Goal: Information Seeking & Learning: Learn about a topic

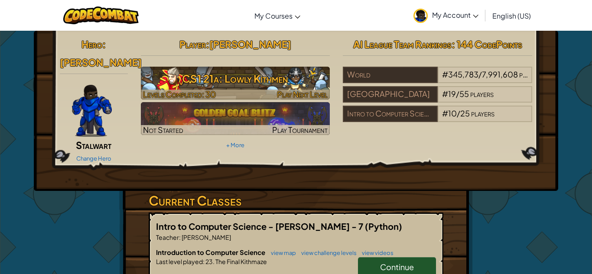
click at [256, 94] on div at bounding box center [235, 95] width 189 height 10
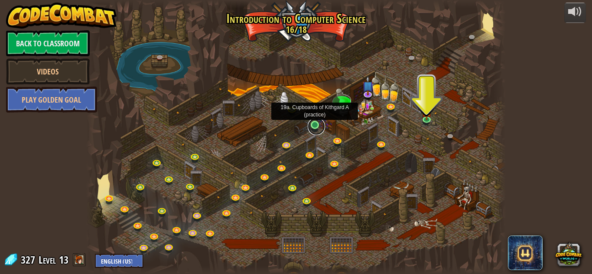
click at [317, 125] on link at bounding box center [316, 126] width 17 height 17
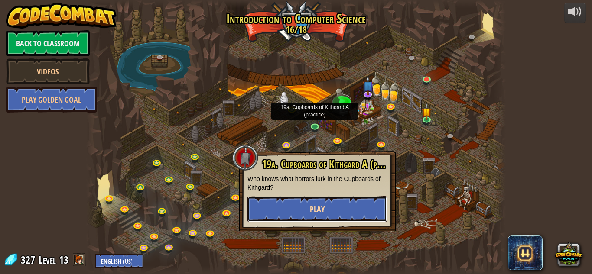
click at [327, 207] on button "Play" at bounding box center [317, 209] width 140 height 26
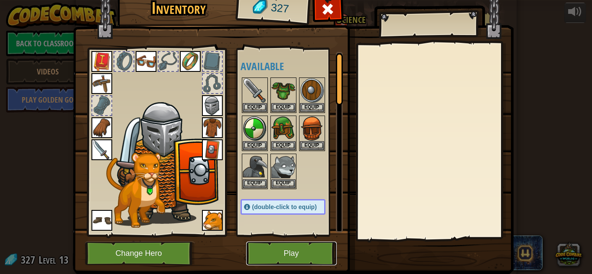
click at [315, 252] on button "Play" at bounding box center [291, 254] width 91 height 24
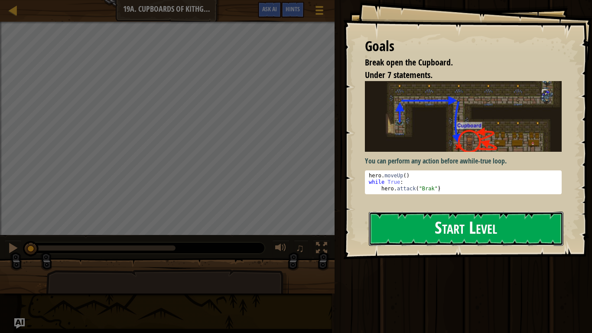
click at [471, 235] on button "Start Level" at bounding box center [466, 228] width 195 height 34
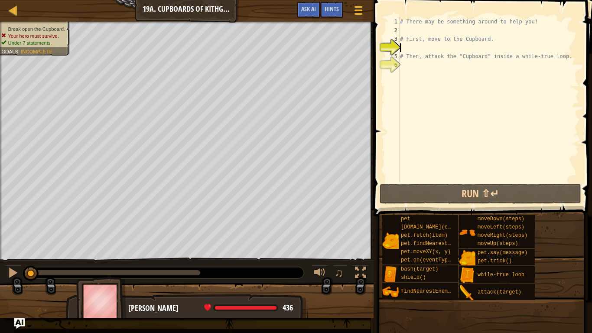
click at [439, 32] on div "# There may be something around to help you! # First, move to the Cupboard. # T…" at bounding box center [488, 108] width 181 height 182
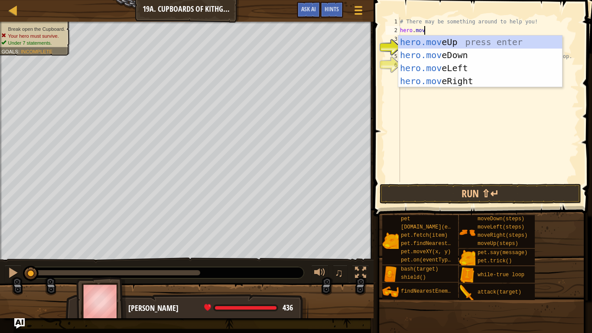
type textarea "hero.move"
click at [449, 53] on div "hero.move Up press enter hero.move Down press enter hero.move Left press enter …" at bounding box center [480, 75] width 164 height 78
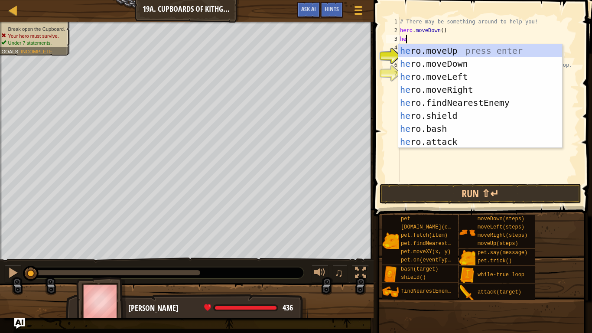
scroll to position [4, 1]
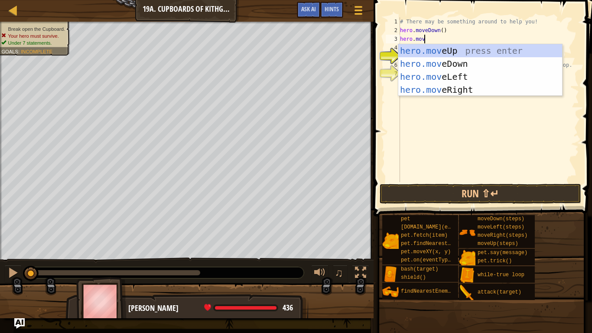
type textarea "hero.move"
click at [482, 78] on div "hero.move Up press enter hero.move Down press enter hero.move Left press enter …" at bounding box center [480, 83] width 164 height 78
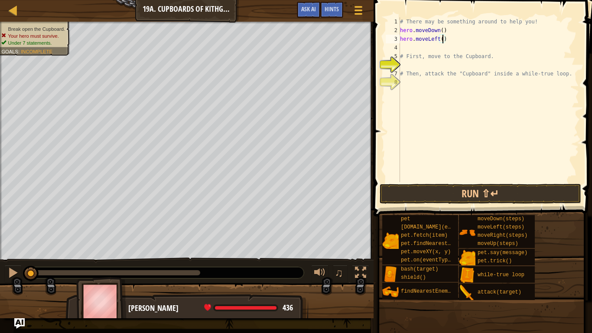
click at [444, 41] on div "# There may be something around to help you! hero . moveDown ( ) hero . moveLef…" at bounding box center [488, 108] width 181 height 182
type textarea "hero.moveLeft(2)"
click at [445, 50] on div "# There may be something around to help you! hero . moveDown ( ) hero . moveLef…" at bounding box center [488, 108] width 181 height 182
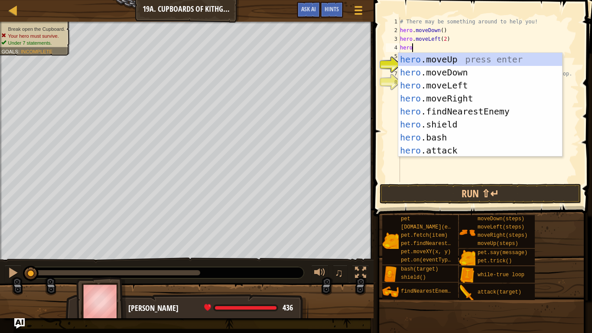
scroll to position [4, 1]
type textarea "hero."
click at [468, 58] on div "hero. moveUp press enter hero. moveDown press enter hero. moveLeft press enter …" at bounding box center [480, 118] width 164 height 130
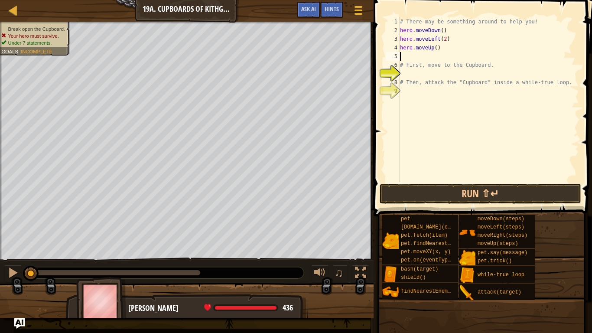
click at [436, 52] on div "# There may be something around to help you! hero . moveDown ( ) hero . moveLef…" at bounding box center [488, 108] width 181 height 182
click at [436, 50] on div "# There may be something around to help you! hero . moveDown ( ) hero . moveLef…" at bounding box center [488, 108] width 181 height 182
click at [432, 62] on div "# There may be something around to help you! hero . moveDown ( ) hero . moveLef…" at bounding box center [488, 108] width 181 height 182
type textarea "# First, move to the Cupboard."
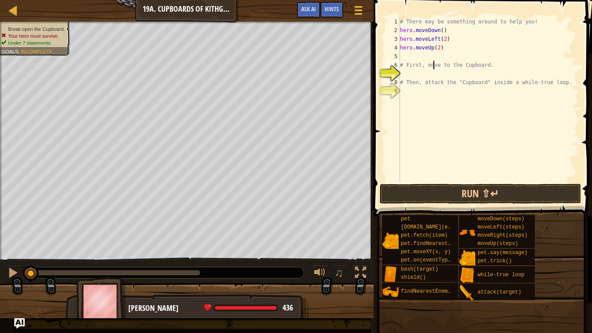
click at [432, 58] on div "# There may be something around to help you! hero . moveDown ( ) hero . moveLef…" at bounding box center [488, 108] width 181 height 182
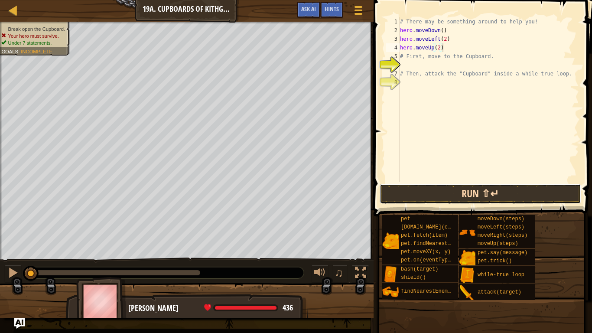
click at [472, 193] on button "Run ⇧↵" at bounding box center [481, 194] width 202 height 20
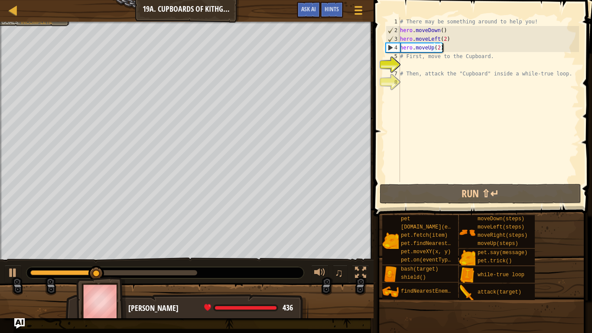
click at [490, 60] on div "# There may be something around to help you! hero . moveDown ( ) hero . moveLef…" at bounding box center [488, 108] width 181 height 182
type textarea "# First, move to the Cupboard."
click at [490, 64] on div "# There may be something around to help you! hero . moveDown ( ) hero . moveLef…" at bounding box center [488, 108] width 181 height 182
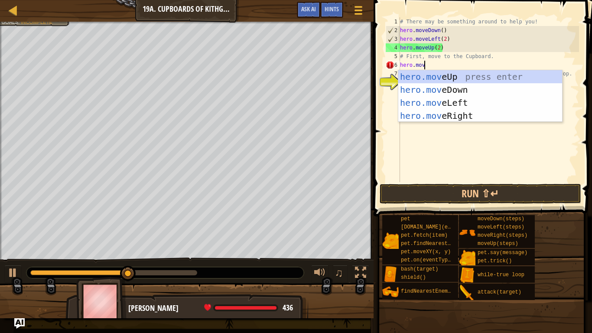
type textarea "hero.move"
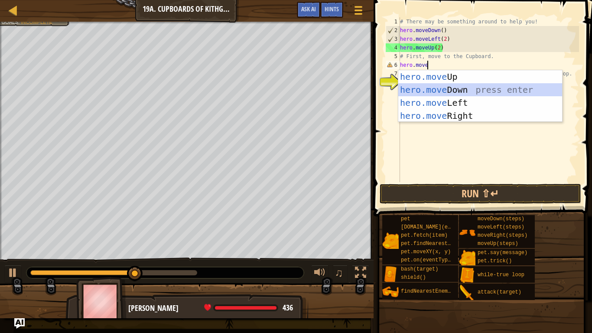
click at [494, 89] on div "hero.move Up press enter hero.move Down press enter hero.move Left press enter …" at bounding box center [480, 109] width 164 height 78
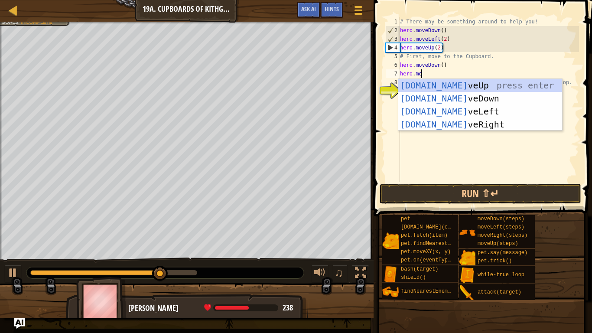
type textarea "hero.move"
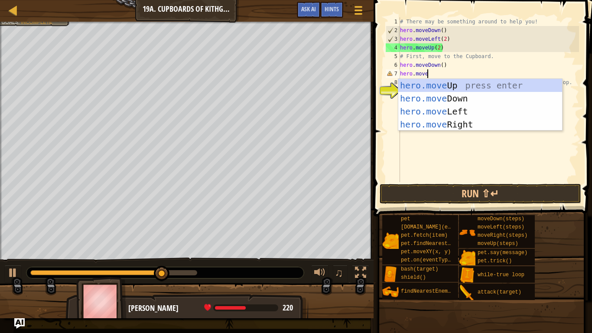
scroll to position [4, 3]
click at [493, 108] on div "hero.move Up press enter hero.move Down press enter hero.move Left press enter …" at bounding box center [480, 118] width 164 height 78
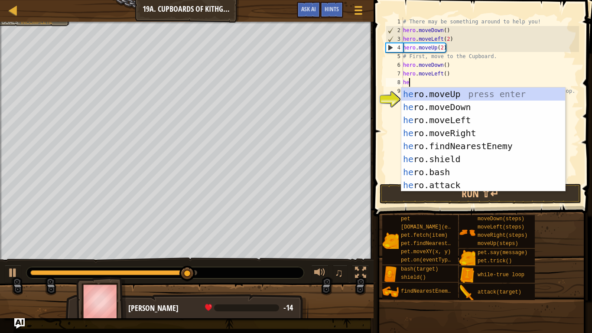
type textarea "hero"
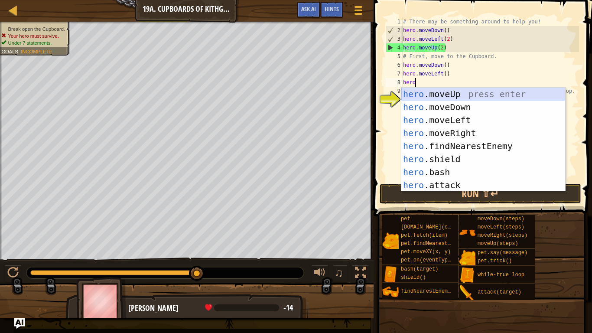
click at [481, 98] on div "hero .moveUp press enter hero .moveDown press enter hero .moveLeft press enter …" at bounding box center [483, 153] width 164 height 130
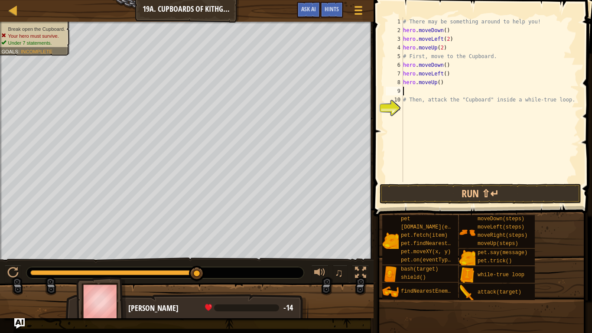
click at [441, 85] on div "# There may be something around to help you! hero . moveDown ( ) hero . moveLef…" at bounding box center [490, 108] width 178 height 182
click at [440, 86] on div "# There may be something around to help you! hero . moveDown ( ) hero . moveLef…" at bounding box center [490, 108] width 178 height 182
click at [445, 72] on div "# There may be something around to help you! hero . moveDown ( ) hero . moveLef…" at bounding box center [490, 108] width 178 height 182
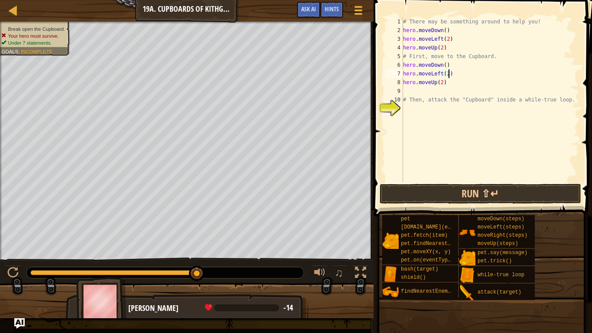
click at [451, 49] on div "# There may be something around to help you! hero . moveDown ( ) hero . moveLef…" at bounding box center [490, 108] width 178 height 182
type textarea "h"
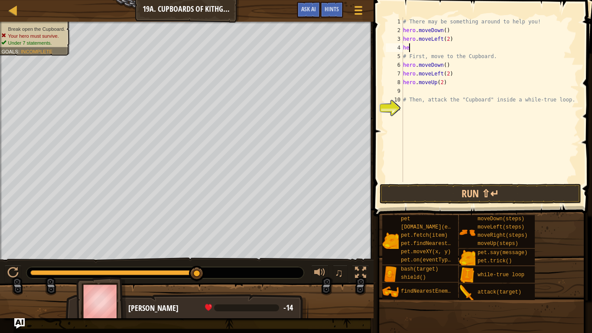
scroll to position [4, 0]
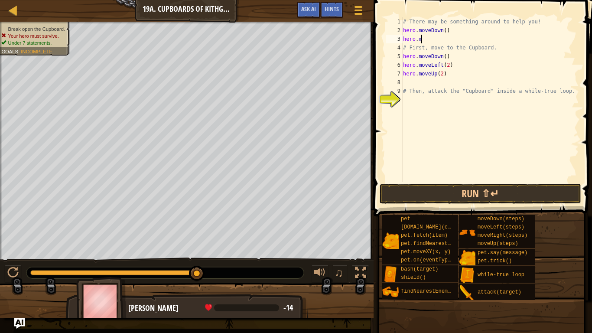
type textarea "h"
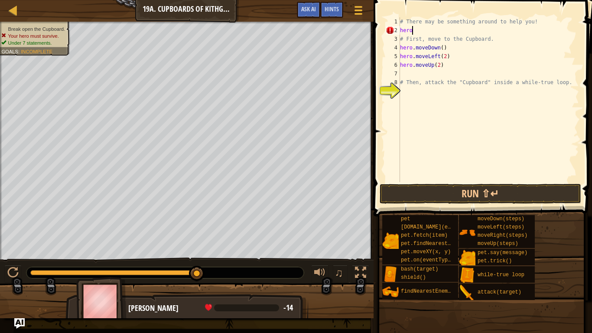
type textarea "h"
type textarea "# There may be something around to help you!"
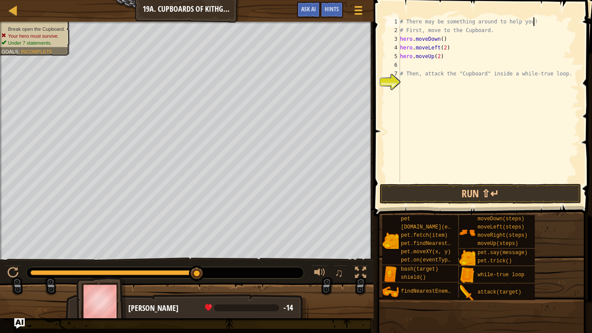
click at [449, 65] on div "# There may be something around to help you! # First, move to the Cupboard. her…" at bounding box center [488, 108] width 181 height 182
type textarea "hero.moveUp(2)"
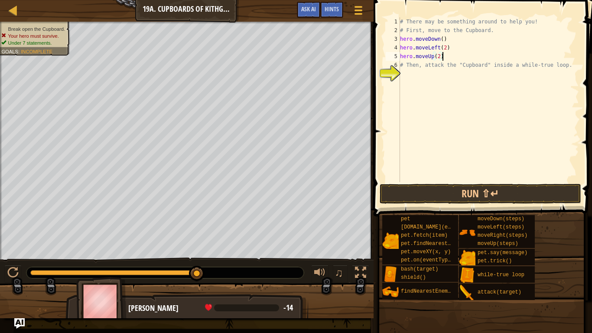
click at [471, 80] on div "# There may be something around to help you! # First, move to the Cupboard. her…" at bounding box center [488, 108] width 181 height 182
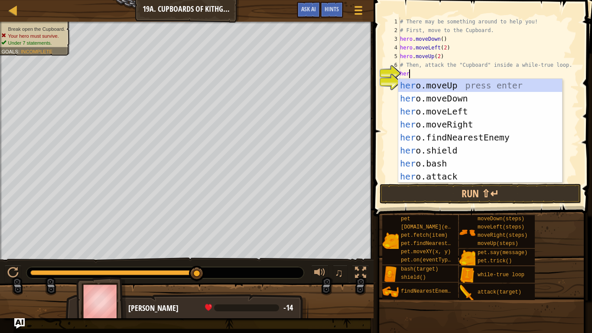
scroll to position [4, 1]
click at [468, 176] on div "her o.moveUp press enter her o.moveDown press enter her o.moveLeft press enter …" at bounding box center [480, 144] width 164 height 130
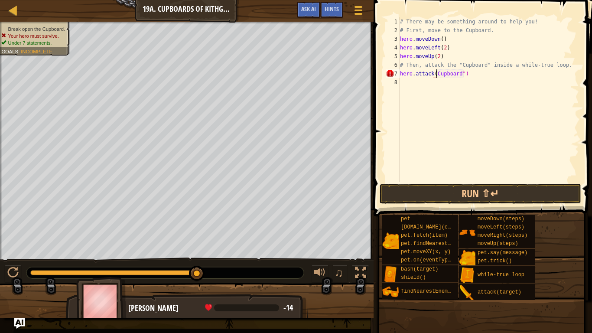
scroll to position [4, 6]
type textarea "hero.attack("Cupboard")"
click at [481, 185] on button "Run ⇧↵" at bounding box center [481, 194] width 202 height 20
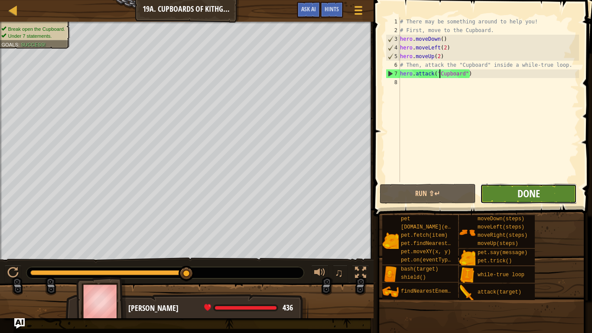
click at [524, 193] on span "Done" at bounding box center [528, 193] width 23 height 14
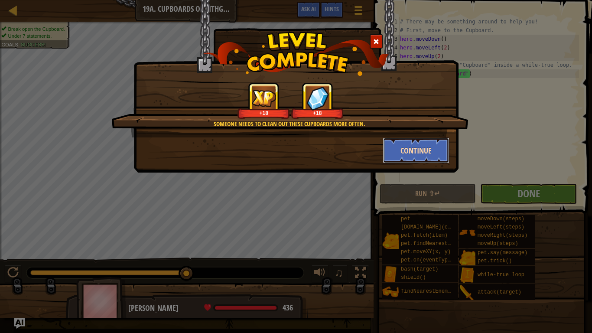
click at [402, 158] on button "Continue" at bounding box center [416, 150] width 67 height 26
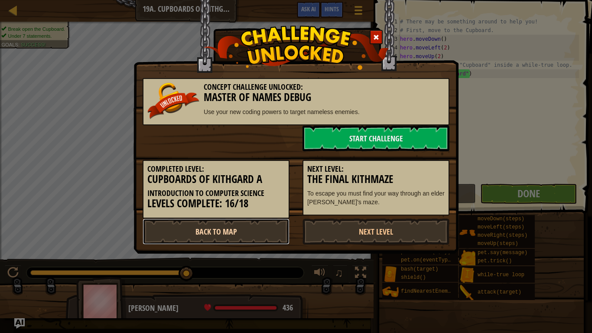
click at [216, 229] on link "Back to Map" at bounding box center [216, 231] width 147 height 26
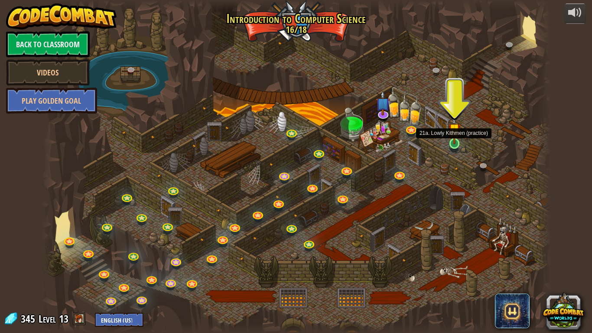
click at [458, 143] on img at bounding box center [454, 129] width 13 height 29
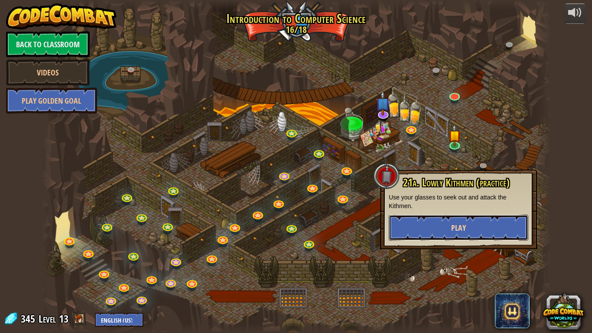
click at [454, 227] on span "Play" at bounding box center [458, 227] width 15 height 11
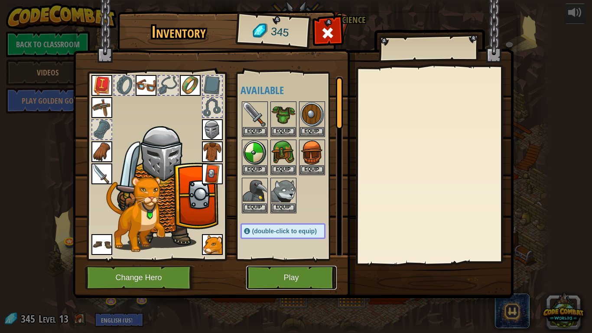
click at [295, 274] on button "Play" at bounding box center [291, 278] width 91 height 24
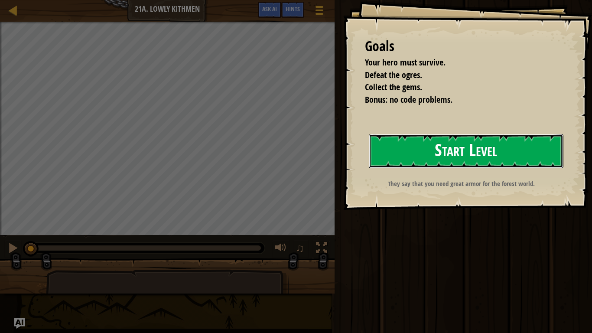
click at [393, 159] on button "Start Level" at bounding box center [466, 151] width 195 height 34
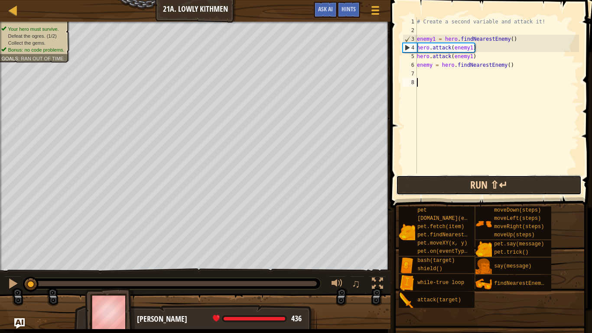
click at [445, 184] on button "Run ⇧↵" at bounding box center [488, 185] width 185 height 20
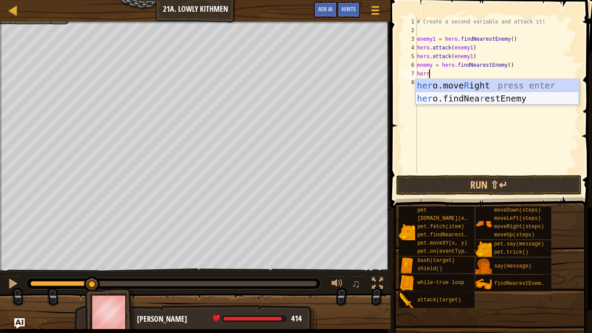
scroll to position [4, 1]
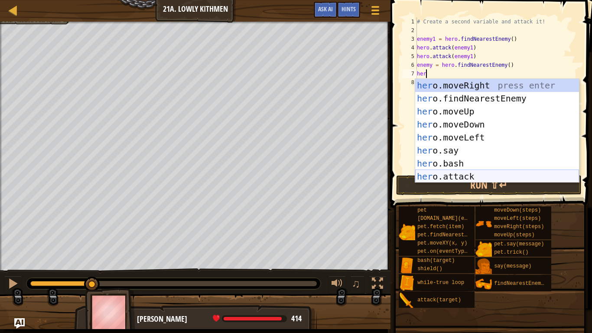
click at [503, 178] on div "her o.moveRight press enter her o.findNearestEnemy press enter her o.moveUp pre…" at bounding box center [497, 144] width 164 height 130
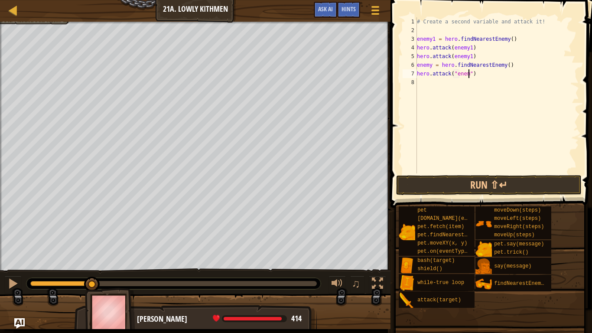
scroll to position [4, 8]
type textarea "hero.attack("enemy")"
click at [517, 187] on button "Run ⇧↵" at bounding box center [488, 185] width 185 height 20
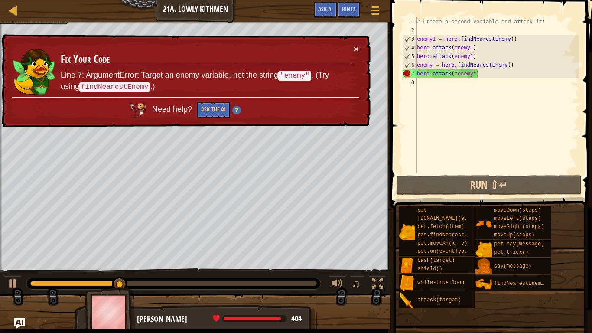
click at [472, 86] on div "# Create a second variable and attack it! enemy1 = hero . findNearestEnemy ( ) …" at bounding box center [497, 103] width 164 height 173
click at [501, 78] on div "# Create a second variable and attack it! enemy1 = hero . findNearestEnemy ( ) …" at bounding box center [497, 103] width 164 height 173
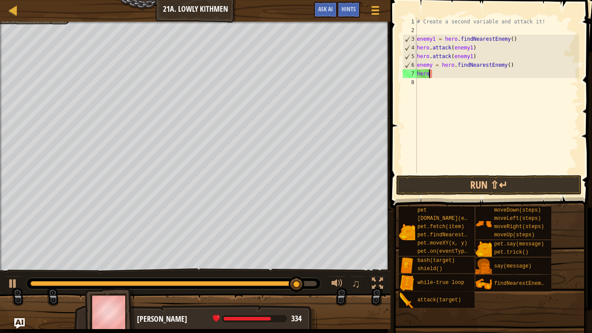
type textarea "h"
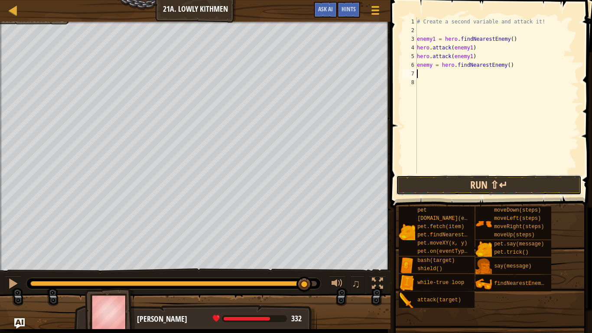
click at [496, 185] on button "Run ⇧↵" at bounding box center [488, 185] width 185 height 20
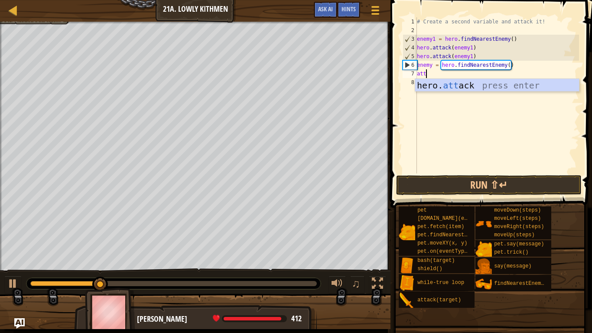
scroll to position [4, 1]
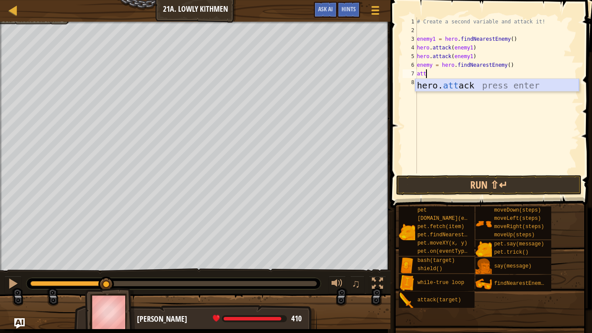
click at [514, 84] on div "hero. att ack press enter" at bounding box center [497, 98] width 164 height 39
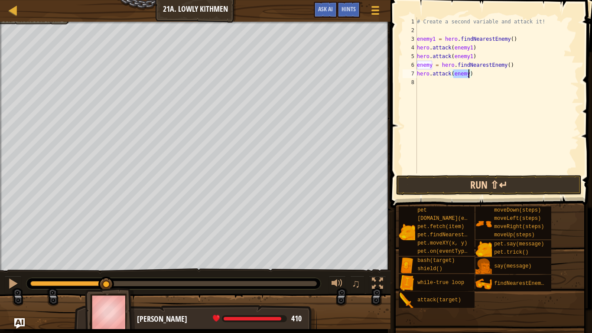
type textarea "hero.attack(enemy)"
click at [500, 179] on button "Run ⇧↵" at bounding box center [488, 185] width 185 height 20
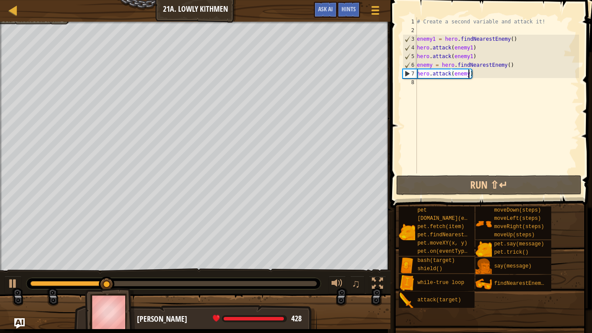
click at [447, 92] on div "# Create a second variable and attack it! enemy1 = hero . findNearestEnemy ( ) …" at bounding box center [497, 103] width 164 height 173
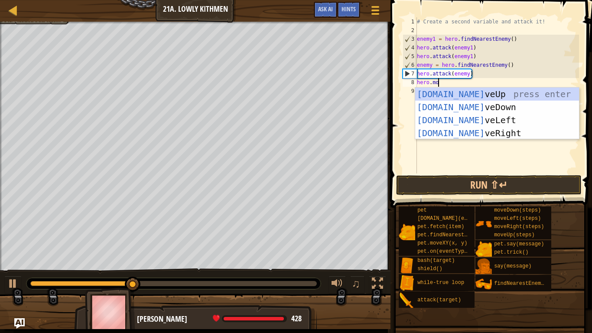
type textarea "hero.move"
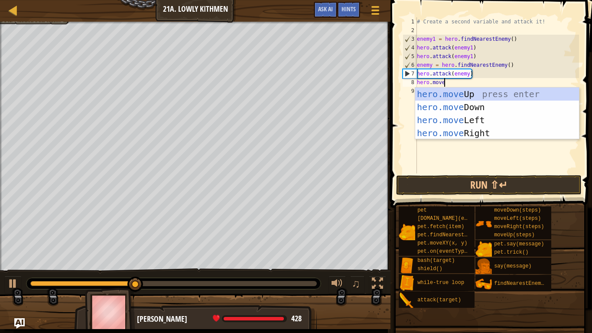
scroll to position [4, 3]
click at [454, 107] on div "hero.move Up press enter hero.move Down press enter hero.move Left press enter …" at bounding box center [497, 127] width 164 height 78
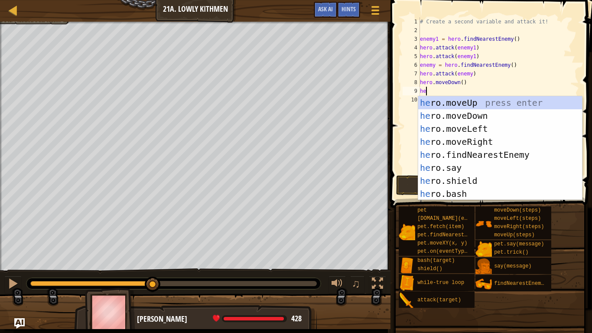
type textarea "hero"
click at [509, 138] on div "hero .moveUp press enter hero .moveDown press enter hero .moveLeft press enter …" at bounding box center [500, 161] width 164 height 130
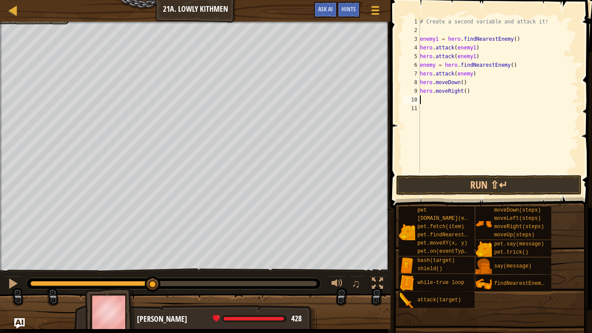
scroll to position [4, 0]
click at [465, 95] on div "# Create a second variable and attack it! enemy1 = hero . findNearestEnemy ( ) …" at bounding box center [498, 103] width 161 height 173
type textarea "hero.moveRight(2)"
click at [476, 188] on button "Run ⇧↵" at bounding box center [488, 185] width 185 height 20
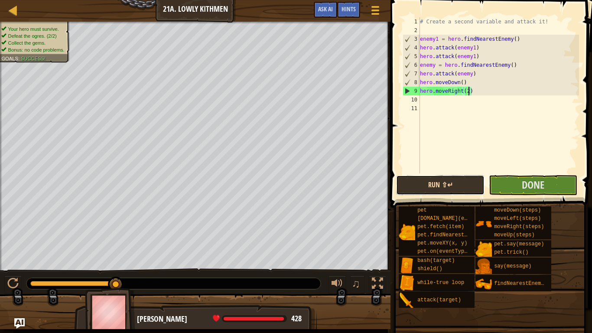
click at [479, 189] on button "Run ⇧↵" at bounding box center [440, 185] width 88 height 20
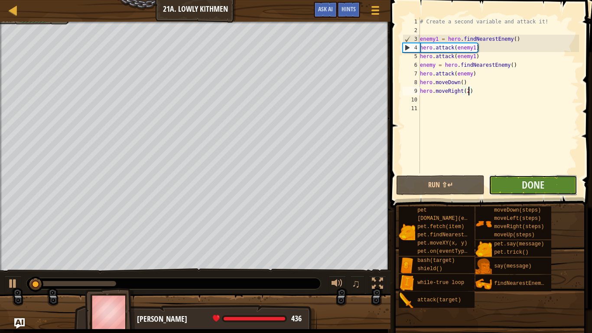
click at [496, 189] on button "Done" at bounding box center [533, 185] width 88 height 20
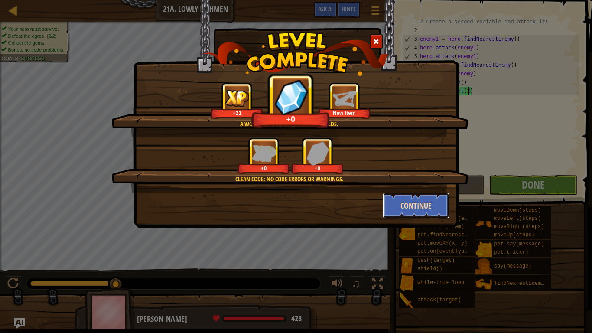
click at [422, 209] on button "Continue" at bounding box center [416, 205] width 67 height 26
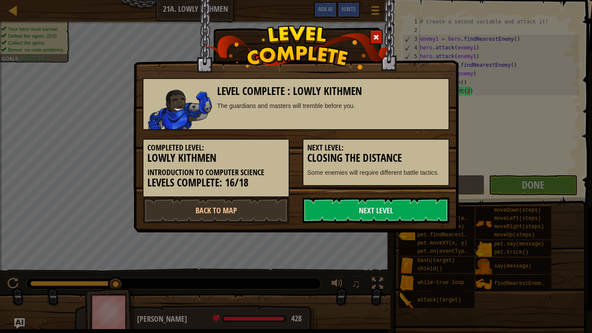
click at [422, 209] on link "Next Level" at bounding box center [375, 210] width 147 height 26
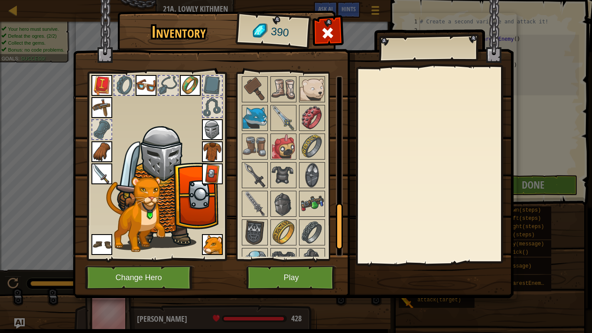
scroll to position [522, 0]
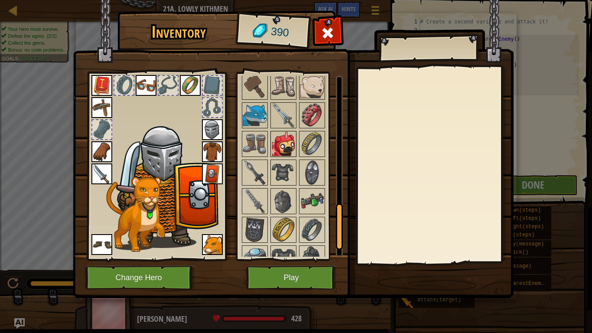
click at [274, 146] on img at bounding box center [283, 144] width 24 height 24
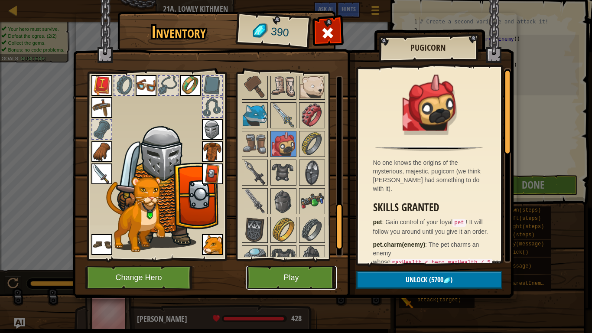
click at [292, 274] on button "Play" at bounding box center [291, 278] width 91 height 24
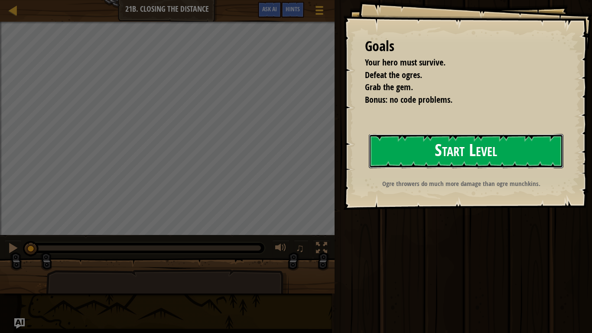
click at [393, 162] on button "Start Level" at bounding box center [466, 151] width 195 height 34
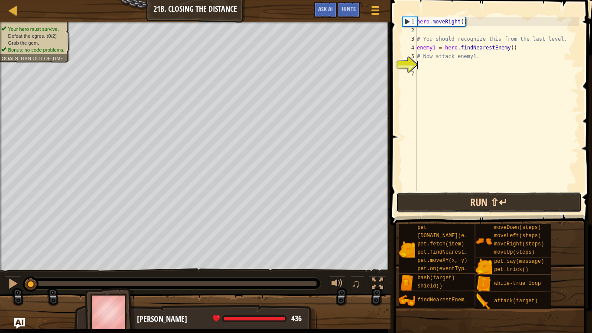
click at [483, 204] on button "Run ⇧↵" at bounding box center [488, 202] width 185 height 20
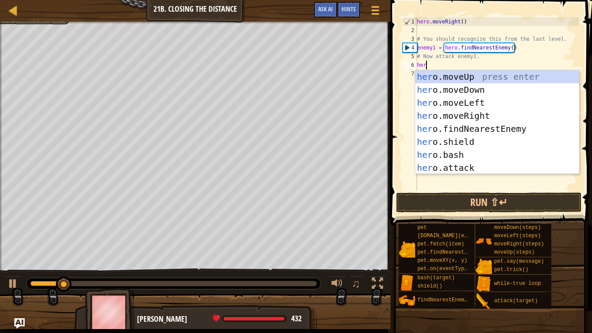
scroll to position [4, 1]
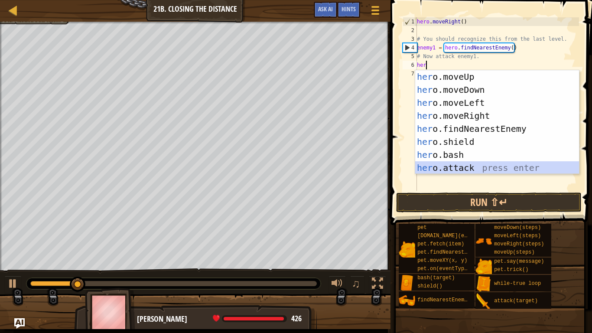
click at [477, 168] on div "her o.moveUp press enter her o.moveDown press enter her o.moveLeft press enter …" at bounding box center [497, 135] width 164 height 130
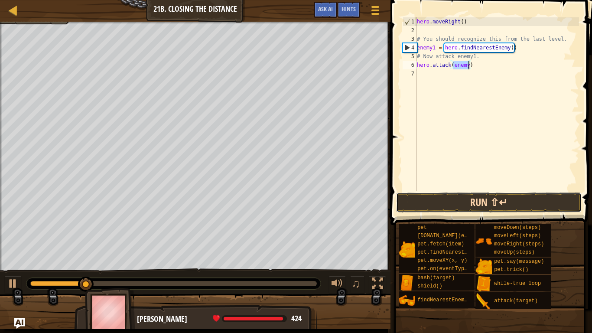
click at [487, 208] on button "Run ⇧↵" at bounding box center [488, 202] width 185 height 20
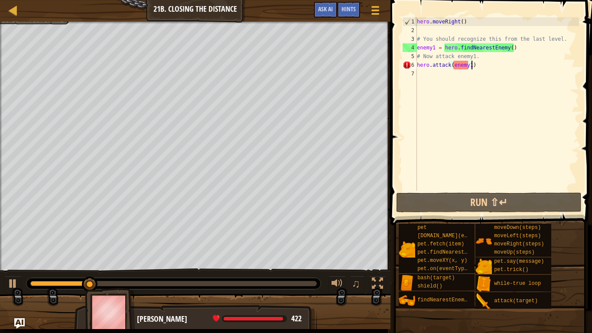
scroll to position [4, 8]
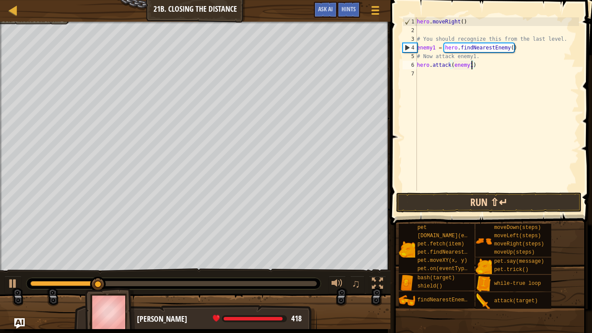
type textarea "hero.attack(enemy1)"
click at [470, 192] on button "Run ⇧↵" at bounding box center [488, 202] width 185 height 20
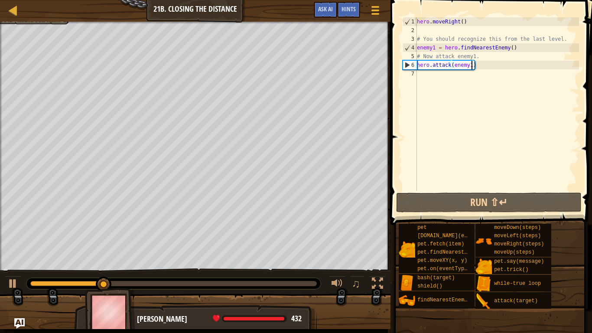
click at [447, 83] on div "hero . moveRight ( ) # You should recognize this from the last level. enemy1 = …" at bounding box center [497, 112] width 164 height 191
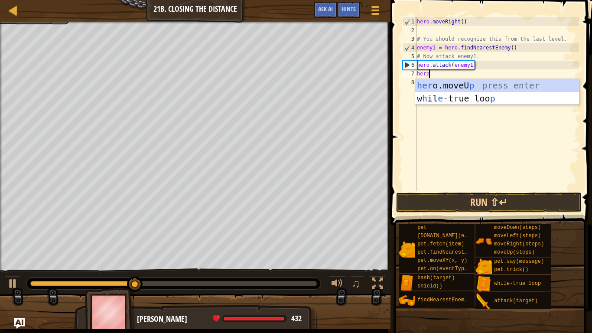
scroll to position [4, 1]
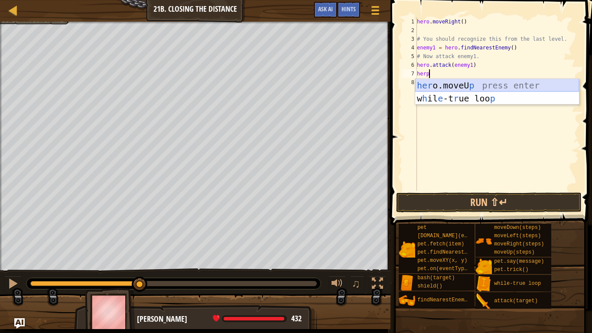
type textarea "her"
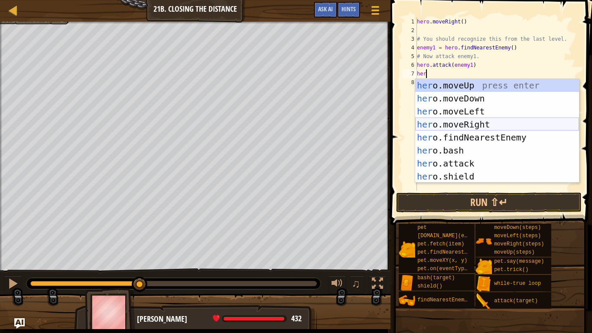
click at [511, 124] on div "her o.moveUp press enter her o.moveDown press enter her o.moveLeft press enter …" at bounding box center [497, 144] width 164 height 130
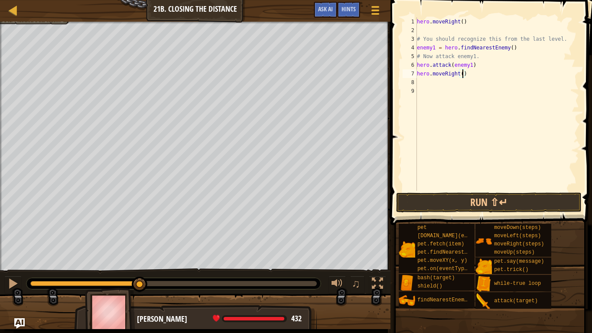
click at [463, 75] on div "hero . moveRight ( ) # You should recognize this from the last level. enemy1 = …" at bounding box center [497, 112] width 164 height 191
type textarea "hero.moveRight(2)"
click at [463, 81] on div "hero . moveRight ( ) # You should recognize this from the last level. enemy1 = …" at bounding box center [497, 112] width 164 height 191
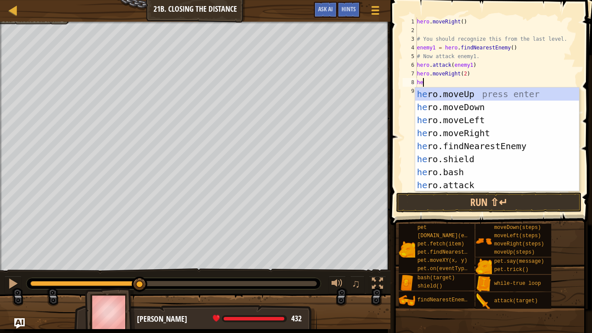
type textarea "her"
click at [493, 140] on div "her o.moveUp press enter her o.moveDown press enter her o.moveLeft press enter …" at bounding box center [497, 153] width 164 height 130
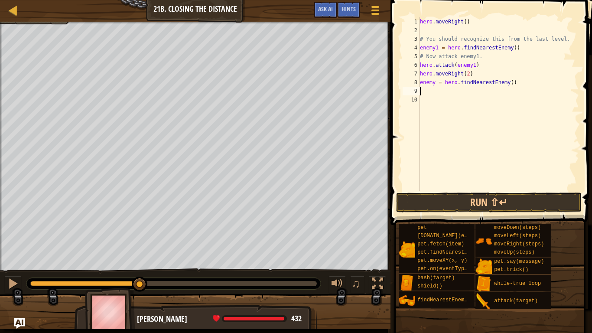
click at [511, 84] on div "hero . moveRight ( ) # You should recognize this from the last level. enemy1 = …" at bounding box center [498, 112] width 161 height 191
type textarea "enemy = hero.findNearestEnemy()"
click at [490, 104] on div "hero . moveRight ( ) # You should recognize this from the last level. enemy1 = …" at bounding box center [498, 112] width 161 height 191
click at [486, 94] on div "hero . moveRight ( ) # You should recognize this from the last level. enemy1 = …" at bounding box center [498, 112] width 161 height 191
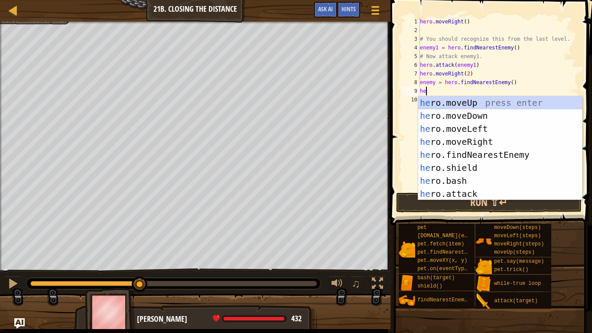
scroll to position [4, 1]
click at [457, 190] on div "her o.moveUp press enter her o.moveDown press enter her o.moveLeft press enter …" at bounding box center [500, 161] width 164 height 130
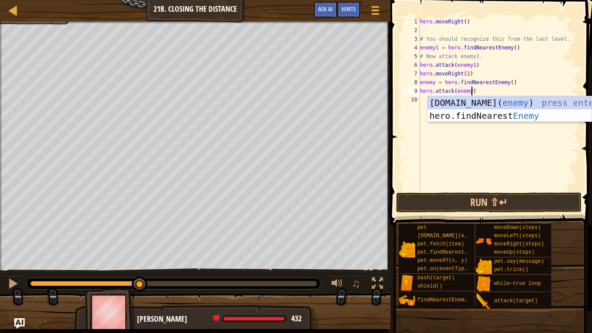
scroll to position [4, 8]
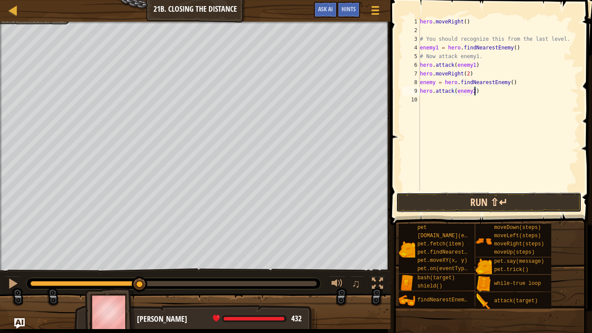
click at [476, 194] on button "Run ⇧↵" at bounding box center [488, 202] width 185 height 20
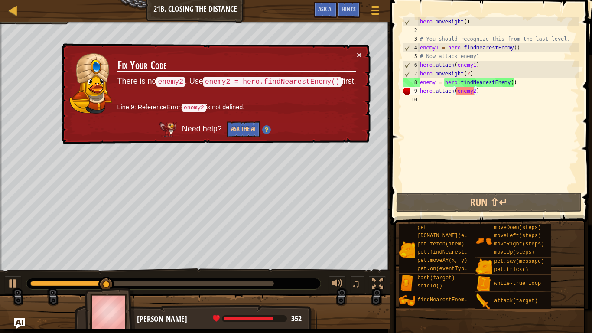
click at [511, 92] on div "hero . moveRight ( ) # You should recognize this from the last level. enemy1 = …" at bounding box center [498, 112] width 161 height 191
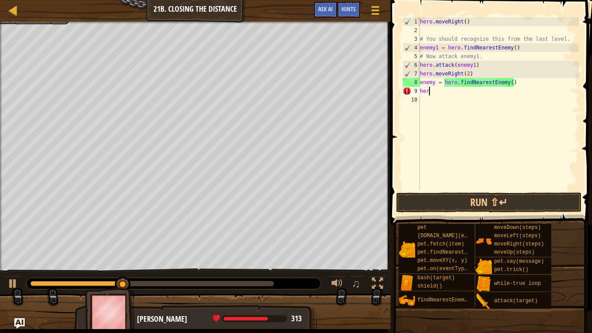
scroll to position [4, 0]
type textarea "h"
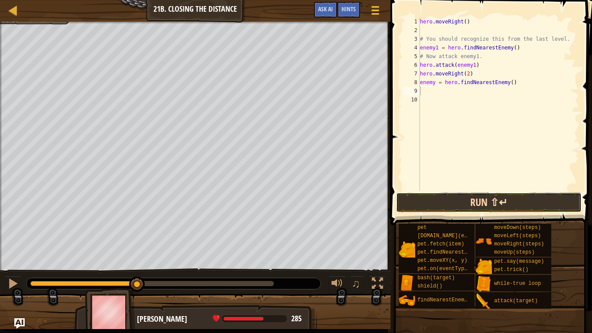
click at [507, 211] on button "Run ⇧↵" at bounding box center [488, 202] width 185 height 20
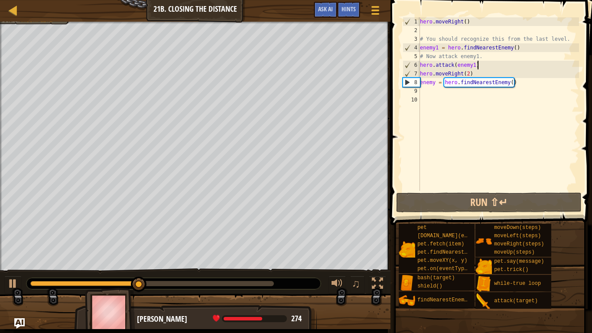
click at [484, 65] on div "hero . moveRight ( ) # You should recognize this from the last level. enemy1 = …" at bounding box center [498, 112] width 161 height 191
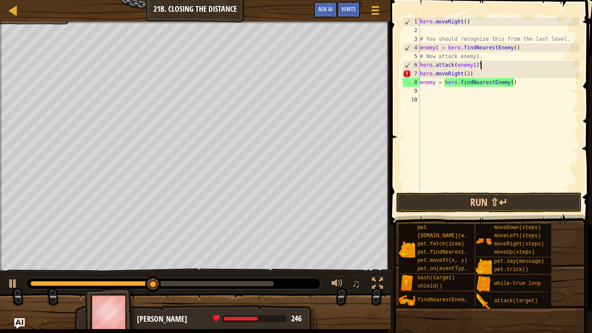
type textarea "hero.attack(enemy1)"
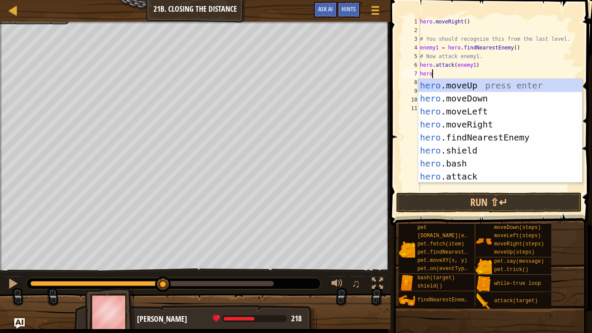
scroll to position [4, 1]
click at [483, 176] on div "hero .moveUp press enter hero .moveDown press enter hero .moveLeft press enter …" at bounding box center [500, 144] width 164 height 130
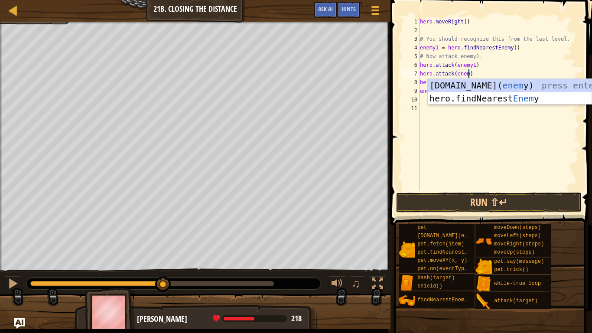
scroll to position [4, 7]
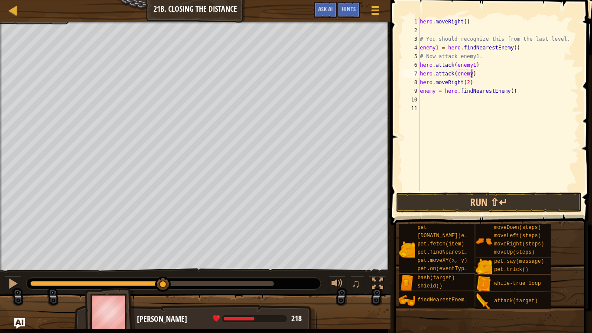
type textarea "hero.attack(enemy1)"
click at [535, 206] on button "Run ⇧↵" at bounding box center [488, 202] width 185 height 20
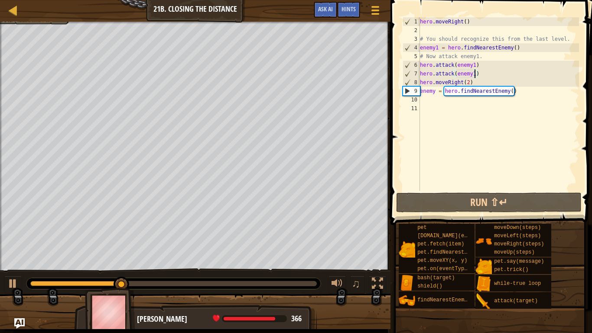
click at [495, 98] on div "hero . moveRight ( ) # You should recognize this from the last level. enemy1 = …" at bounding box center [498, 112] width 161 height 191
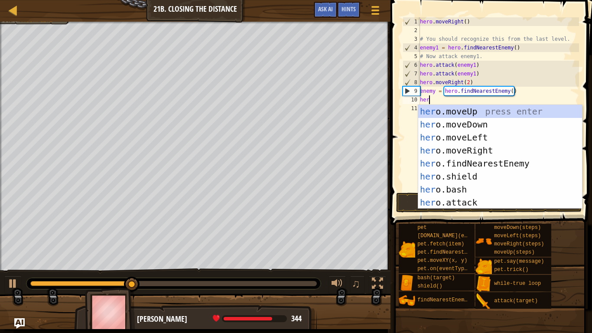
scroll to position [4, 1]
click at [513, 200] on div "her o.moveUp press enter her o.moveDown press enter her o.moveLeft press enter …" at bounding box center [500, 170] width 164 height 130
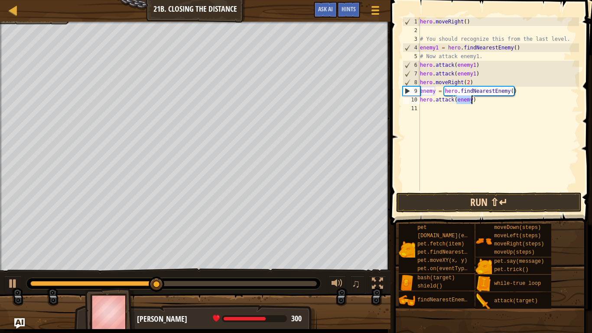
type textarea "hero.attack(enemy)"
click at [513, 207] on button "Run ⇧↵" at bounding box center [488, 202] width 185 height 20
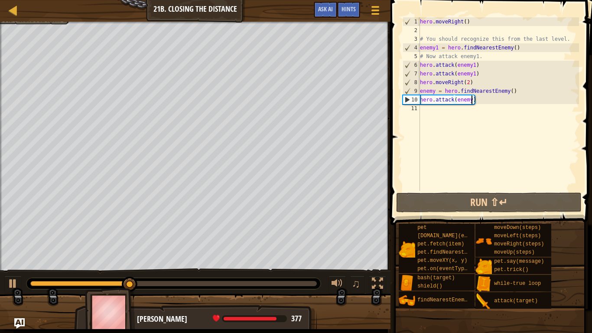
click at [477, 111] on div "hero . moveRight ( ) # You should recognize this from the last level. enemy1 = …" at bounding box center [498, 112] width 161 height 191
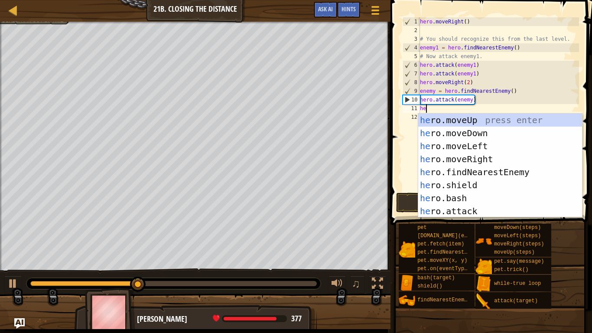
type textarea "her"
click at [523, 164] on div "her o.moveUp press enter her o.moveDown press enter her o.moveLeft press enter …" at bounding box center [500, 179] width 164 height 130
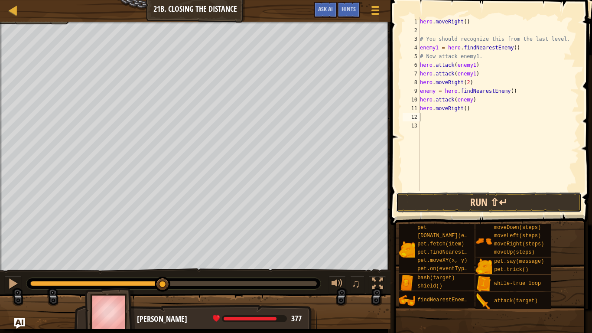
click at [505, 202] on button "Run ⇧↵" at bounding box center [488, 202] width 185 height 20
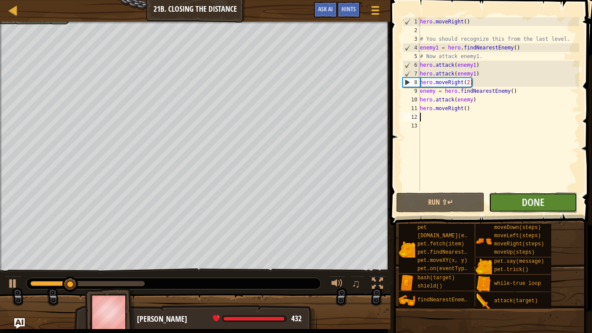
click at [516, 210] on button "Done" at bounding box center [533, 202] width 88 height 20
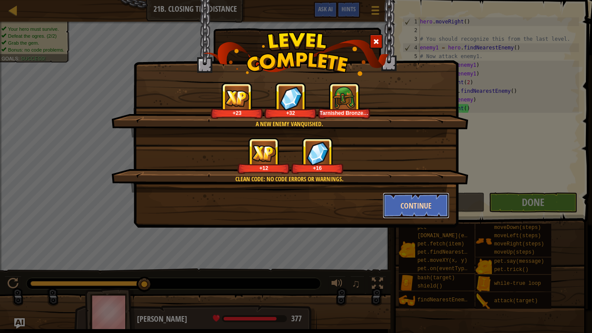
click at [415, 212] on button "Continue" at bounding box center [416, 205] width 67 height 26
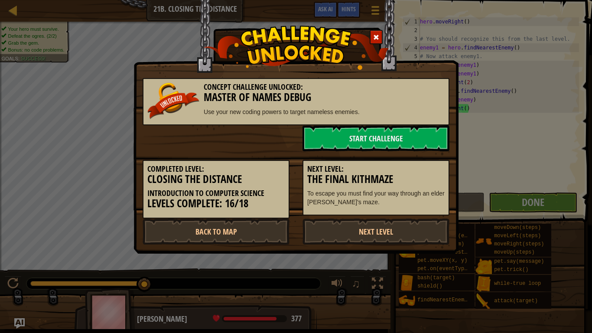
click at [412, 209] on div "Next Level: The Final Kithmaze To escape you must find your way through an elde…" at bounding box center [375, 188] width 147 height 56
click at [187, 236] on link "Back to Map" at bounding box center [216, 231] width 147 height 26
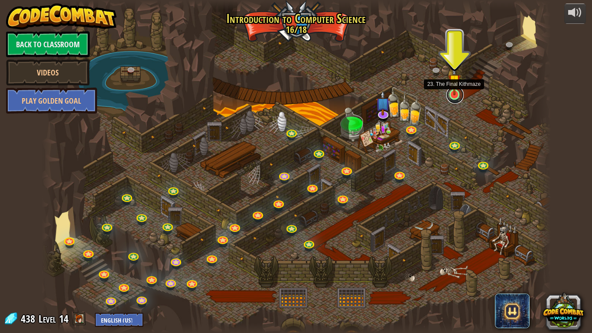
click at [457, 96] on link at bounding box center [454, 94] width 17 height 17
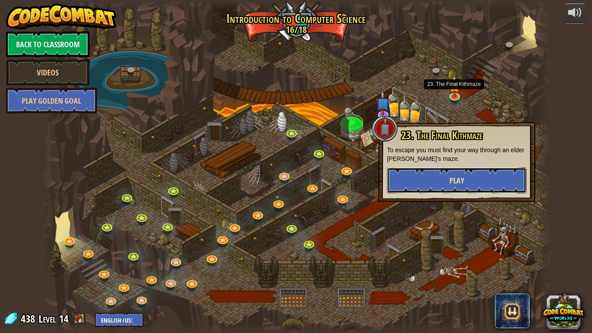
click at [419, 174] on button "Play" at bounding box center [457, 180] width 140 height 26
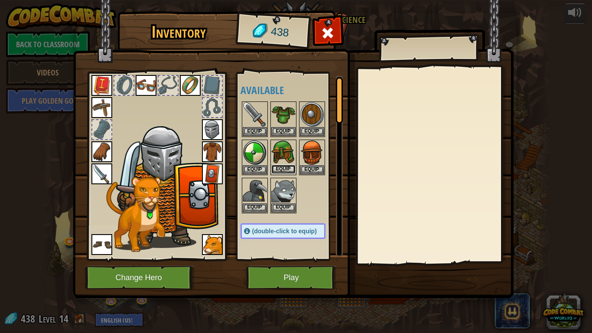
click at [285, 165] on button "Equip" at bounding box center [283, 169] width 24 height 9
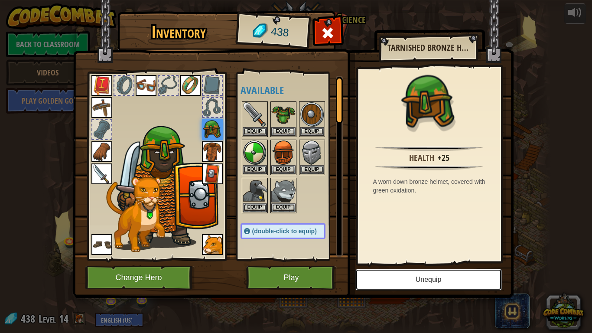
click at [446, 274] on button "Unequip" at bounding box center [428, 280] width 146 height 22
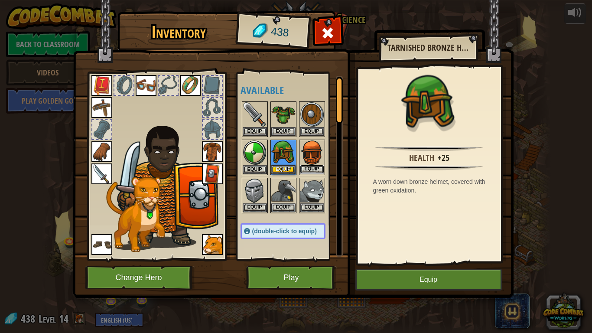
click at [306, 172] on button "Equip" at bounding box center [312, 169] width 24 height 9
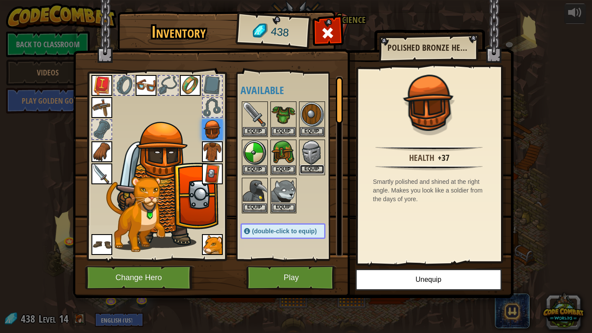
click at [316, 166] on button "Equip" at bounding box center [312, 169] width 24 height 9
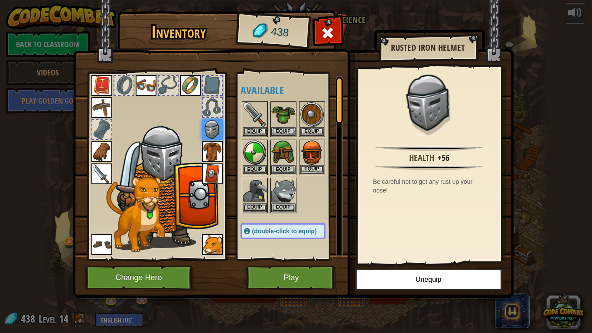
click at [309, 157] on img at bounding box center [312, 152] width 24 height 24
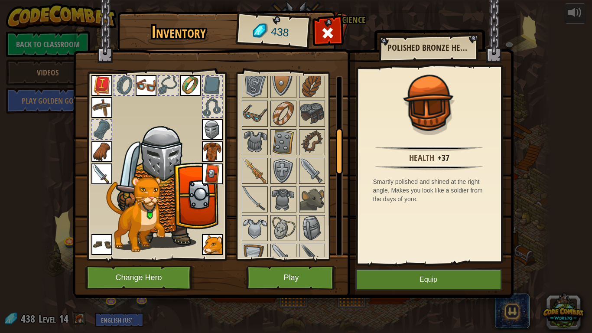
scroll to position [211, 0]
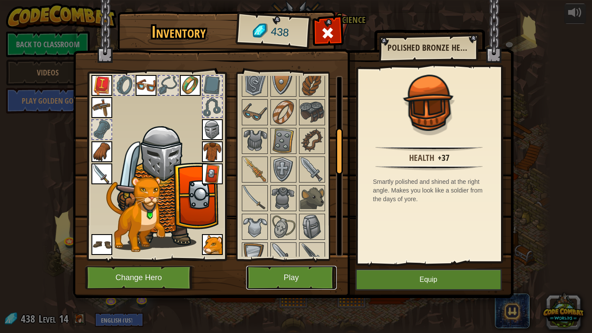
click at [277, 271] on button "Play" at bounding box center [291, 278] width 91 height 24
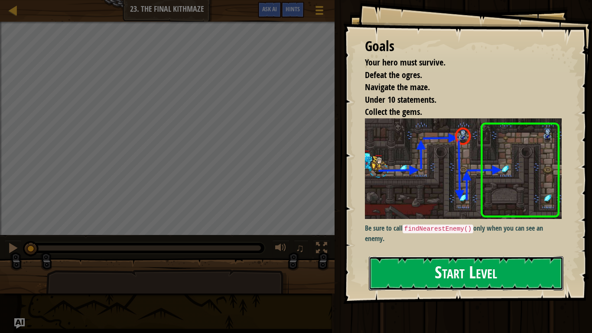
click at [420, 274] on button "Start Level" at bounding box center [466, 273] width 195 height 34
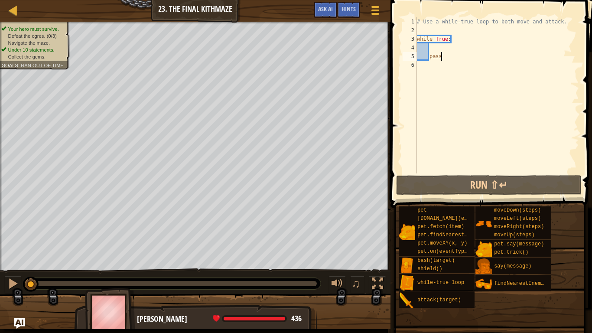
click at [439, 47] on div "# Use a while-true loop to both move and attack. while True : pass" at bounding box center [497, 103] width 164 height 173
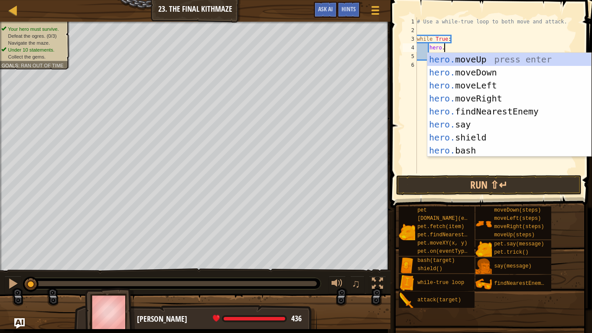
type textarea "hero.m"
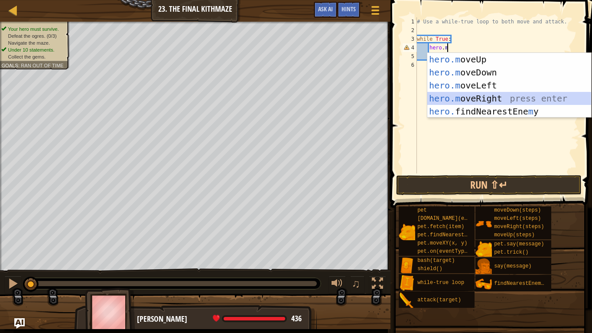
click at [481, 95] on div "hero.m oveUp press enter hero.m oveDown press enter hero.m oveLeft press enter …" at bounding box center [509, 98] width 164 height 91
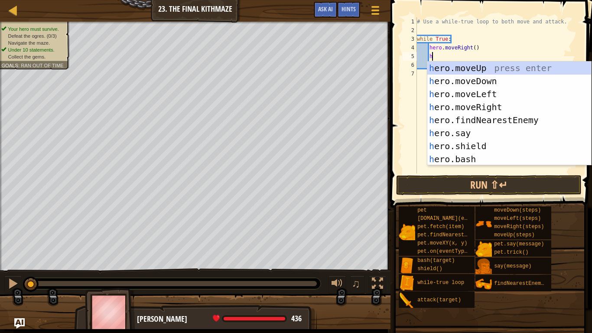
type textarea "her"
click at [511, 71] on div "her o.moveUp press enter her o.moveDown press enter her o.moveLeft press enter …" at bounding box center [509, 127] width 164 height 130
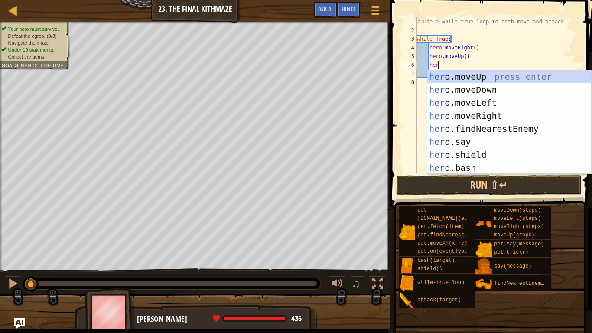
type textarea "hero"
click at [519, 112] on div "hero .moveUp press enter hero .moveDown press enter hero .moveLeft press enter …" at bounding box center [509, 135] width 164 height 130
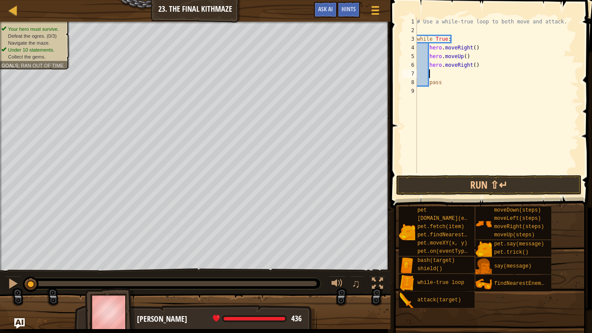
scroll to position [4, 1]
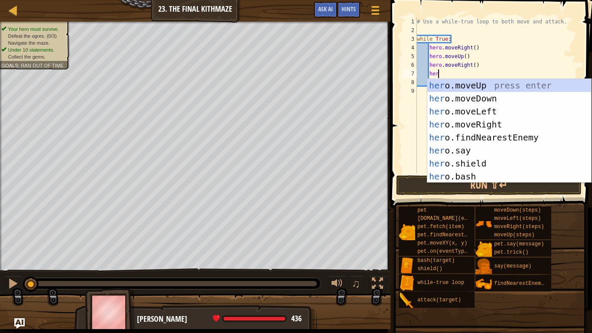
type textarea "hero"
click at [536, 101] on div "hero .moveUp press enter hero .moveDown press enter hero .moveLeft press enter …" at bounding box center [509, 144] width 164 height 130
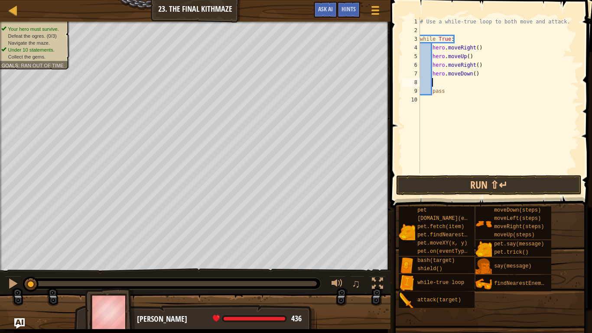
click at [474, 75] on div "# Use a while-true loop to both move and attack. while True : hero . moveRight …" at bounding box center [498, 103] width 161 height 173
type textarea "h"
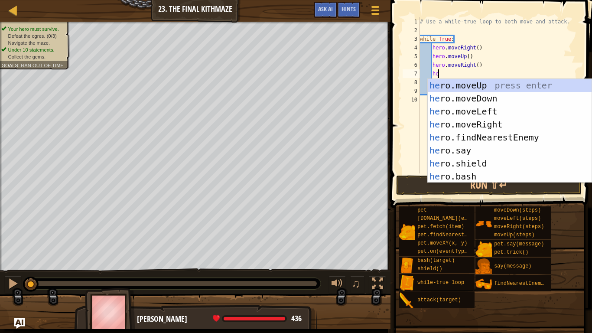
type textarea "h"
click at [496, 139] on div "h ero.moveUp press enter h ero.moveDown press enter h ero.moveLeft press enter …" at bounding box center [510, 144] width 164 height 130
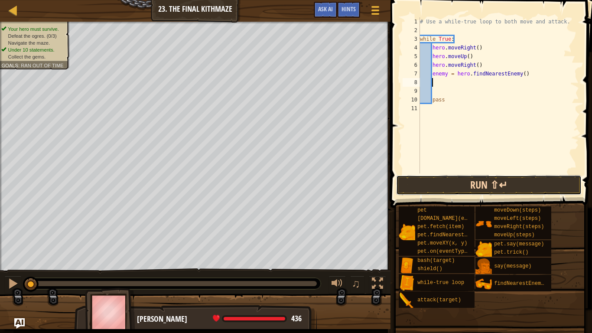
click at [505, 182] on button "Run ⇧↵" at bounding box center [488, 185] width 185 height 20
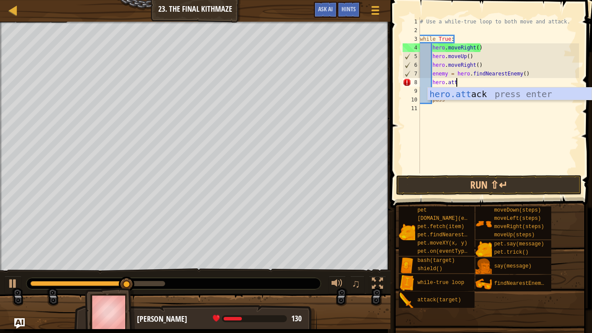
scroll to position [4, 5]
click at [487, 88] on div "hero.att ack press enter" at bounding box center [510, 107] width 164 height 39
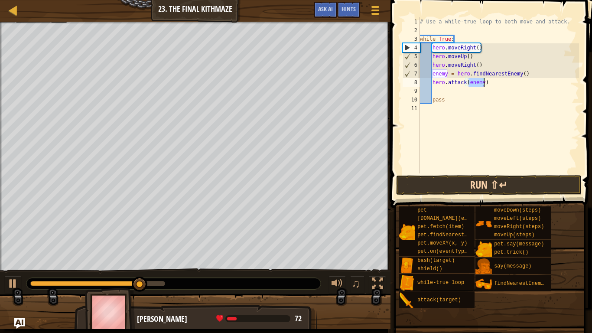
type textarea "hero.attack(enemy)"
click at [483, 183] on button "Run ⇧↵" at bounding box center [488, 185] width 185 height 20
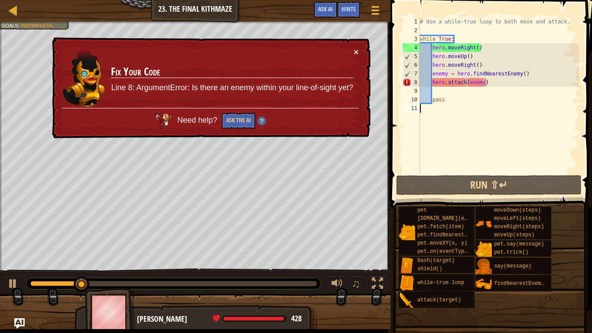
click at [433, 145] on div "# Use a while-true loop to both move and attack. while True : hero . moveRight …" at bounding box center [498, 103] width 161 height 173
click at [355, 51] on button "×" at bounding box center [356, 51] width 5 height 9
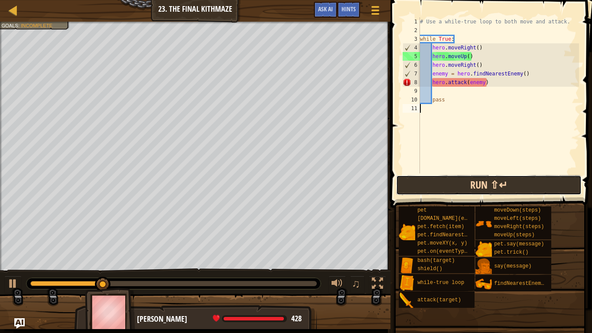
click at [451, 178] on button "Run ⇧↵" at bounding box center [488, 185] width 185 height 20
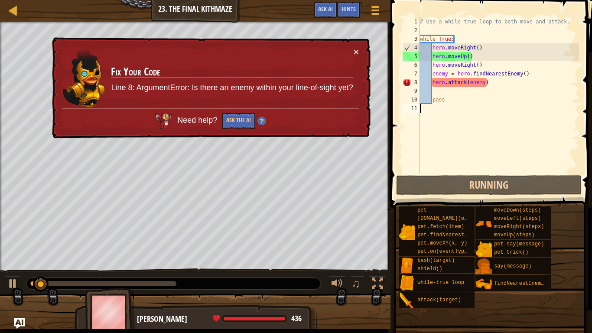
click at [449, 97] on div "# Use a while-true loop to both move and attack. while True : hero . moveRight …" at bounding box center [498, 103] width 161 height 173
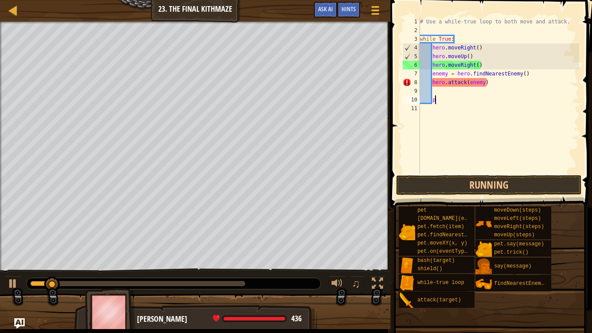
type textarea "p"
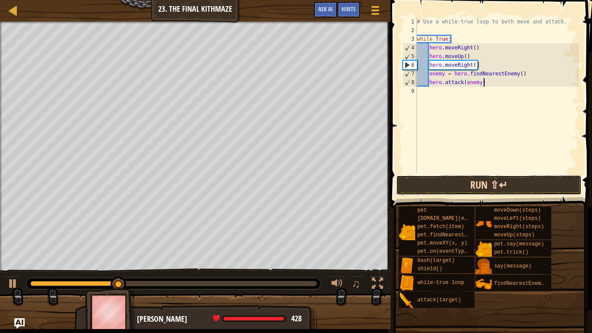
click at [482, 178] on button "Run ⇧↵" at bounding box center [488, 185] width 185 height 20
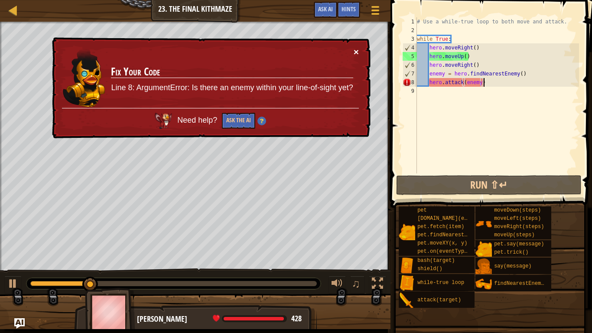
click at [358, 50] on button "×" at bounding box center [356, 51] width 5 height 9
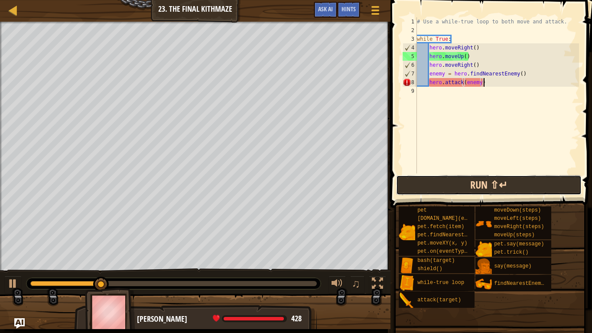
click at [430, 192] on button "Run ⇧↵" at bounding box center [488, 185] width 185 height 20
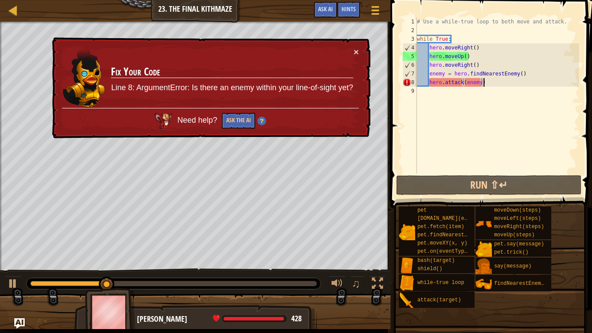
click at [496, 85] on div "# Use a while-true loop to both move and attack. while True : hero . moveRight …" at bounding box center [497, 103] width 164 height 173
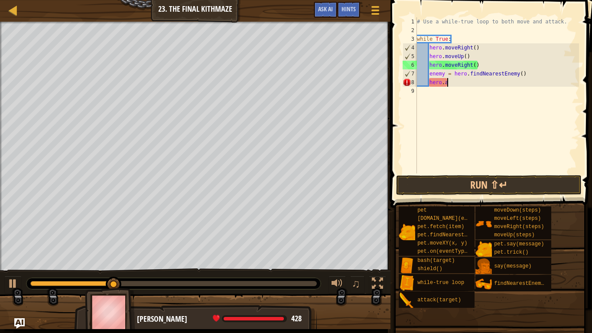
type textarea "h"
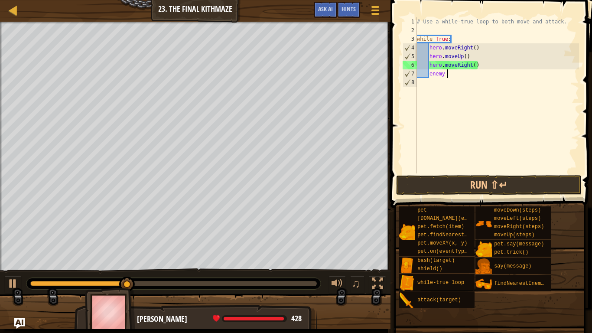
type textarea "e"
type textarea "hero.moveRight()"
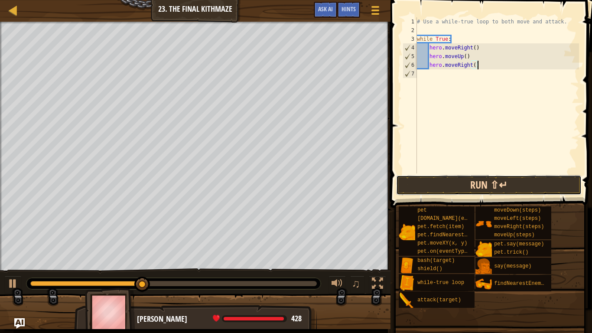
click at [514, 188] on button "Run ⇧↵" at bounding box center [488, 185] width 185 height 20
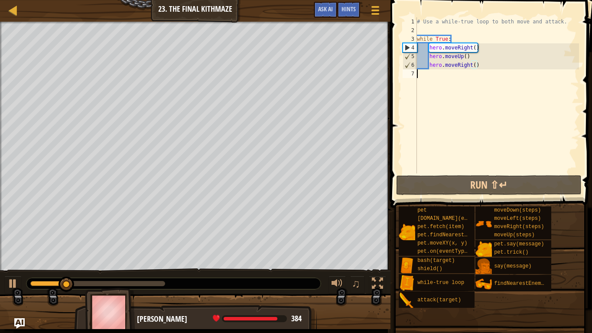
click at [449, 84] on div "# Use a while-true loop to both move and attack. while True : hero . moveRight …" at bounding box center [497, 103] width 164 height 173
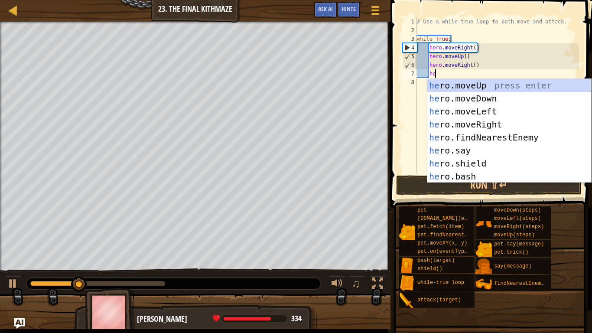
type textarea "her"
click at [490, 95] on div "her o.moveUp press enter her o.moveDown press enter her o.moveLeft press enter …" at bounding box center [509, 144] width 164 height 130
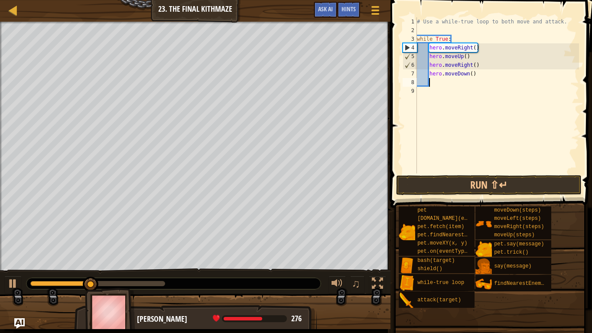
click at [473, 74] on div "# Use a while-true loop to both move and attack. while True : hero . moveRight …" at bounding box center [497, 103] width 164 height 173
type textarea "hero.moveDown(2)"
click at [481, 184] on button "Run ⇧↵" at bounding box center [488, 185] width 185 height 20
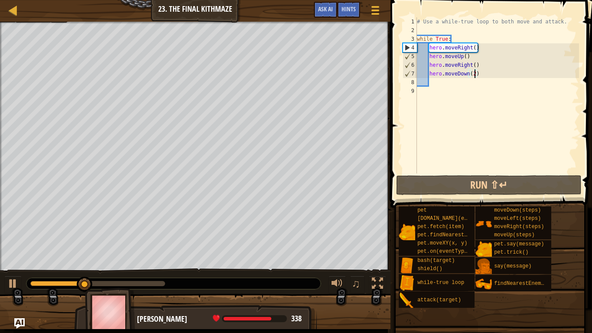
click at [471, 90] on div "# Use a while-true loop to both move and attack. while True : hero . moveRight …" at bounding box center [497, 103] width 164 height 173
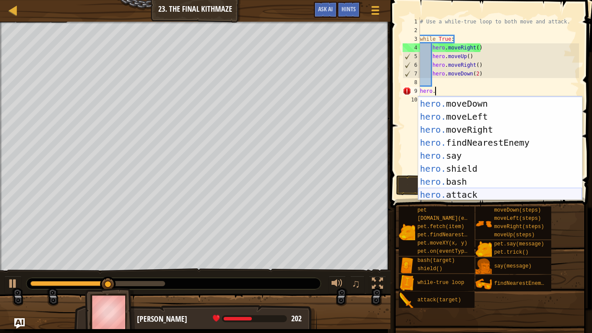
scroll to position [12, 0]
click at [482, 191] on div "hero. moveUp press enter hero. moveDown press enter hero. moveLeft press enter …" at bounding box center [500, 149] width 164 height 130
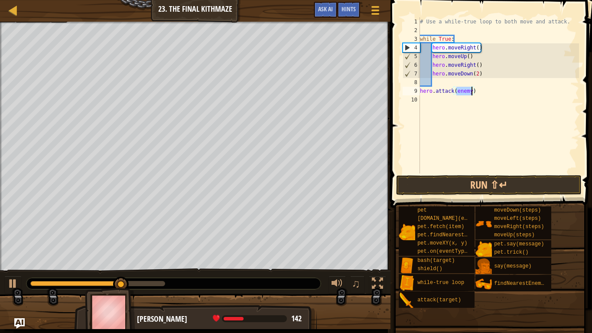
click at [480, 90] on div "# Use a while-true loop to both move and attack. while True : hero . moveRight …" at bounding box center [498, 103] width 161 height 173
type textarea "h"
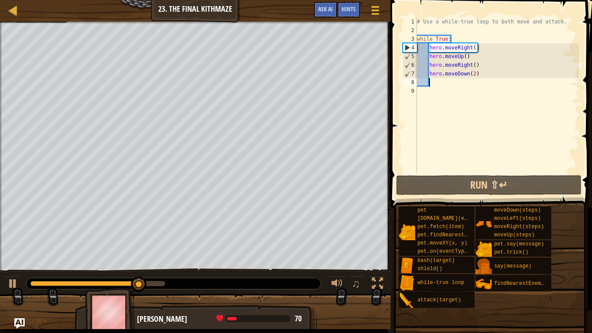
scroll to position [0, 0]
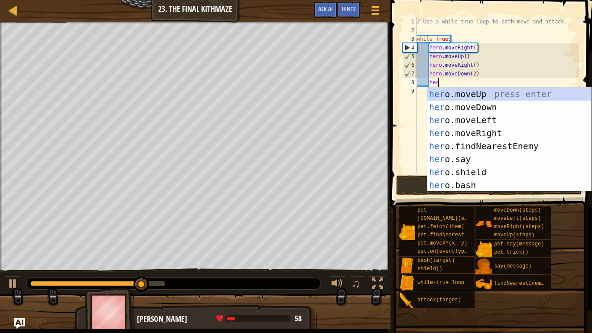
type textarea "her"
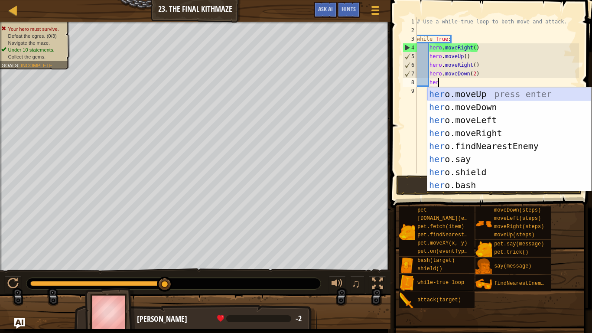
click at [509, 95] on div "her o.moveUp press enter her o.moveDown press enter her o.moveLeft press enter …" at bounding box center [509, 153] width 164 height 130
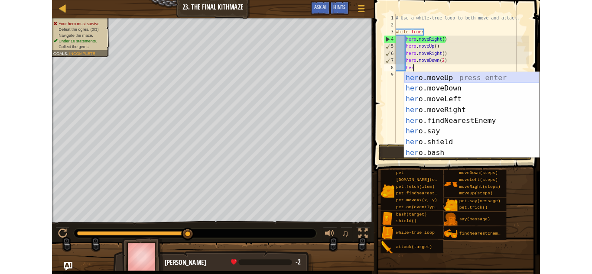
scroll to position [4, 1]
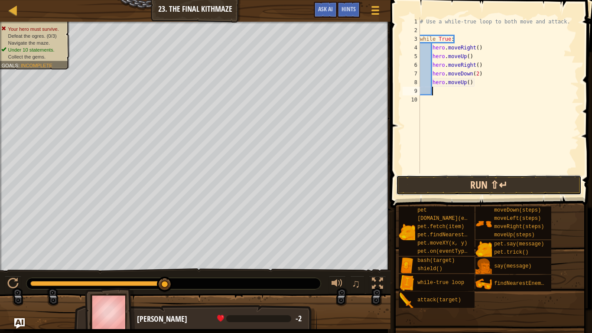
click at [487, 180] on button "Run ⇧↵" at bounding box center [488, 185] width 185 height 20
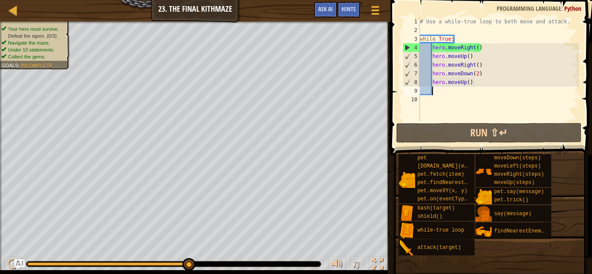
click at [484, 77] on div "# Use a while-true loop to both move and attack. while True : hero . moveRight …" at bounding box center [498, 77] width 161 height 121
type textarea "hero.moveDown(2)"
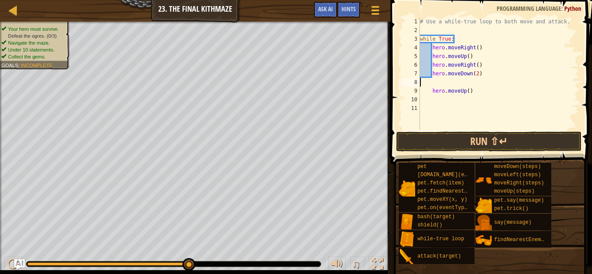
scroll to position [4, 0]
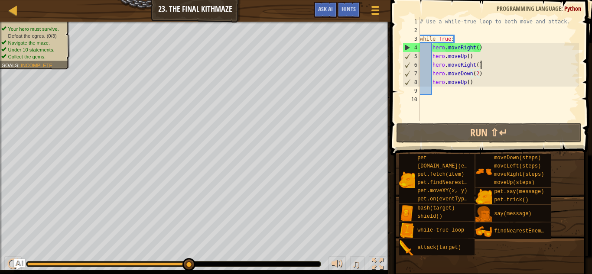
click at [484, 65] on div "# Use a while-true loop to both move and attack. while True : hero . moveRight …" at bounding box center [498, 77] width 161 height 121
type textarea "hero.moveRight()"
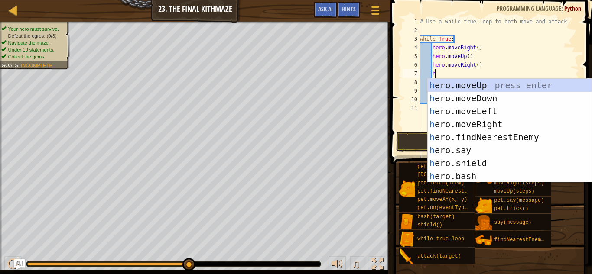
type textarea "her"
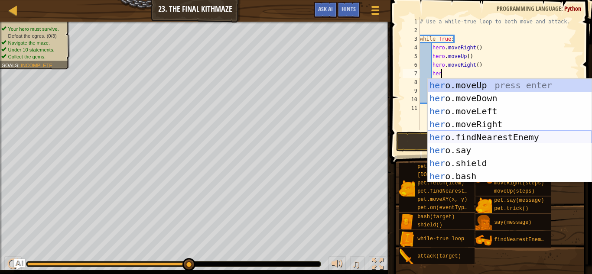
click at [534, 137] on div "her o.moveUp press enter her o.moveDown press enter her o.moveLeft press enter …" at bounding box center [510, 144] width 164 height 130
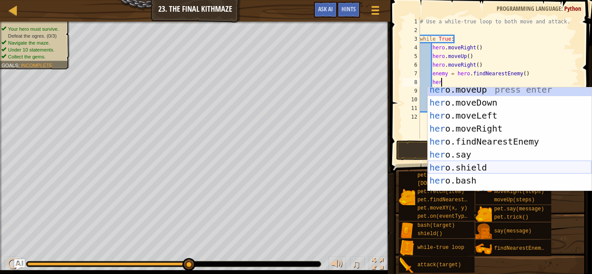
scroll to position [39, 0]
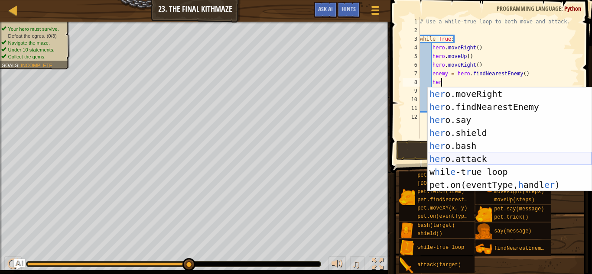
click at [503, 156] on div "her o.moveRight press enter her o.findNearestEnemy press enter her o.say press …" at bounding box center [510, 153] width 164 height 130
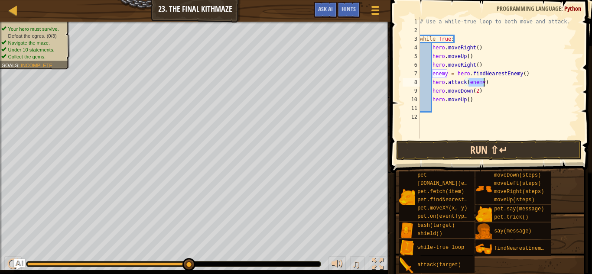
type textarea "hero.attack(enemy)"
click at [502, 155] on button "Run ⇧↵" at bounding box center [488, 150] width 185 height 20
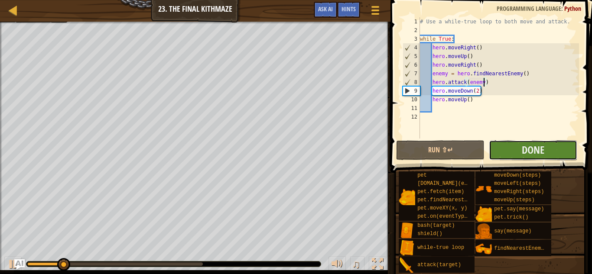
click at [502, 155] on button "Done" at bounding box center [533, 150] width 88 height 20
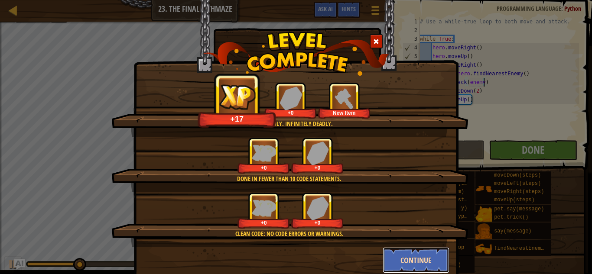
click at [400, 252] on button "Continue" at bounding box center [416, 260] width 67 height 26
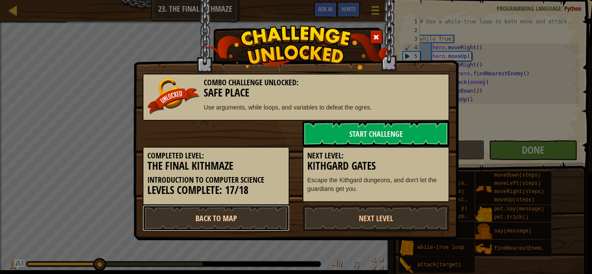
click at [261, 214] on link "Back to Map" at bounding box center [216, 218] width 147 height 26
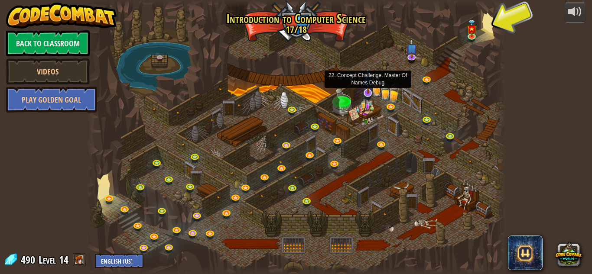
click at [365, 92] on img at bounding box center [367, 81] width 11 height 26
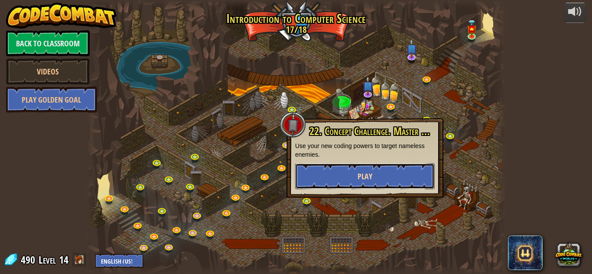
click at [369, 184] on button "Play" at bounding box center [365, 176] width 140 height 26
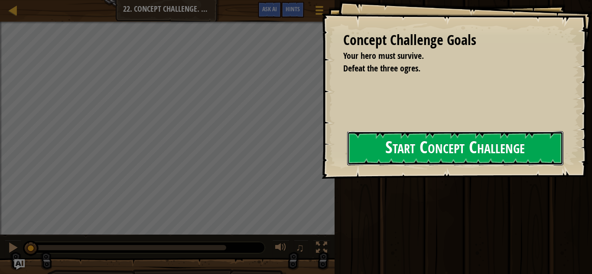
click at [365, 163] on button "Start Concept Challenge" at bounding box center [455, 148] width 216 height 34
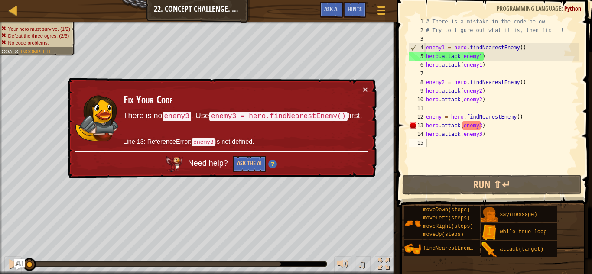
click at [369, 91] on div "× Fix Your Code There is no enemy3 . Use enemy3 = hero.findNearestEnemy() first…" at bounding box center [221, 128] width 311 height 101
click at [367, 90] on button "×" at bounding box center [365, 89] width 5 height 9
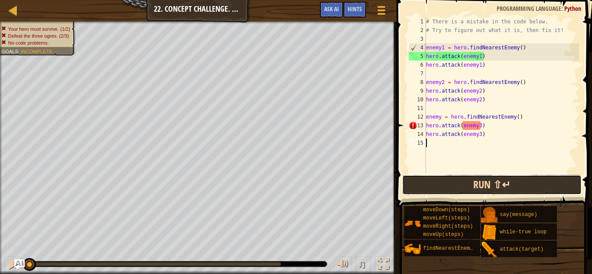
click at [470, 188] on button "Run ⇧↵" at bounding box center [492, 185] width 180 height 20
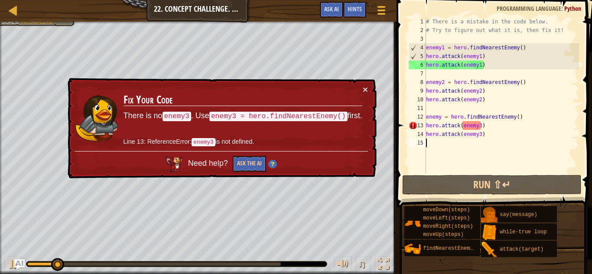
click at [501, 128] on div "# There is a mistake in the code below. # Try to figure out what it is, then fi…" at bounding box center [501, 103] width 155 height 173
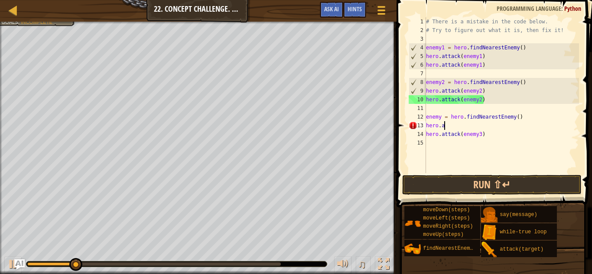
type textarea "h"
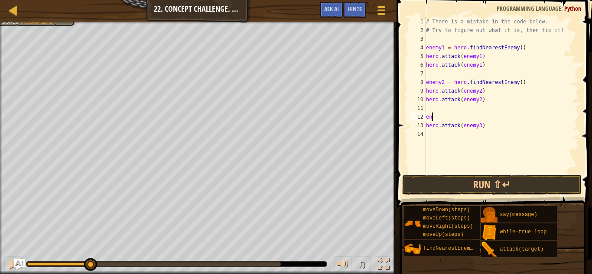
type textarea "e"
type textarea "hero.attack(enemy3)"
type textarea "h"
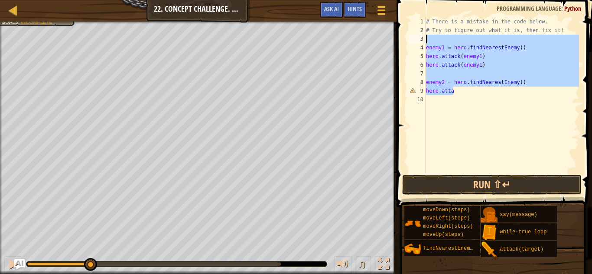
drag, startPoint x: 470, startPoint y: 95, endPoint x: 422, endPoint y: 39, distance: 73.1
click at [422, 39] on div "hero.atta 1 2 3 4 5 6 7 8 9 10 # There is a mistake in the code below. # Try to…" at bounding box center [493, 95] width 172 height 156
type textarea "enemy1 = hero.findNearestEnemy()"
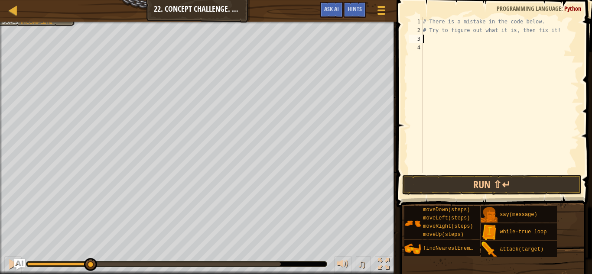
type textarea "# Try to figure out what it is, then fix it!"
click at [471, 184] on button "Run ⇧↵" at bounding box center [492, 185] width 180 height 20
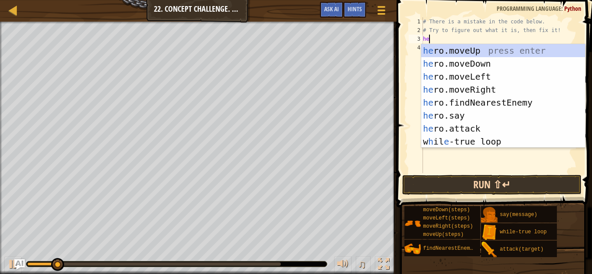
type textarea "her"
click at [487, 141] on div "her o.moveUp press enter her o.moveDown press enter her o.moveLeft press enter …" at bounding box center [503, 109] width 164 height 130
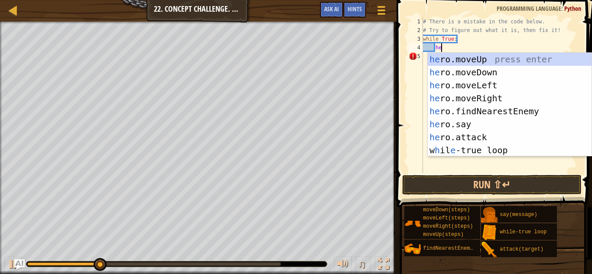
type textarea "her"
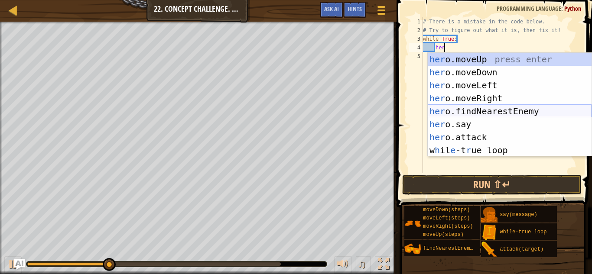
click at [510, 115] on div "her o.moveUp press enter her o.moveDown press enter her o.moveLeft press enter …" at bounding box center [510, 118] width 164 height 130
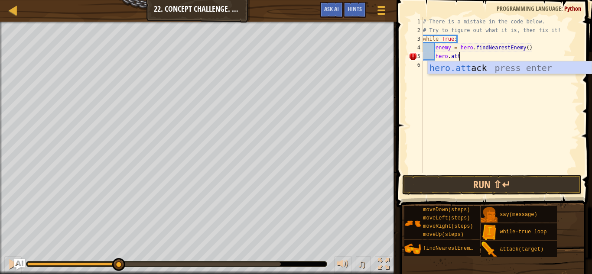
scroll to position [4, 5]
click at [512, 71] on div "hero.att ack press enter" at bounding box center [510, 81] width 164 height 39
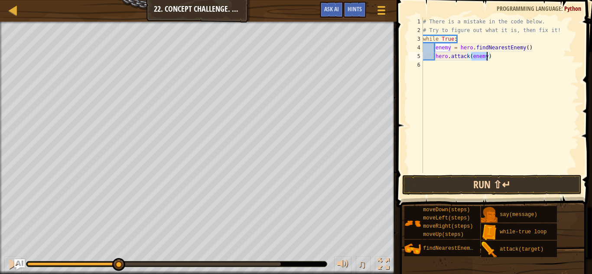
type textarea "hero.attack(enemy)"
click at [498, 187] on button "Run ⇧↵" at bounding box center [492, 185] width 180 height 20
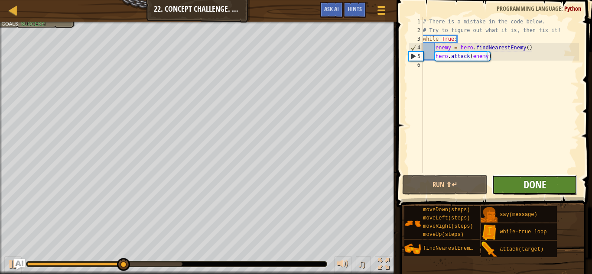
click at [534, 178] on span "Done" at bounding box center [534, 185] width 23 height 14
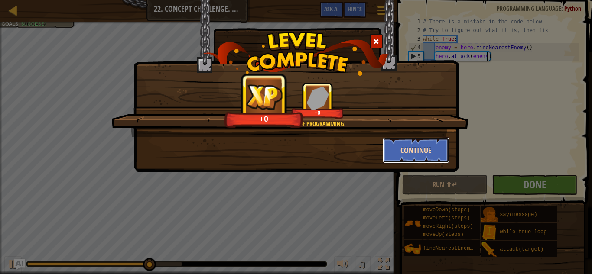
click at [414, 151] on button "Continue" at bounding box center [416, 150] width 67 height 26
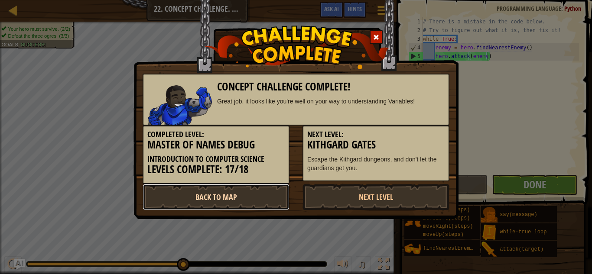
click at [213, 205] on link "Back to Map" at bounding box center [216, 197] width 147 height 26
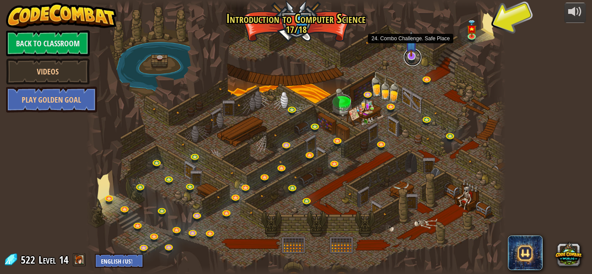
click at [414, 62] on link at bounding box center [412, 57] width 17 height 17
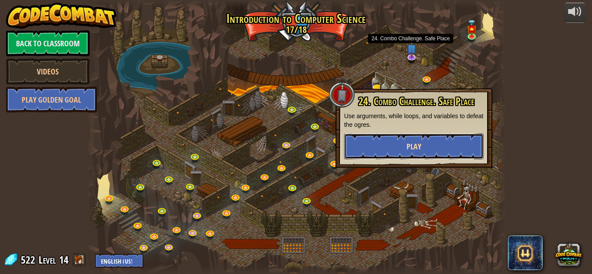
click at [439, 146] on button "Play" at bounding box center [414, 146] width 140 height 26
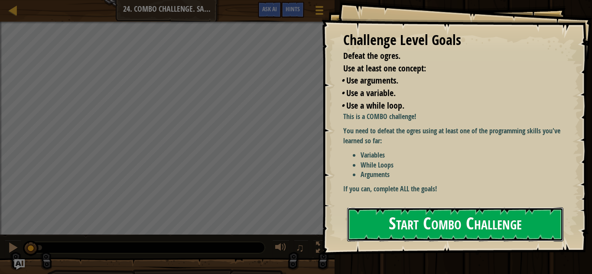
click at [489, 214] on button "Start Combo Challenge" at bounding box center [455, 225] width 216 height 34
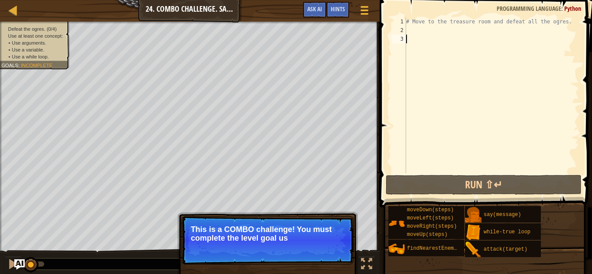
click at [432, 28] on div "# Move to the treasure room and defeat all the ogres." at bounding box center [491, 103] width 175 height 173
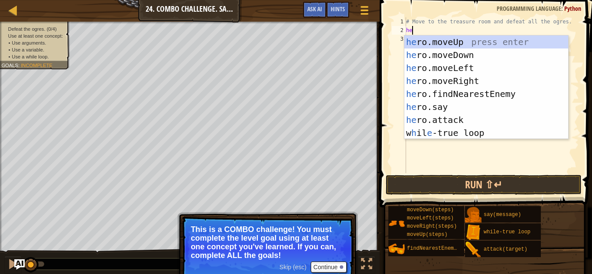
type textarea "her"
click at [463, 42] on div "her o.moveUp press enter her o.moveDown press enter her o.moveLeft press enter …" at bounding box center [486, 101] width 164 height 130
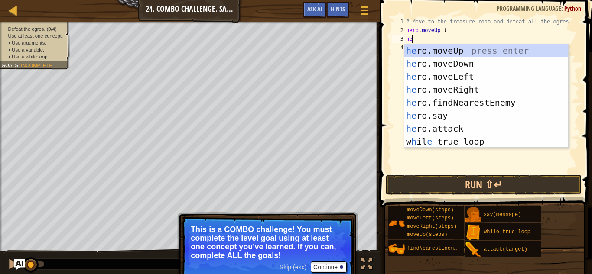
type textarea "her"
click at [477, 90] on div "her o.moveUp press enter her o.moveDown press enter her o.moveLeft press enter …" at bounding box center [486, 109] width 164 height 130
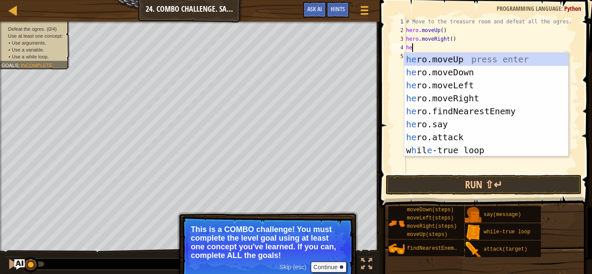
type textarea "her"
click at [488, 71] on div "her o.moveUp press enter her o.moveDown press enter her o.moveLeft press enter …" at bounding box center [486, 118] width 164 height 130
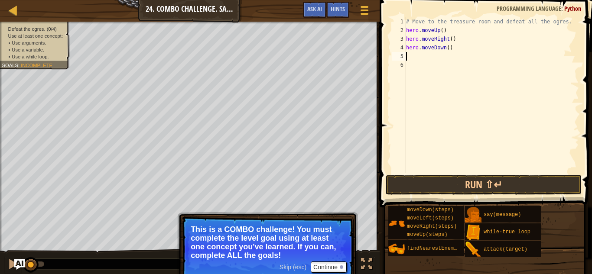
scroll to position [4, 0]
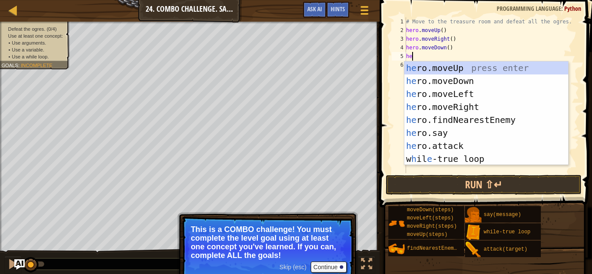
type textarea "her"
click at [497, 91] on div "her o.moveUp press enter her o.moveDown press enter her o.moveLeft press enter …" at bounding box center [486, 127] width 164 height 130
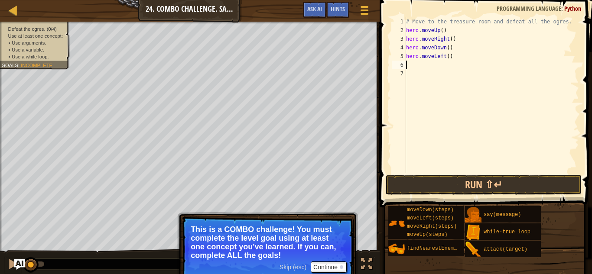
scroll to position [4, 0]
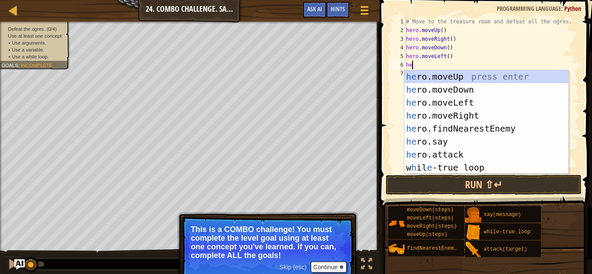
type textarea "her"
click at [510, 167] on div "her o.moveUp press enter her o.moveDown press enter her o.moveLeft press enter …" at bounding box center [486, 135] width 164 height 130
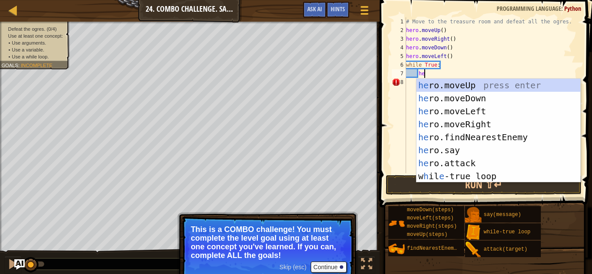
type textarea "her"
click at [515, 141] on div "her o.moveUp press enter her o.moveDown press enter her o.moveLeft press enter …" at bounding box center [498, 144] width 164 height 130
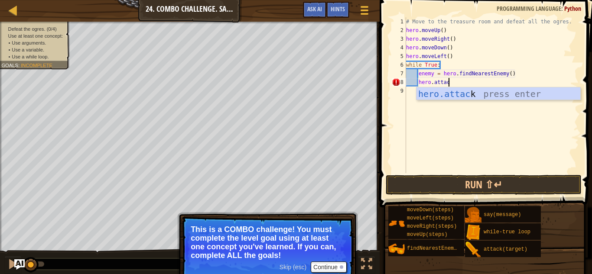
scroll to position [4, 6]
click at [462, 94] on div "hero.attack press enter" at bounding box center [498, 107] width 164 height 39
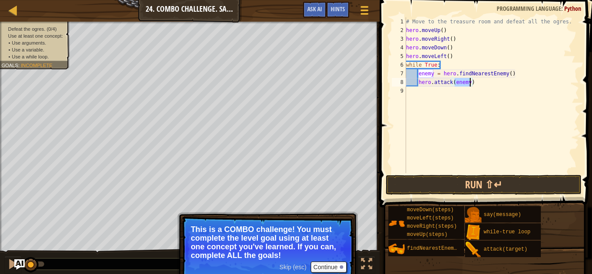
click at [442, 31] on div "# Move to the treasure room and defeat all the ogres. hero . moveUp ( ) hero . …" at bounding box center [491, 103] width 175 height 173
click at [452, 41] on div "# Move to the treasure room and defeat all the ogres. hero . moveUp ( 4 ) hero …" at bounding box center [491, 103] width 175 height 173
click at [338, 263] on button "Continue" at bounding box center [329, 267] width 36 height 11
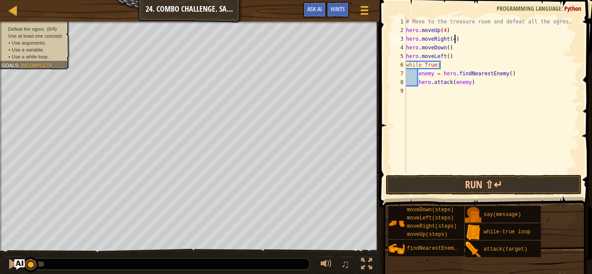
click at [449, 49] on div "# Move to the treasure room and defeat all the ogres. hero . moveUp ( 4 ) hero …" at bounding box center [491, 103] width 175 height 173
click at [453, 180] on button "Run ⇧↵" at bounding box center [484, 185] width 196 height 20
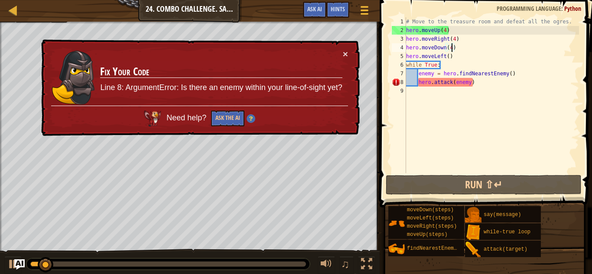
click at [448, 55] on div "# Move to the treasure room and defeat all the ogres. hero . moveUp ( 4 ) hero …" at bounding box center [491, 103] width 175 height 173
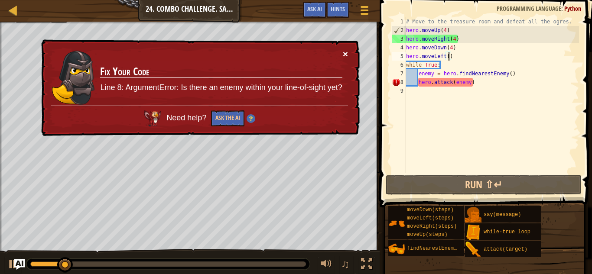
click at [346, 51] on button "×" at bounding box center [345, 54] width 5 height 9
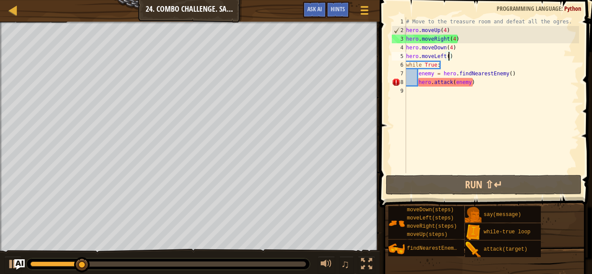
scroll to position [4, 6]
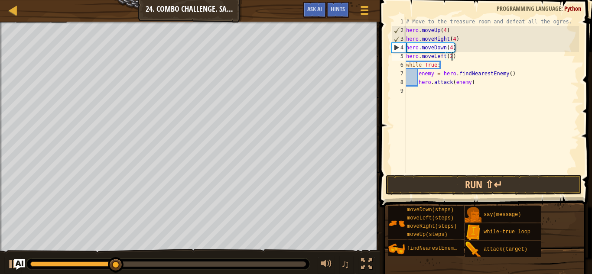
click at [452, 50] on div "# Move to the treasure room and defeat all the ogres. hero . moveUp ( 4 ) hero …" at bounding box center [491, 103] width 175 height 173
type textarea "hero.moveDown(3)"
click at [466, 189] on button "Run ⇧↵" at bounding box center [484, 185] width 196 height 20
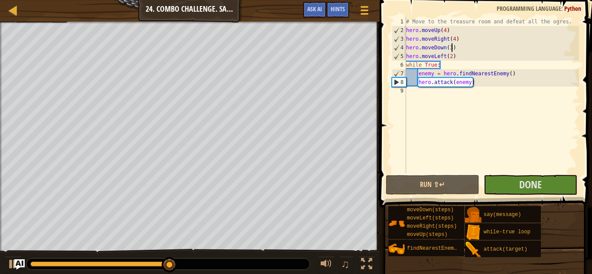
click at [473, 95] on div "# Move to the treasure room and defeat all the ogres. hero . moveUp ( 4 ) hero …" at bounding box center [491, 103] width 175 height 173
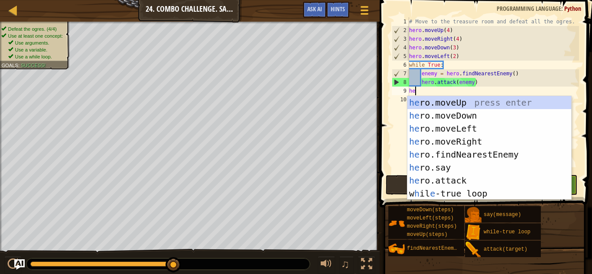
type textarea "her"
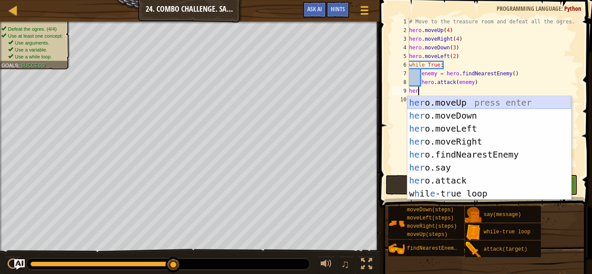
click at [496, 106] on div "her o.moveUp press enter her o.moveDown press enter her o.moveLeft press enter …" at bounding box center [489, 161] width 164 height 130
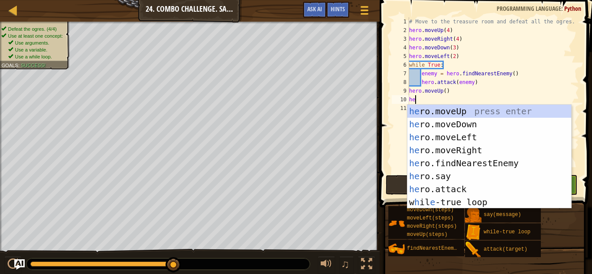
type textarea "her"
click at [511, 121] on div "her o.moveUp press enter her o.moveDown press enter her o.moveLeft press enter …" at bounding box center [489, 170] width 164 height 130
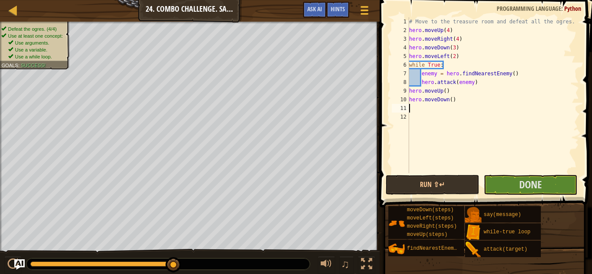
scroll to position [4, 0]
click at [533, 188] on span "Done" at bounding box center [530, 185] width 23 height 14
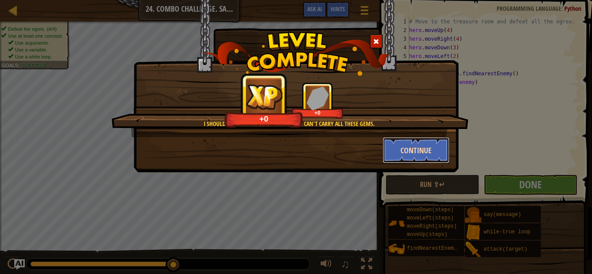
click at [436, 152] on button "Continue" at bounding box center [416, 150] width 67 height 26
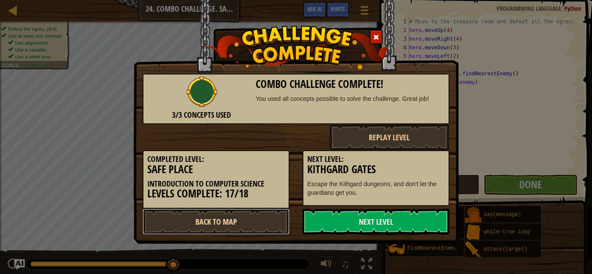
click at [249, 221] on link "Back to Map" at bounding box center [216, 222] width 147 height 26
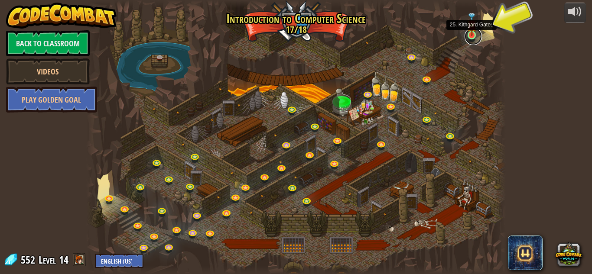
click at [467, 37] on link at bounding box center [472, 36] width 17 height 17
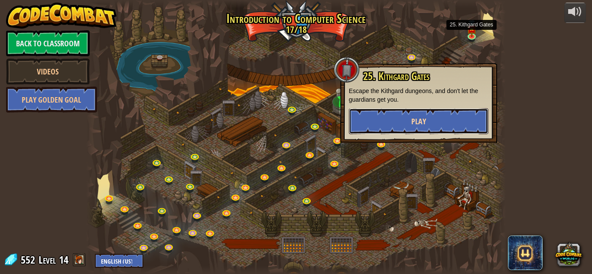
click at [445, 109] on button "Play" at bounding box center [419, 121] width 140 height 26
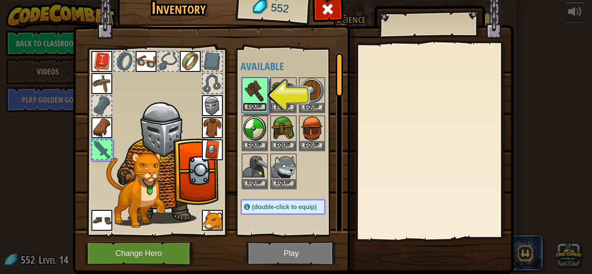
click at [249, 104] on button "Equip" at bounding box center [255, 107] width 24 height 9
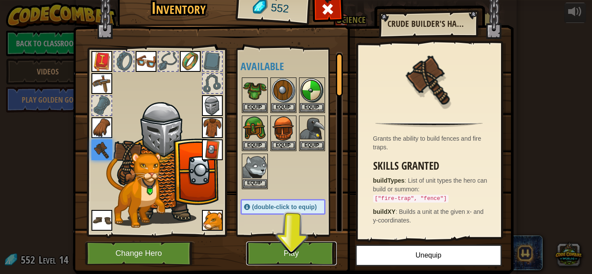
click at [295, 251] on button "Play" at bounding box center [291, 254] width 91 height 24
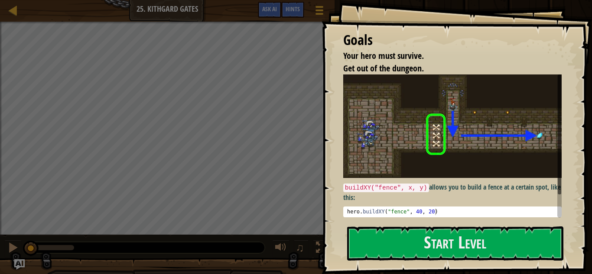
click at [405, 158] on img at bounding box center [452, 127] width 218 height 104
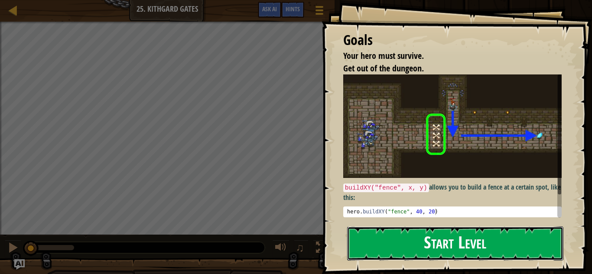
click at [408, 245] on button "Start Level" at bounding box center [455, 244] width 216 height 34
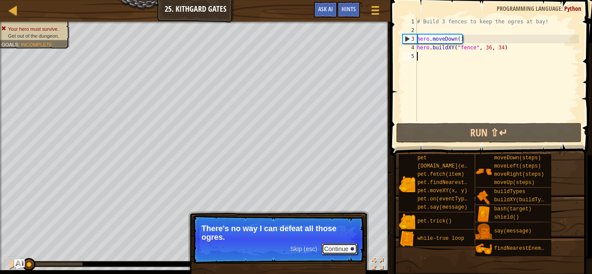
click at [340, 247] on button "Continue" at bounding box center [339, 248] width 36 height 11
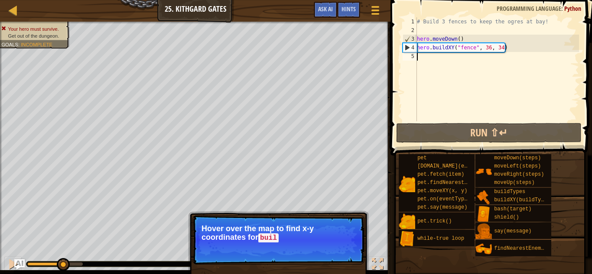
click at [333, 248] on p "Skip (esc) Continue Hover over the map to find x-y coordinates for buil" at bounding box center [278, 239] width 172 height 49
click at [357, 229] on p "Skip (esc) Continue Hover over the map to find x-y coordinates for buildXY ." at bounding box center [278, 239] width 172 height 49
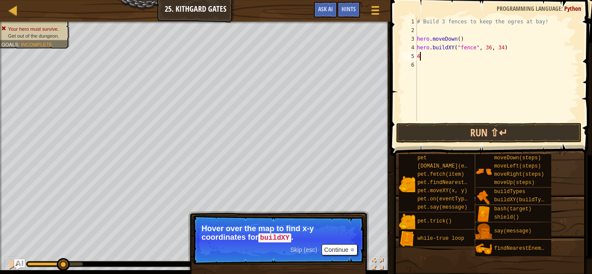
type textarea "4"
click at [333, 248] on button "Continue" at bounding box center [339, 249] width 36 height 11
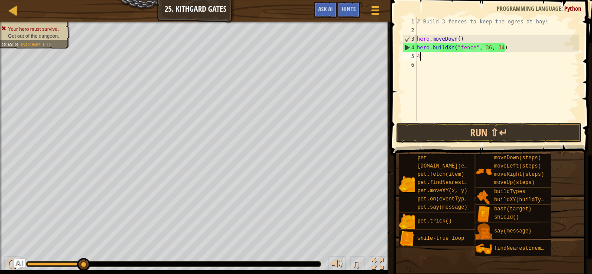
click at [437, 57] on div "# Build 3 fences to keep the ogres at bay! hero . moveDown ( ) hero . buildXY (…" at bounding box center [497, 77] width 164 height 121
click at [495, 133] on button "Run ⇧↵" at bounding box center [488, 133] width 185 height 20
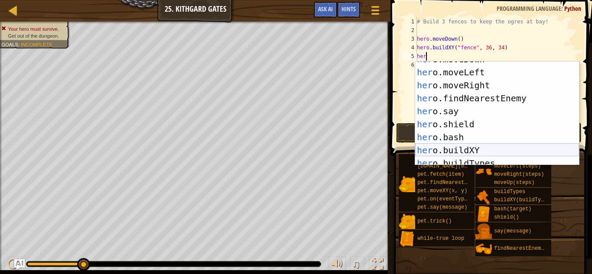
scroll to position [22, 0]
click at [515, 149] on div "her o.moveDown press enter her o.moveLeft press enter her o.moveRight press ent…" at bounding box center [497, 118] width 164 height 130
type textarea "hero.buildXY("fence", 36, 30)"
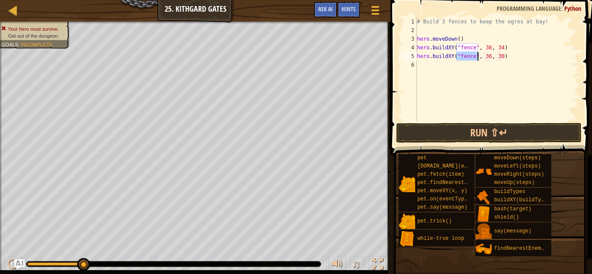
click at [482, 69] on div "# Build 3 fences to keep the ogres at bay! hero . moveDown ( ) hero . buildXY (…" at bounding box center [497, 77] width 164 height 121
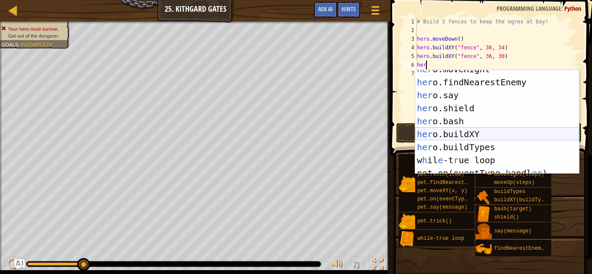
scroll to position [48, 0]
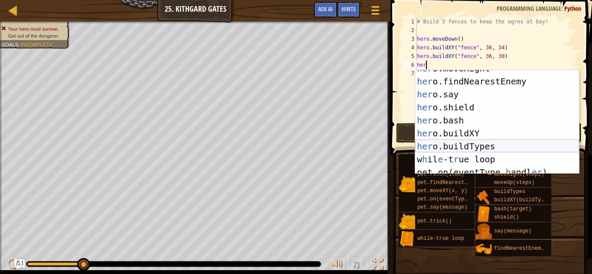
click at [511, 149] on div "her o.moveRight press enter her o.findNearestEnemy press enter her o.say press …" at bounding box center [497, 127] width 164 height 130
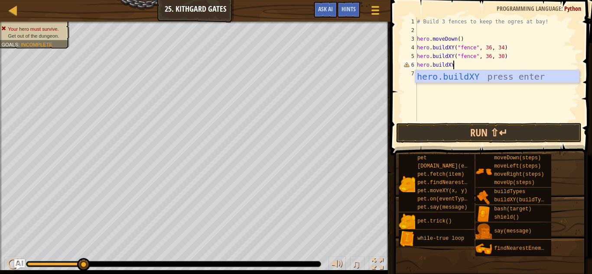
scroll to position [4, 5]
click at [501, 74] on div "hero.buildXY press enter" at bounding box center [497, 89] width 164 height 39
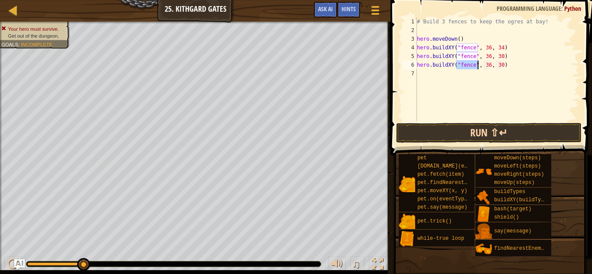
type textarea "hero.buildXY("fence", 36, 30)"
click at [490, 140] on button "Run ⇧↵" at bounding box center [488, 133] width 185 height 20
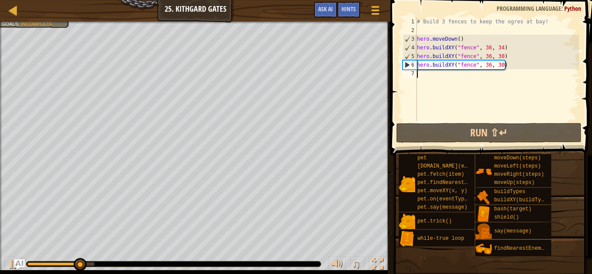
click at [502, 69] on div "# Build 3 fences to keep the ogres at bay! hero . moveDown ( ) hero . buildXY (…" at bounding box center [497, 77] width 164 height 121
click at [501, 68] on div "# Build 3 fences to keep the ogres at bay! hero . moveDown ( ) hero . buildXY (…" at bounding box center [497, 77] width 164 height 121
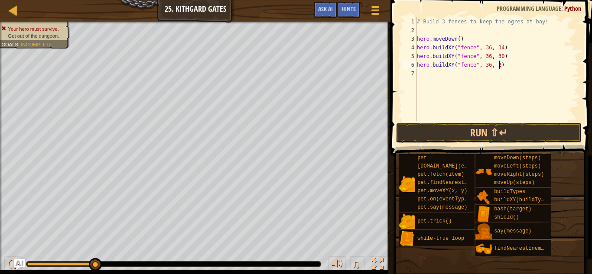
scroll to position [4, 12]
click at [509, 136] on button "Run ⇧↵" at bounding box center [488, 133] width 185 height 20
type textarea "hero.buildXY("fence", 36, 27)"
click at [488, 136] on button "Run ⇧↵" at bounding box center [488, 133] width 185 height 20
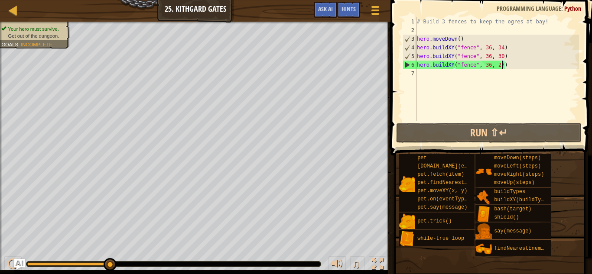
click at [468, 79] on div "# Build 3 fences to keep the ogres at bay! hero . moveDown ( ) hero . buildXY (…" at bounding box center [497, 77] width 164 height 121
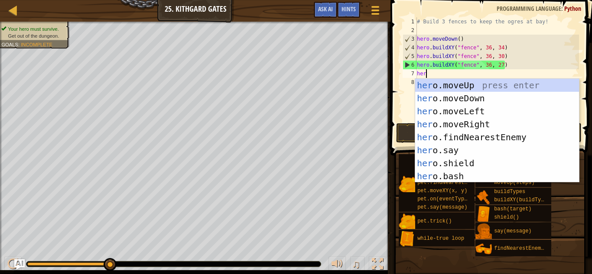
type textarea "hero"
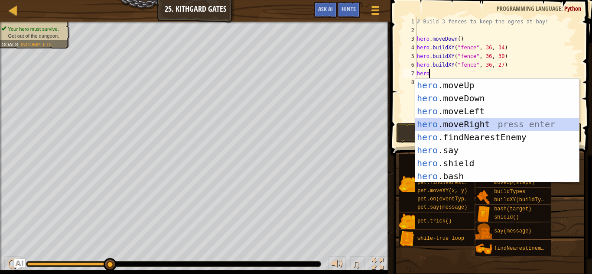
click at [483, 127] on div "hero .moveUp press enter hero .moveDown press enter hero .moveLeft press enter …" at bounding box center [497, 144] width 164 height 130
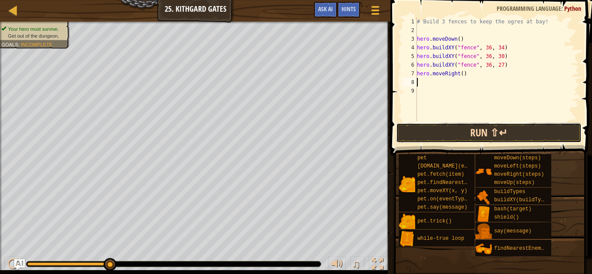
click at [483, 129] on button "Run ⇧↵" at bounding box center [488, 133] width 185 height 20
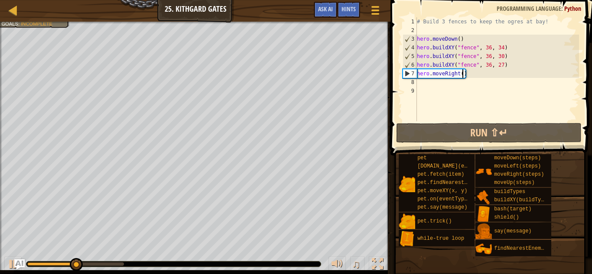
click at [463, 77] on div "# Build 3 fences to keep the ogres at bay! hero . moveDown ( ) hero . buildXY (…" at bounding box center [497, 77] width 164 height 121
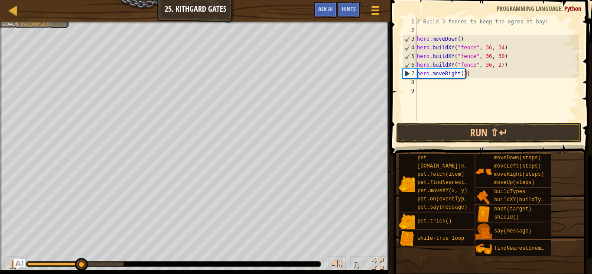
scroll to position [4, 7]
type textarea "hero.moveRight(3)"
click at [478, 129] on button "Run ⇧↵" at bounding box center [488, 133] width 185 height 20
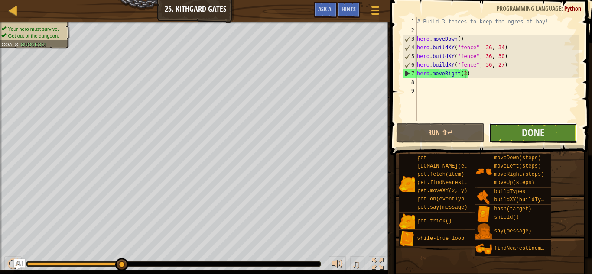
click at [514, 139] on button "Done" at bounding box center [533, 133] width 88 height 20
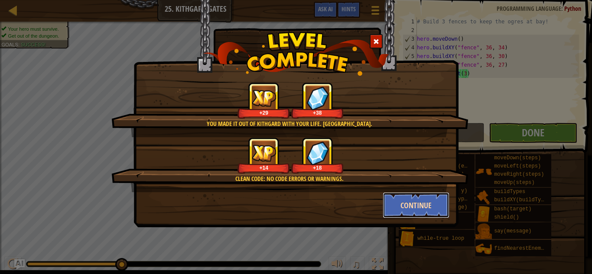
click at [421, 206] on button "Continue" at bounding box center [416, 205] width 67 height 26
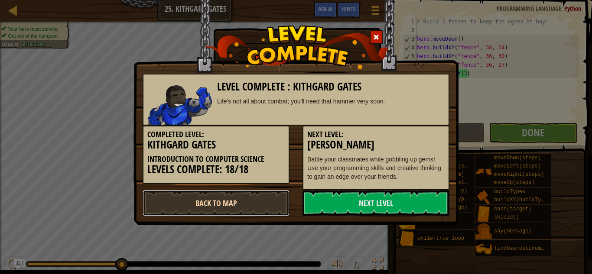
click at [171, 208] on link "Back to Map" at bounding box center [216, 203] width 147 height 26
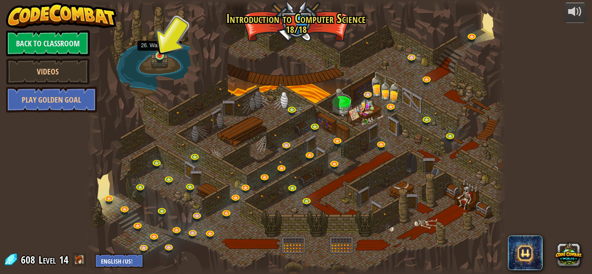
click at [161, 55] on img at bounding box center [160, 43] width 10 height 26
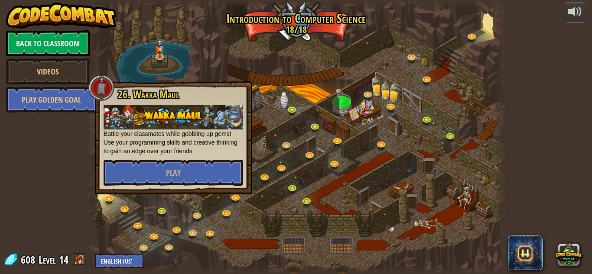
click at [325, 73] on div at bounding box center [295, 137] width 419 height 274
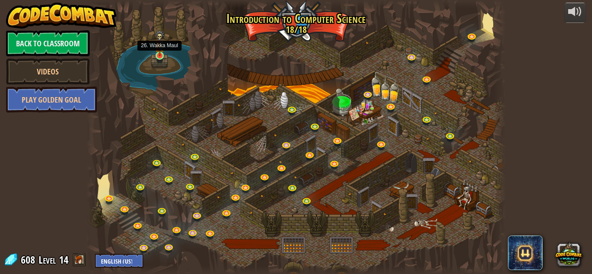
click at [157, 55] on img at bounding box center [160, 43] width 10 height 26
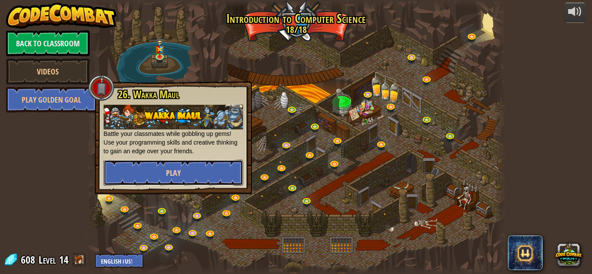
click at [142, 183] on button "Play" at bounding box center [174, 173] width 140 height 26
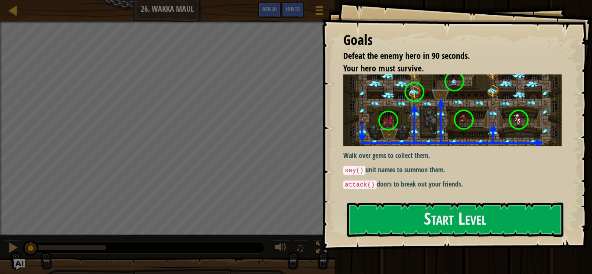
click at [393, 135] on img at bounding box center [452, 110] width 218 height 71
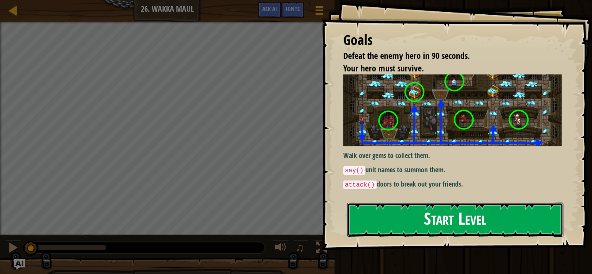
click at [391, 216] on button "Start Level" at bounding box center [455, 220] width 216 height 34
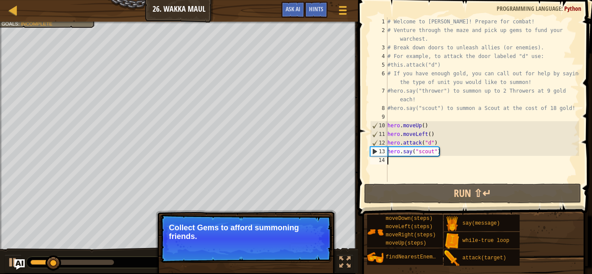
click at [311, 251] on button "Continue" at bounding box center [307, 248] width 36 height 11
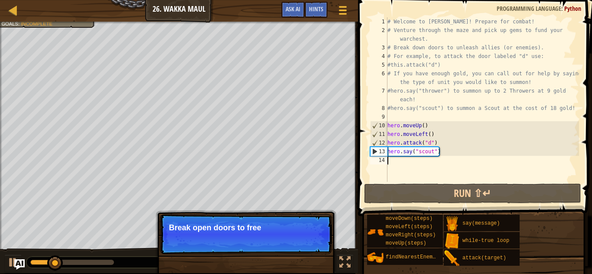
click at [315, 250] on p "Skip (esc) Continue Break open doors to free" at bounding box center [246, 234] width 172 height 40
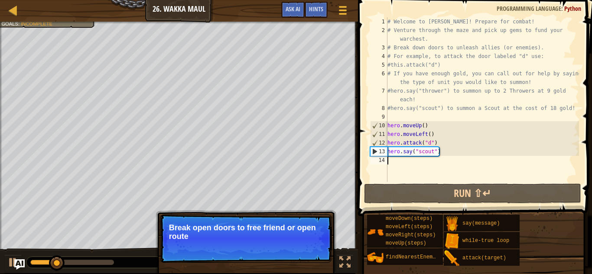
click at [320, 244] on p "Skip (esc) Continue Break open doors to free friend or open route" at bounding box center [246, 238] width 172 height 49
click at [320, 253] on button "Continue" at bounding box center [307, 248] width 36 height 11
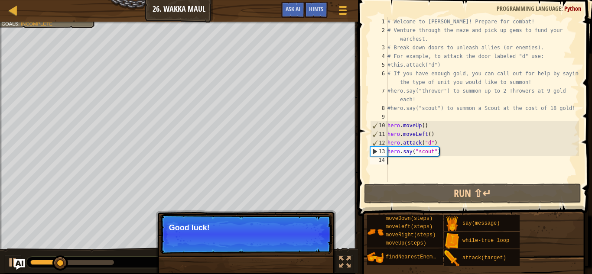
click at [311, 246] on p "Skip (esc) Continue Good luck!" at bounding box center [246, 234] width 172 height 40
click at [311, 242] on button "Continue" at bounding box center [307, 239] width 36 height 11
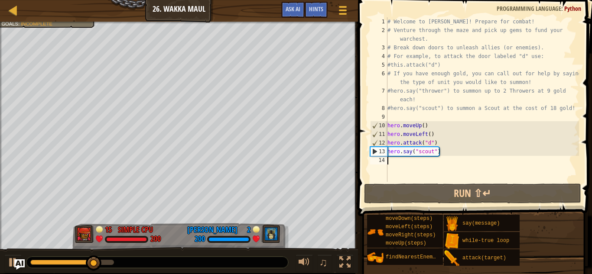
scroll to position [4, 0]
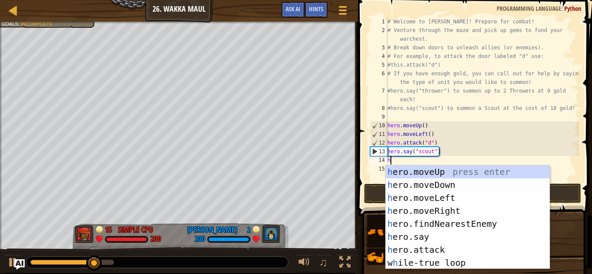
type textarea "her"
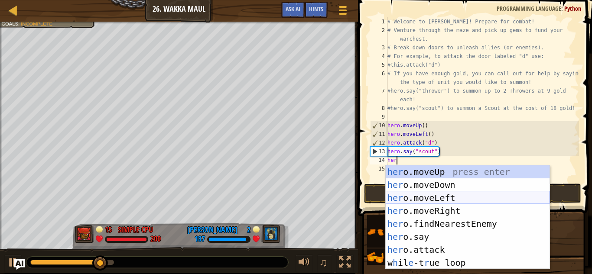
click at [448, 197] on div "her o.moveUp press enter her o.moveDown press enter her o.moveLeft press enter …" at bounding box center [468, 230] width 164 height 130
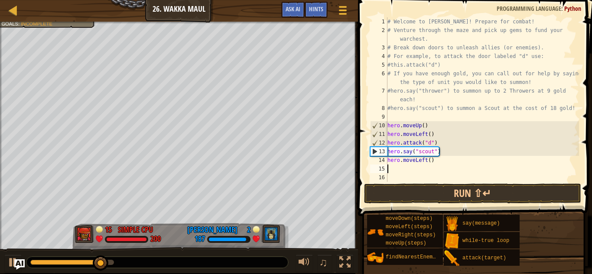
scroll to position [4, 0]
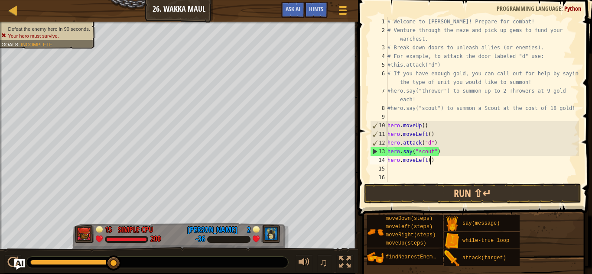
click at [430, 162] on div "# Welcome to [PERSON_NAME]! Prepare for combat! # Venture through the maze and …" at bounding box center [482, 108] width 193 height 182
type textarea "hero.moveLeft(4)"
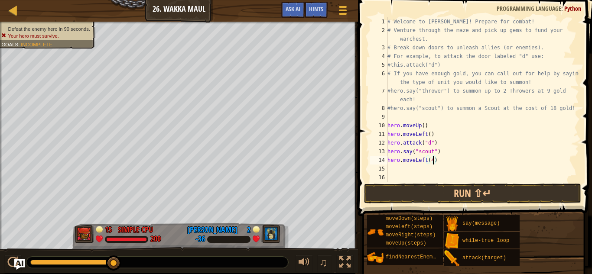
click at [427, 168] on div "# Welcome to [PERSON_NAME]! Prepare for combat! # Venture through the maze and …" at bounding box center [482, 108] width 193 height 182
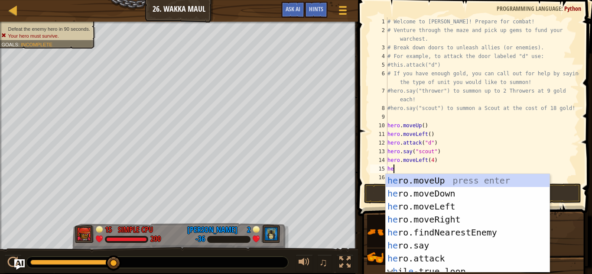
type textarea "her"
click at [440, 196] on div "her o.moveUp press enter her o.moveDown press enter her o.moveLeft press enter …" at bounding box center [468, 236] width 164 height 125
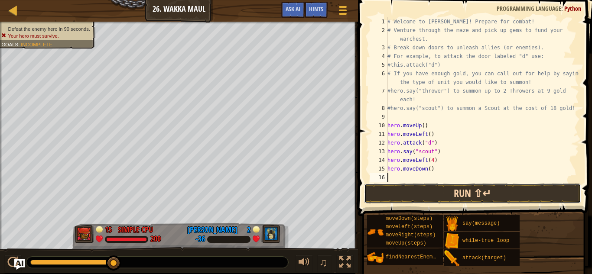
click at [440, 195] on button "Run ⇧↵" at bounding box center [472, 194] width 217 height 20
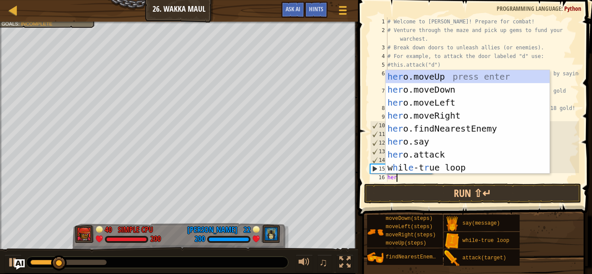
scroll to position [4, 1]
click at [470, 150] on div "her o.moveUp press enter her o.moveDown press enter her o.moveLeft press enter …" at bounding box center [468, 135] width 164 height 130
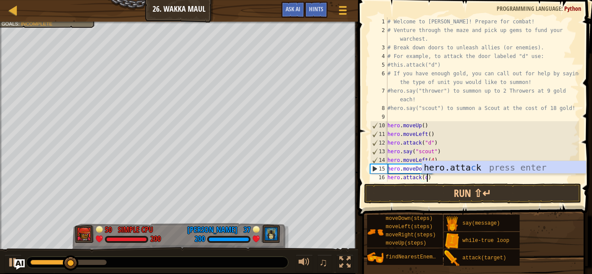
scroll to position [4, 6]
click at [467, 199] on button "Run ⇧↵" at bounding box center [472, 194] width 217 height 20
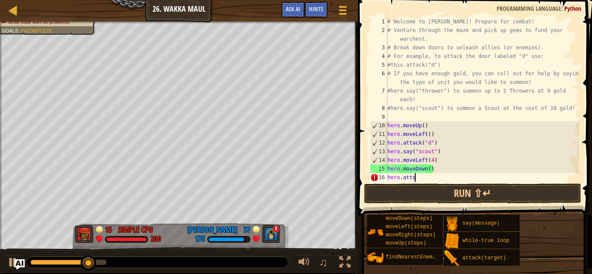
scroll to position [4, 1]
type textarea "h"
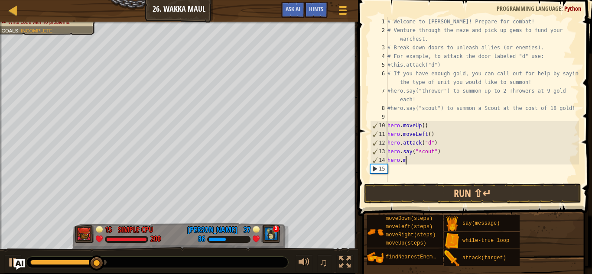
type textarea "h"
type textarea "hero.say("scout")"
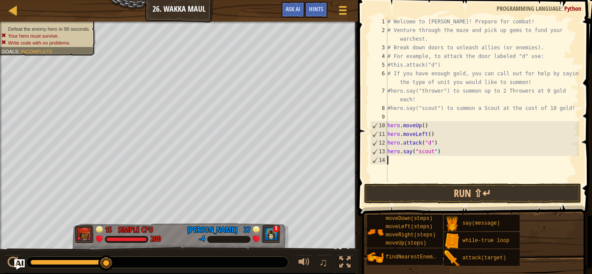
click at [412, 165] on div "# Welcome to [PERSON_NAME]! Prepare for combat! # Venture through the maze and …" at bounding box center [482, 108] width 193 height 182
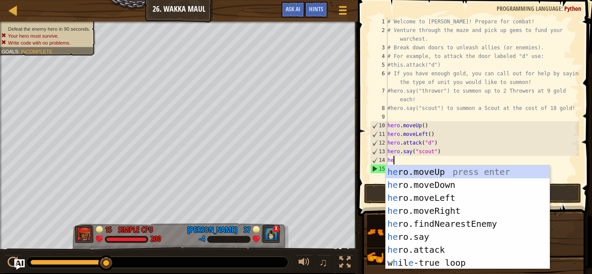
type textarea "her"
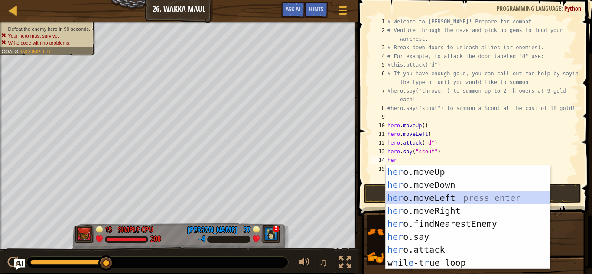
click at [439, 202] on div "her o.moveUp press enter her o.moveDown press enter her o.moveLeft press enter …" at bounding box center [468, 230] width 164 height 130
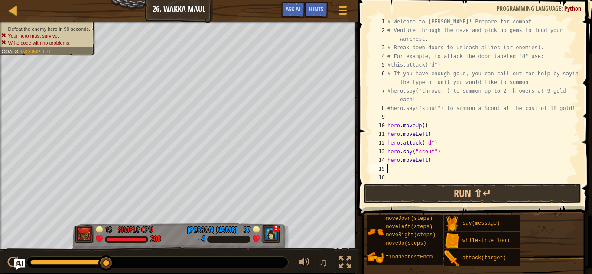
click at [431, 160] on div "# Welcome to [PERSON_NAME]! Prepare for combat! # Venture through the maze and …" at bounding box center [482, 108] width 193 height 182
type textarea "hero.moveLeft(4)"
click at [427, 170] on div "# Welcome to [PERSON_NAME]! Prepare for combat! # Venture through the maze and …" at bounding box center [482, 108] width 193 height 182
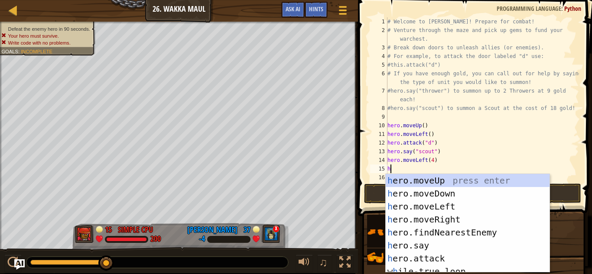
type textarea "her"
click at [467, 195] on div "her o.moveUp press enter her o.moveDown press enter her o.moveLeft press enter …" at bounding box center [468, 236] width 164 height 125
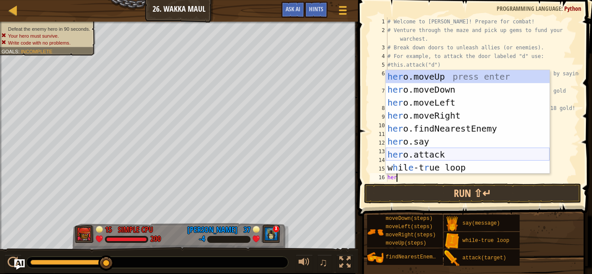
click at [475, 158] on div "her o.moveUp press enter her o.moveDown press enter her o.moveLeft press enter …" at bounding box center [468, 135] width 164 height 130
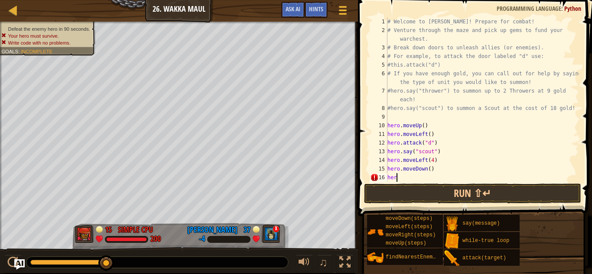
type textarea "h"
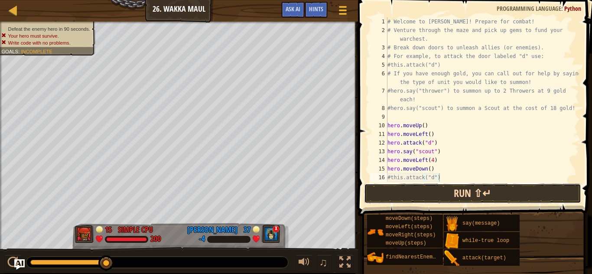
click at [491, 190] on button "Run ⇧↵" at bounding box center [472, 194] width 217 height 20
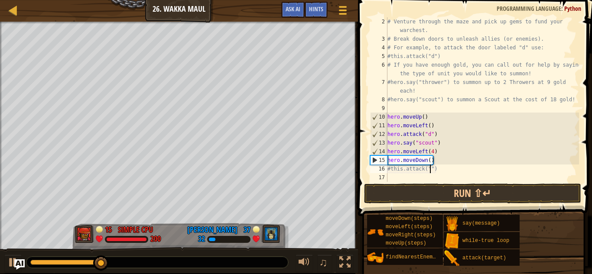
scroll to position [4, 6]
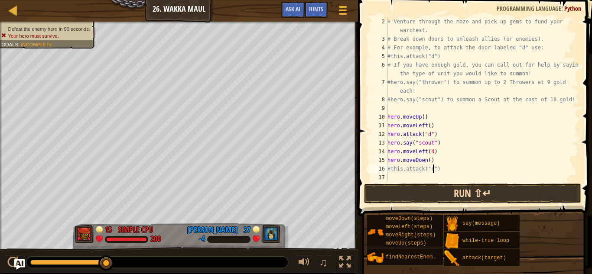
type textarea "#this.attack("c")"
click at [526, 186] on button "Run ⇧↵" at bounding box center [472, 194] width 217 height 20
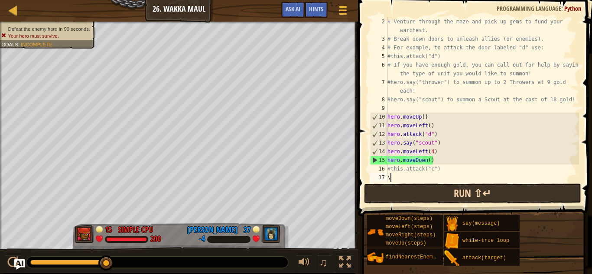
scroll to position [4, 0]
type textarea "\"
type textarea "#"
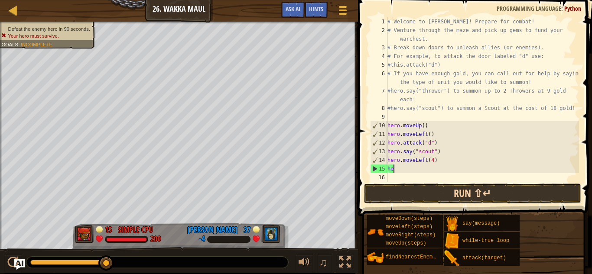
type textarea "h"
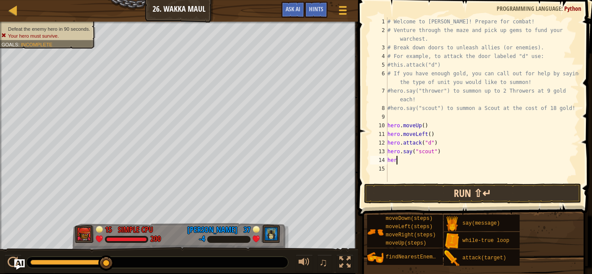
type textarea "h"
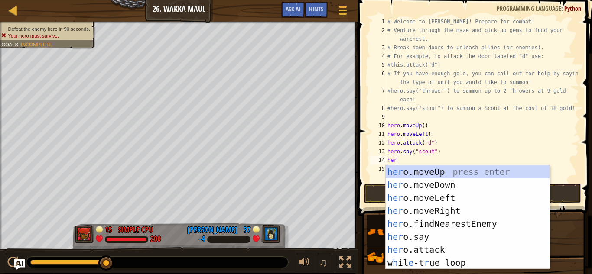
scroll to position [4, 1]
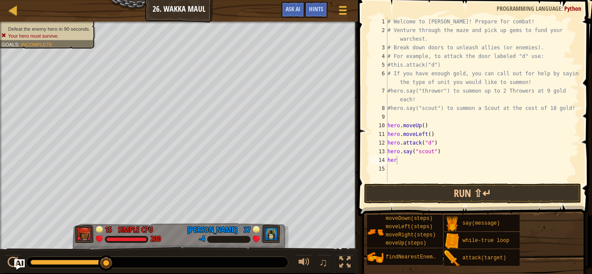
click at [425, 159] on div "# Welcome to [PERSON_NAME]! Prepare for combat! # Venture through the maze and …" at bounding box center [482, 108] width 193 height 182
type textarea "hero"
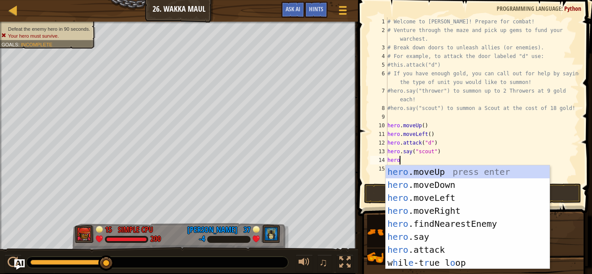
scroll to position [4, 1]
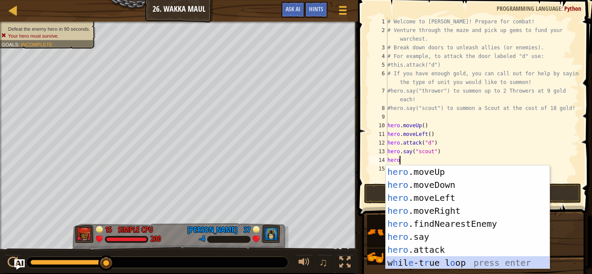
click at [440, 267] on div "hero .moveUp press enter hero .moveDown press enter hero .moveLeft press enter …" at bounding box center [468, 230] width 164 height 130
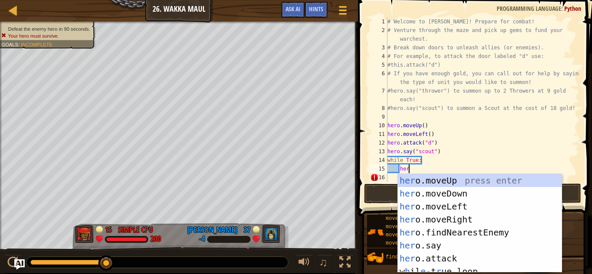
type textarea "hero"
click at [472, 207] on div "hero .moveUp press enter hero .moveDown press enter hero .moveLeft press enter …" at bounding box center [480, 236] width 164 height 125
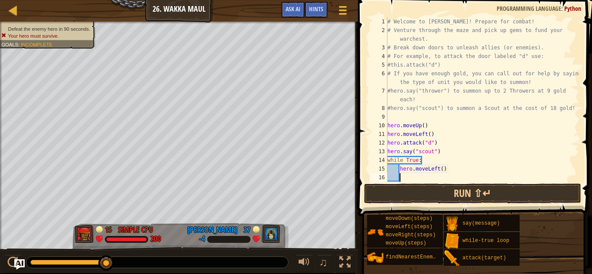
scroll to position [0, 0]
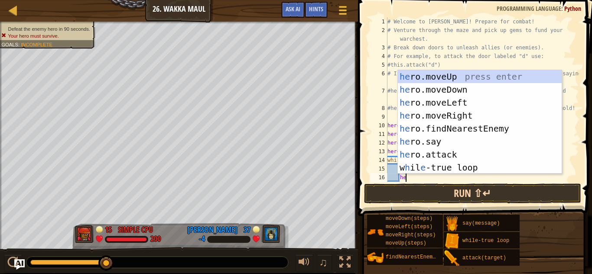
type textarea "her"
click at [503, 93] on div "her o.moveUp press enter her o.moveDown press enter her o.moveLeft press enter …" at bounding box center [480, 135] width 164 height 130
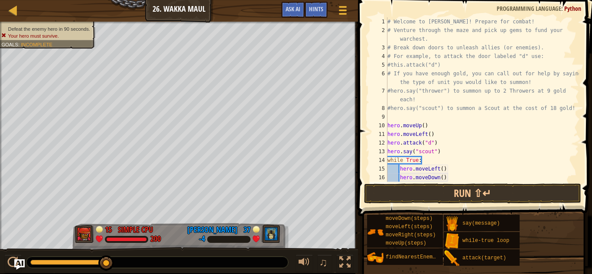
click at [441, 169] on div "# Welcome to [PERSON_NAME]! Prepare for combat! # Venture through the maze and …" at bounding box center [482, 108] width 193 height 182
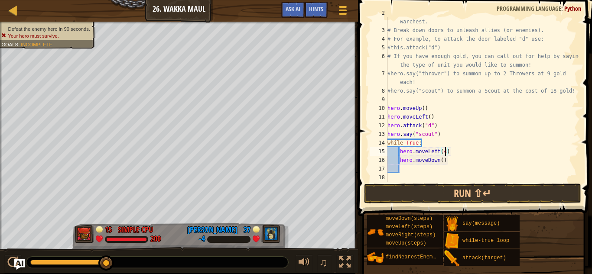
scroll to position [17, 0]
type textarea "hero.moveLeft(4)"
click at [475, 185] on button "Run ⇧↵" at bounding box center [472, 194] width 217 height 20
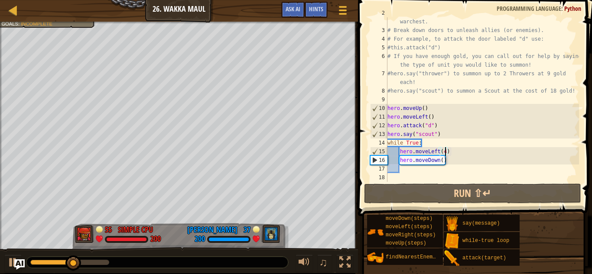
click at [473, 171] on div "# Venture through the maze and pick up gems to fund your warchest. # Break down…" at bounding box center [482, 104] width 193 height 191
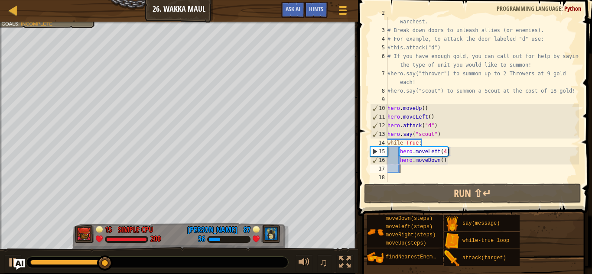
click at [445, 153] on div "# Venture through the maze and pick up gems to fund your warchest. # Break down…" at bounding box center [482, 104] width 193 height 191
type textarea "hero.moveLeft()"
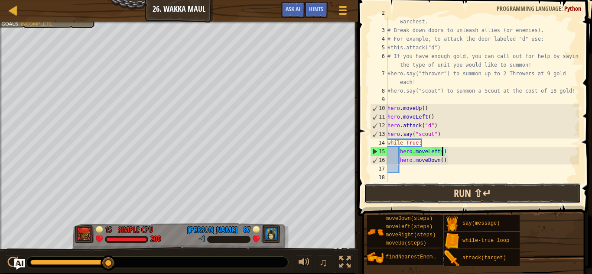
click at [466, 187] on button "Run ⇧↵" at bounding box center [472, 194] width 217 height 20
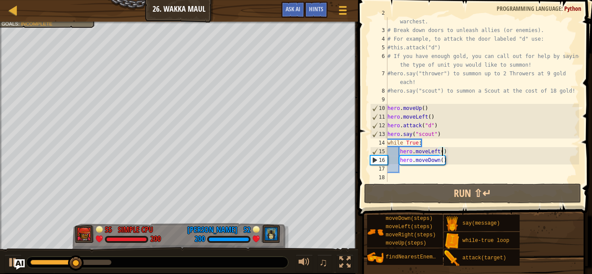
click at [466, 168] on div "# Venture through the maze and pick up gems to fund your warchest. # Break down…" at bounding box center [482, 104] width 193 height 191
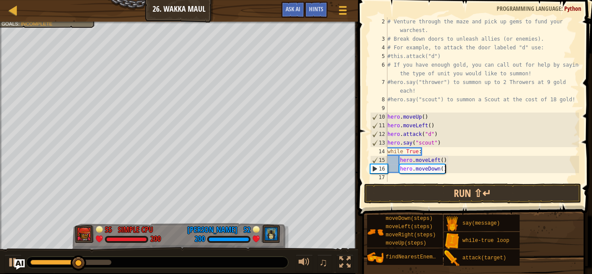
scroll to position [9, 0]
type textarea "h"
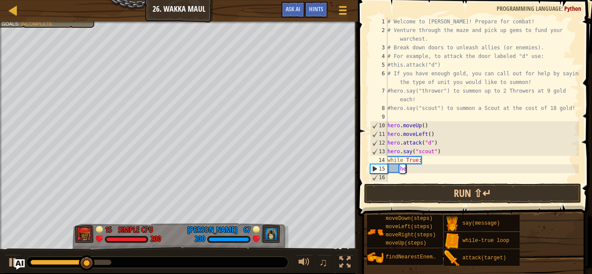
type textarea "h"
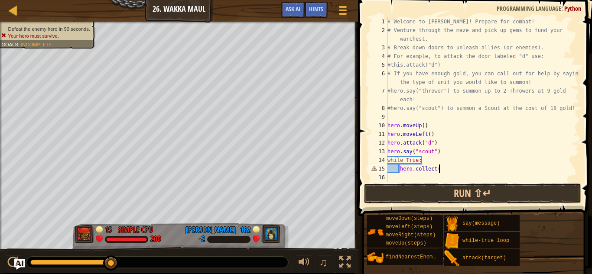
scroll to position [4, 7]
type textarea "hero.collect(ges)"
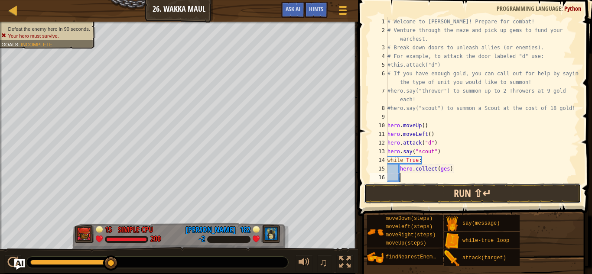
click at [497, 191] on button "Run ⇧↵" at bounding box center [472, 194] width 217 height 20
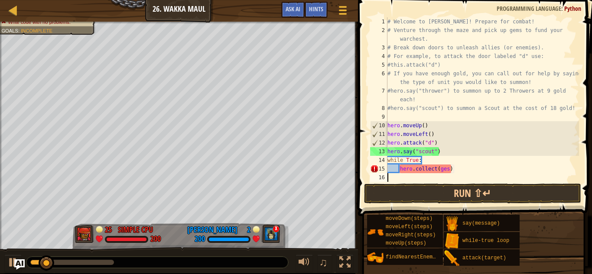
scroll to position [4, 0]
type textarea "h"
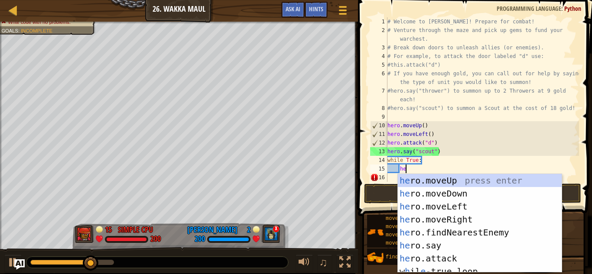
type textarea "hero"
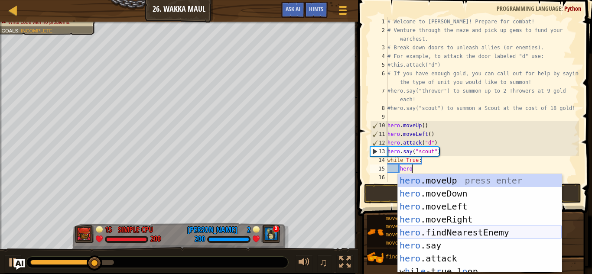
click at [502, 234] on div "hero .moveUp press enter hero .moveDown press enter hero .moveLeft press enter …" at bounding box center [480, 236] width 164 height 125
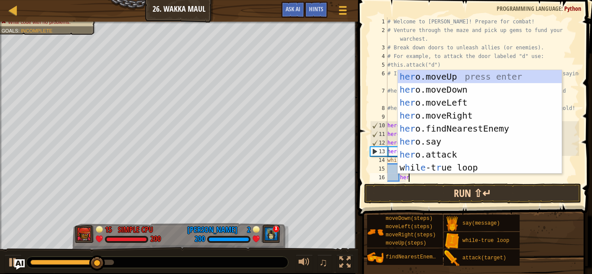
scroll to position [4, 3]
click at [464, 154] on div "her o.moveUp press enter her o.moveDown press enter her o.moveLeft press enter …" at bounding box center [480, 135] width 164 height 130
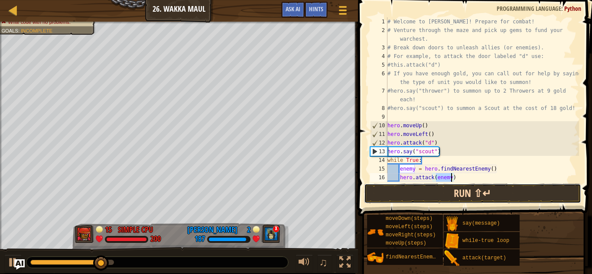
click at [467, 195] on button "Run ⇧↵" at bounding box center [472, 194] width 217 height 20
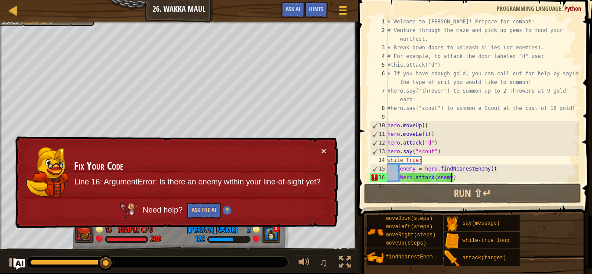
click at [490, 181] on div "# Welcome to [PERSON_NAME]! Prepare for combat! # Venture through the maze and …" at bounding box center [482, 108] width 193 height 182
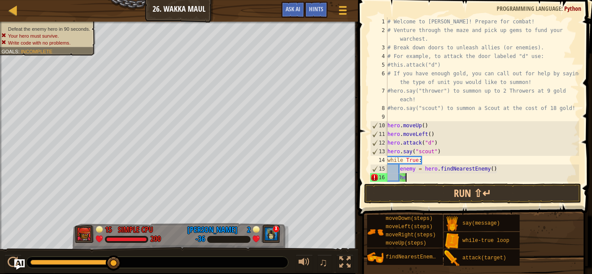
type textarea "h"
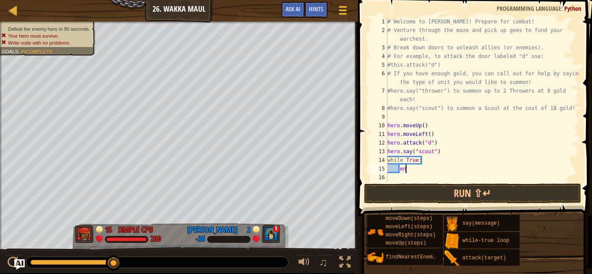
type textarea "e"
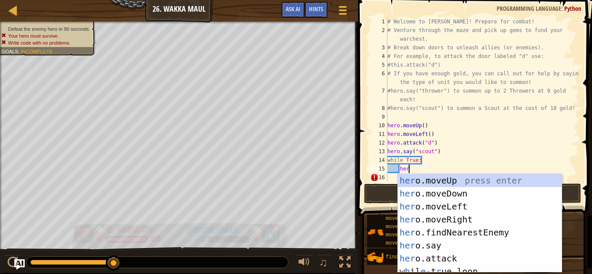
type textarea "hero"
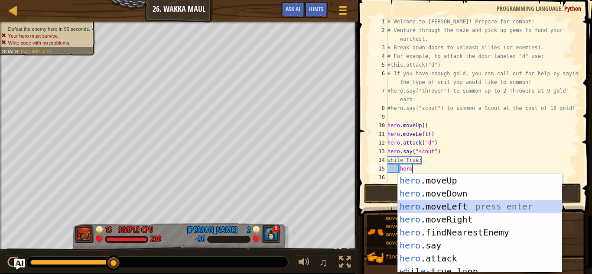
click at [467, 208] on div "hero .moveUp press enter hero .moveDown press enter hero .moveLeft press enter …" at bounding box center [480, 236] width 164 height 125
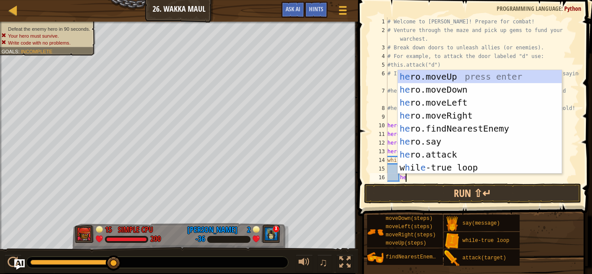
type textarea "hero"
click at [484, 93] on div "hero .moveUp press enter hero .moveDown press enter hero .moveLeft press enter …" at bounding box center [480, 135] width 164 height 130
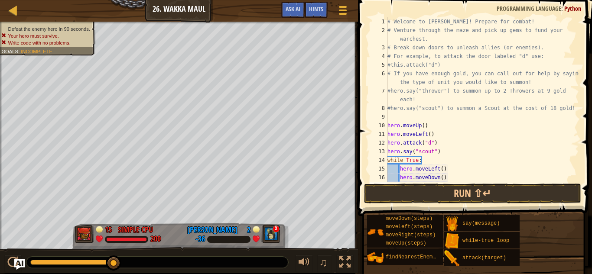
scroll to position [17, 0]
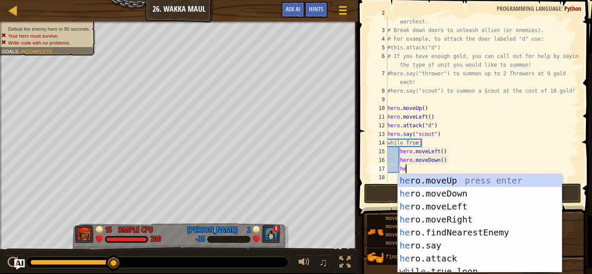
type textarea "her"
click at [483, 220] on div "her o.moveUp press enter her o.moveDown press enter her o.moveLeft press enter …" at bounding box center [480, 236] width 164 height 125
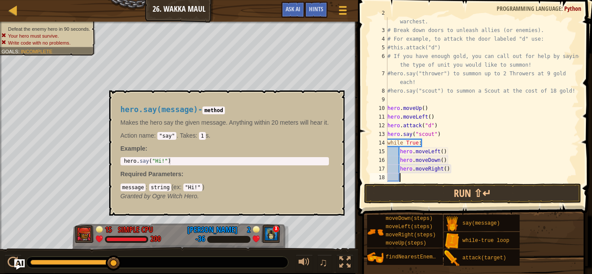
scroll to position [4, 1]
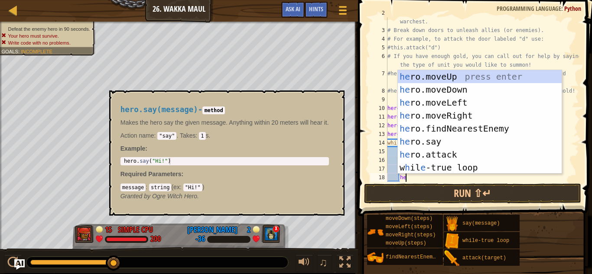
type textarea "her"
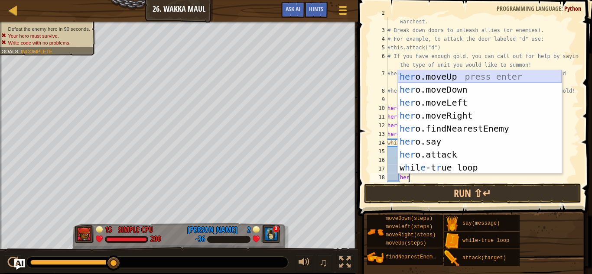
click at [510, 81] on div "her o.moveUp press enter her o.moveDown press enter her o.moveLeft press enter …" at bounding box center [480, 135] width 164 height 130
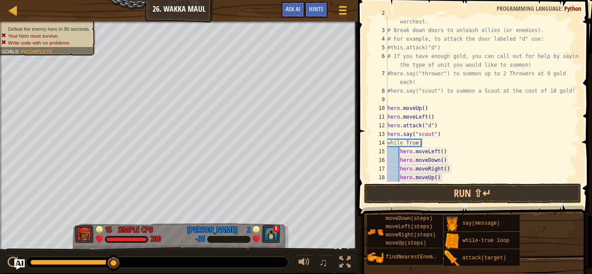
click at [441, 153] on div "# Venture through the maze and pick up gems to fund your warchest. # Break down…" at bounding box center [482, 104] width 193 height 191
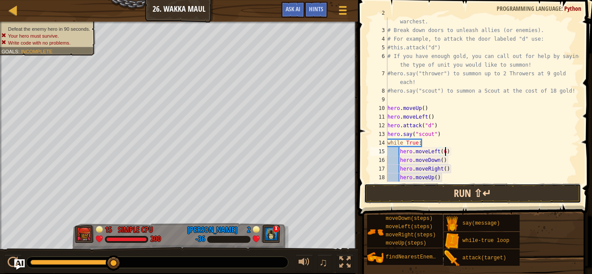
click at [454, 201] on button "Run ⇧↵" at bounding box center [472, 194] width 217 height 20
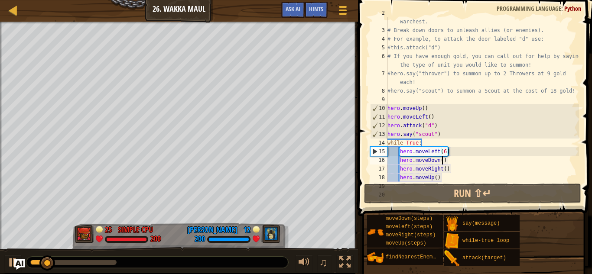
click at [441, 162] on div "# Venture through the maze and pick up gems to fund your warchest. # Break down…" at bounding box center [482, 104] width 193 height 191
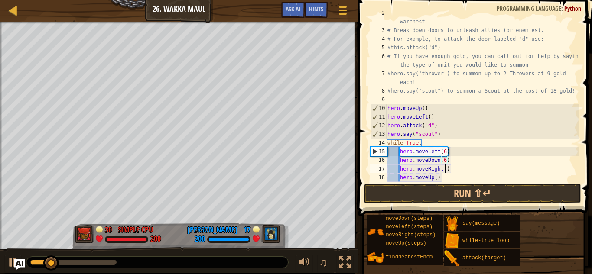
click at [445, 168] on div "# Venture through the maze and pick up gems to fund your warchest. # Break down…" at bounding box center [482, 104] width 193 height 191
click at [435, 179] on div "# Venture through the maze and pick up gems to fund your warchest. # Break down…" at bounding box center [482, 104] width 193 height 191
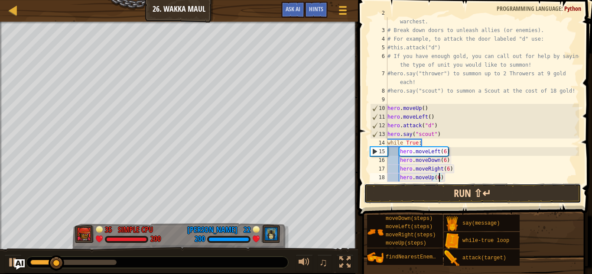
click at [438, 194] on button "Run ⇧↵" at bounding box center [472, 194] width 217 height 20
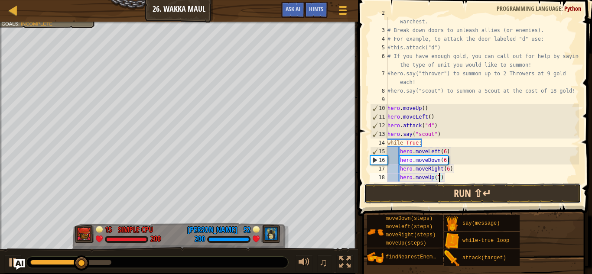
click at [450, 192] on button "Run ⇧↵" at bounding box center [472, 194] width 217 height 20
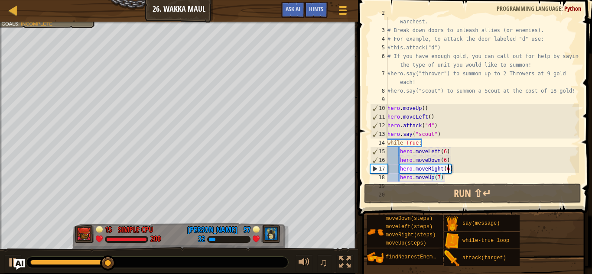
click at [448, 169] on div "# Venture through the maze and pick up gems to fund your warchest. # Break down…" at bounding box center [482, 104] width 193 height 191
type textarea "hero.moveRight(6)"
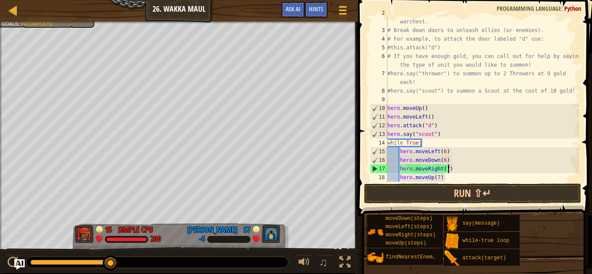
scroll to position [4, 9]
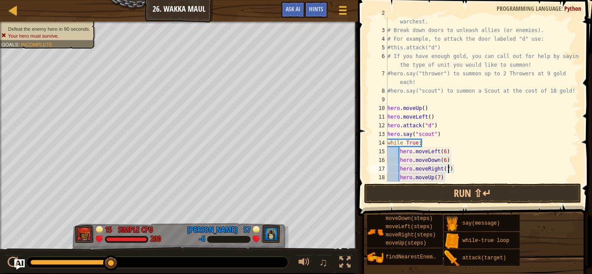
click at [436, 176] on div "# Venture through the maze and pick up gems to fund your warchest. # Break down…" at bounding box center [482, 104] width 193 height 191
click at [439, 177] on div "# Venture through the maze and pick up gems to fund your warchest. # Break down…" at bounding box center [482, 104] width 193 height 191
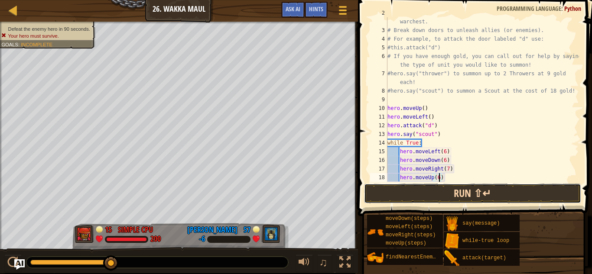
click at [443, 199] on button "Run ⇧↵" at bounding box center [472, 194] width 217 height 20
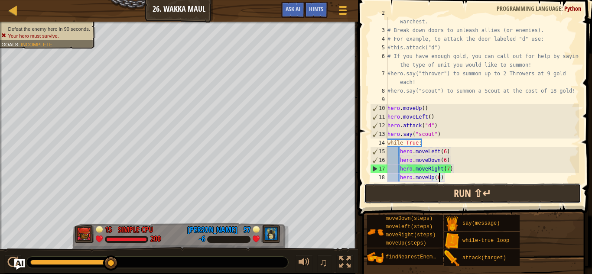
click at [443, 199] on button "Run ⇧↵" at bounding box center [472, 194] width 217 height 20
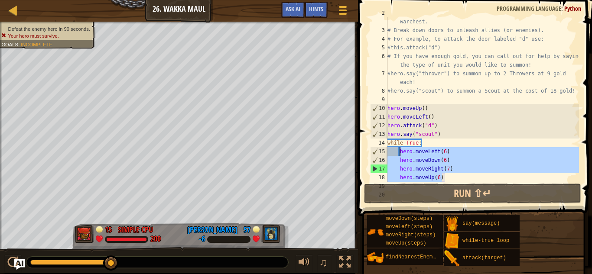
drag, startPoint x: 458, startPoint y: 176, endPoint x: 400, endPoint y: 154, distance: 62.1
click at [400, 154] on div "# Venture through the maze and pick up gems to fund your warchest. # Break down…" at bounding box center [482, 104] width 193 height 191
type textarea "hero.moveLeft(6) hero.moveDown(6)"
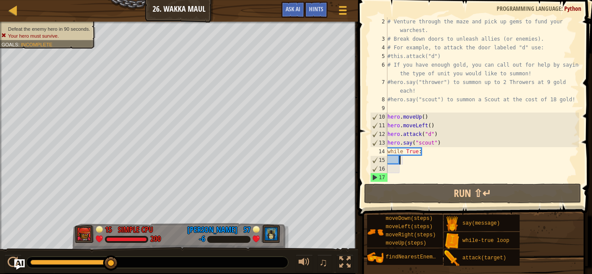
scroll to position [9, 0]
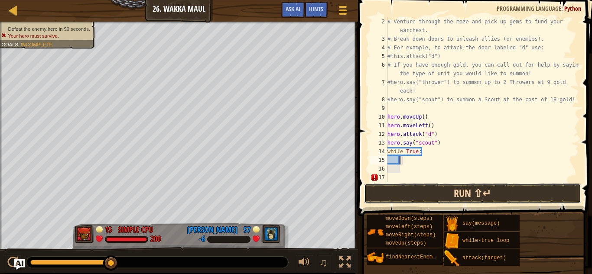
click at [453, 199] on button "Run ⇧↵" at bounding box center [472, 194] width 217 height 20
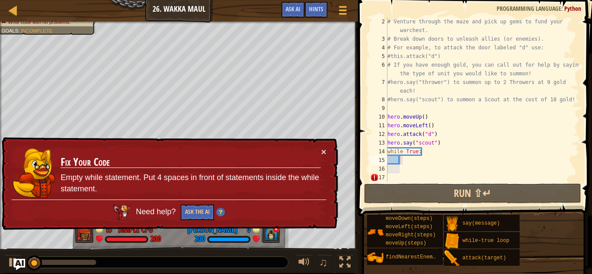
click at [16, 263] on img "Ask AI" at bounding box center [19, 264] width 11 height 11
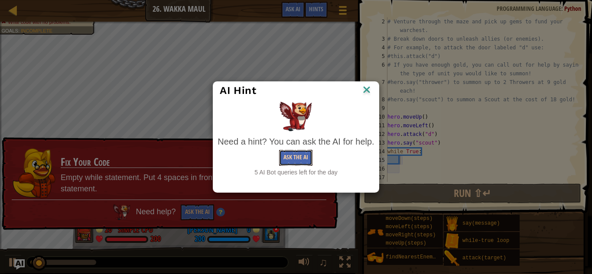
click at [293, 158] on button "Ask the AI" at bounding box center [295, 158] width 33 height 16
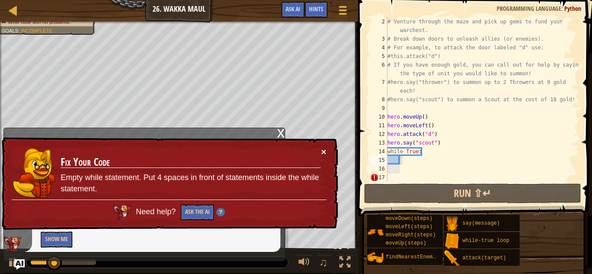
click at [323, 151] on button "×" at bounding box center [323, 151] width 5 height 9
click at [319, 155] on td "Fix Your Code Empty while statement. Put 4 spaces in front of statements inside…" at bounding box center [190, 173] width 261 height 52
click at [322, 153] on button "×" at bounding box center [323, 151] width 5 height 9
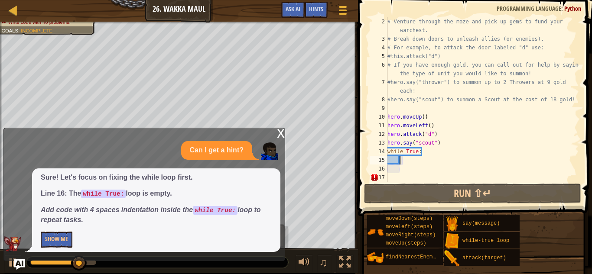
click at [9, 261] on div "x Can I get a hint? Sure! Let's focus on fixing the while loop first. Line 16: …" at bounding box center [144, 194] width 282 height 133
click at [58, 242] on button "Show Me" at bounding box center [57, 240] width 32 height 16
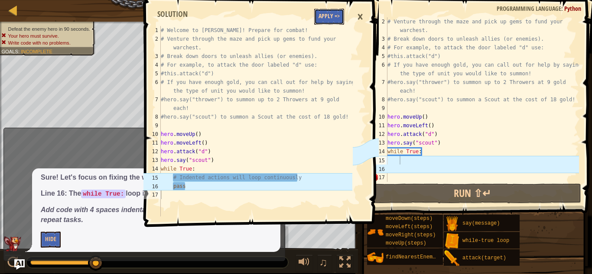
click at [332, 15] on button "Apply =>" at bounding box center [329, 17] width 30 height 16
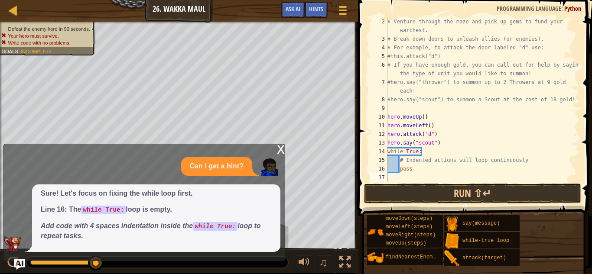
click at [72, 250] on div "Sure! Let's focus on fixing the while loop first. Line 16: The while True: loop…" at bounding box center [156, 219] width 248 height 68
click at [276, 150] on div "x Can I get a hint? Sure! Let's focus on fixing the while loop first. Line 16: …" at bounding box center [144, 202] width 282 height 117
click at [279, 149] on div "x" at bounding box center [281, 148] width 8 height 9
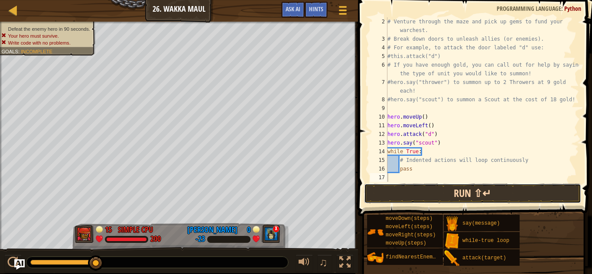
click at [430, 190] on button "Run ⇧↵" at bounding box center [472, 194] width 217 height 20
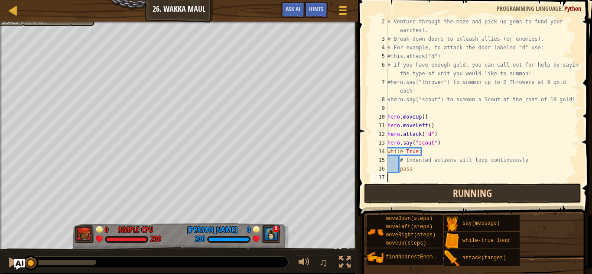
scroll to position [4, 0]
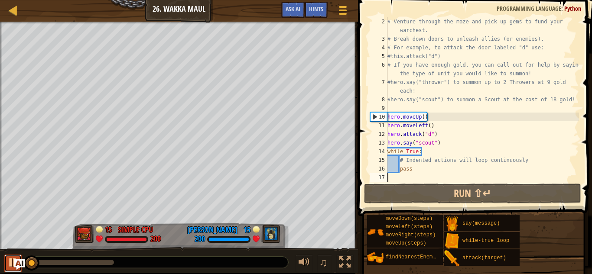
click at [10, 266] on div at bounding box center [12, 262] width 11 height 11
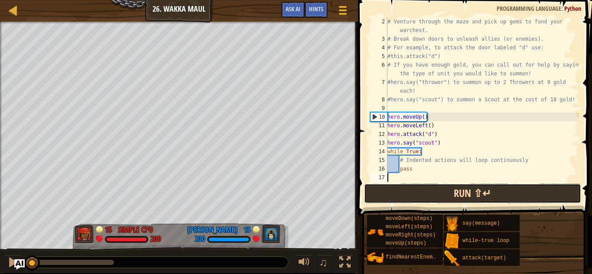
click at [386, 201] on button "Run ⇧↵" at bounding box center [472, 194] width 217 height 20
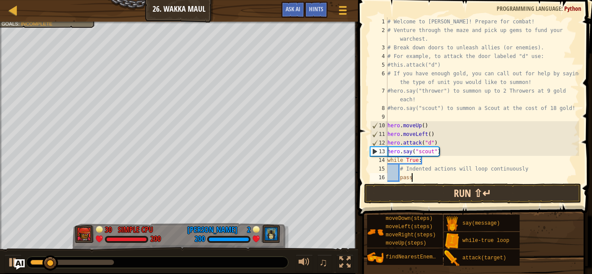
scroll to position [0, 0]
type textarea "p"
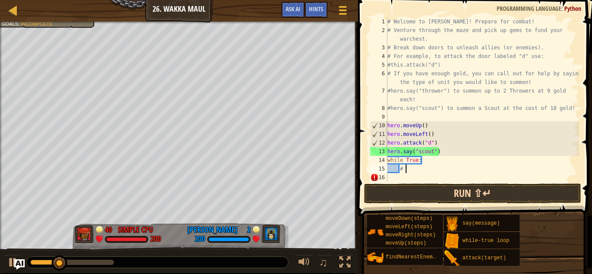
type textarea "#"
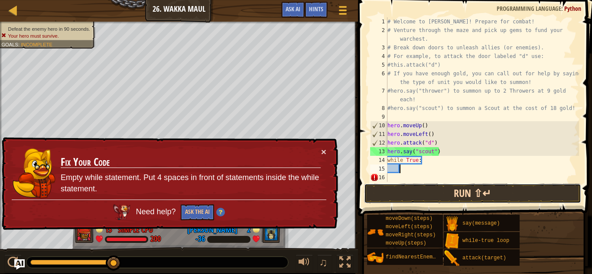
click at [418, 186] on button "Run ⇧↵" at bounding box center [472, 194] width 217 height 20
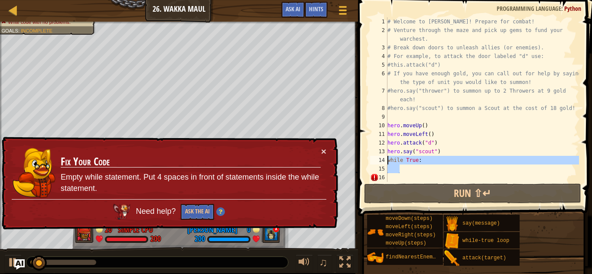
drag, startPoint x: 404, startPoint y: 168, endPoint x: 383, endPoint y: 161, distance: 22.2
click at [383, 161] on div "1 2 3 4 5 6 7 8 9 10 11 12 13 14 15 16 # Welcome to Wakka Maul! Prepare for com…" at bounding box center [473, 99] width 211 height 165
type textarea "while True:"
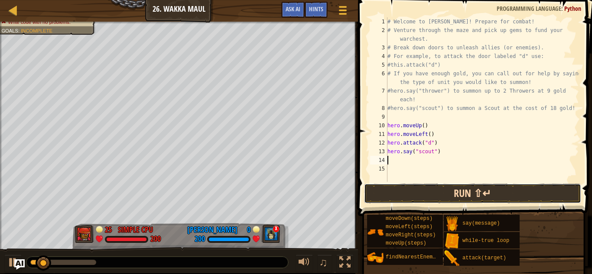
click at [448, 189] on button "Run ⇧↵" at bounding box center [472, 194] width 217 height 20
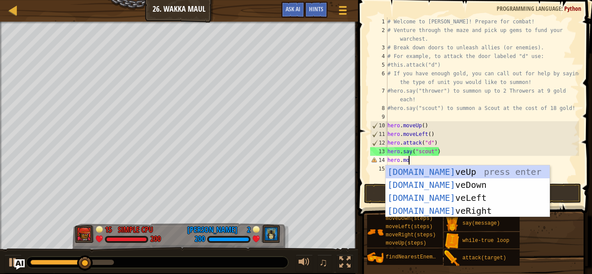
type textarea "hero.move"
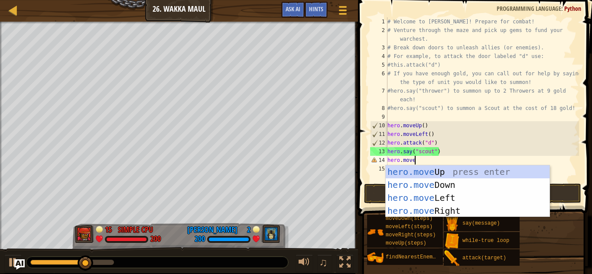
scroll to position [4, 3]
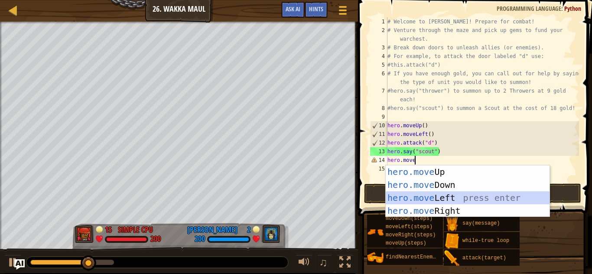
click at [454, 201] on div "hero.move Up press enter hero.move Down press enter hero.move Left press enter …" at bounding box center [468, 204] width 164 height 78
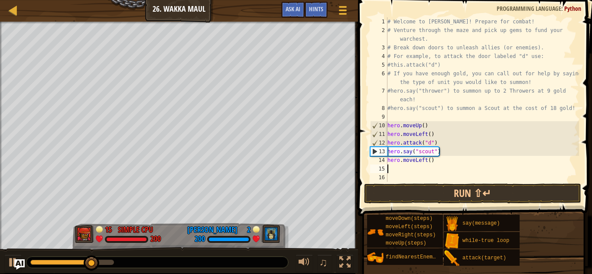
click at [430, 161] on div "# Welcome to [PERSON_NAME]! Prepare for combat! # Venture through the maze and …" at bounding box center [482, 108] width 193 height 182
type textarea "hero.moveLeft(4)"
click at [9, 263] on div at bounding box center [12, 262] width 11 height 11
click at [408, 167] on div "# Welcome to [PERSON_NAME]! Prepare for combat! # Venture through the maze and …" at bounding box center [482, 108] width 193 height 182
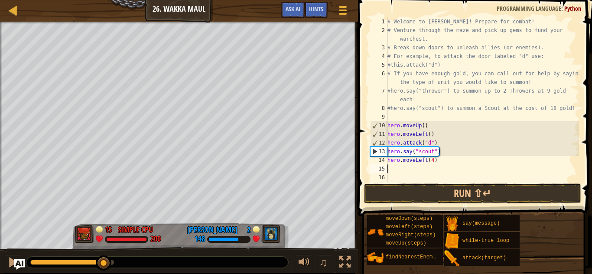
scroll to position [4, 0]
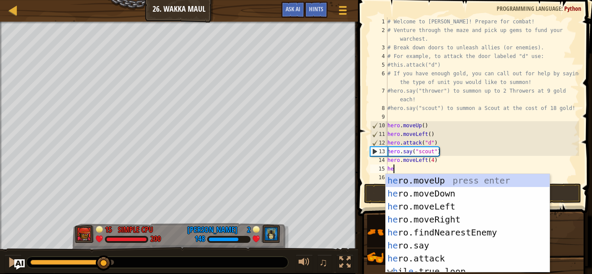
type textarea "her"
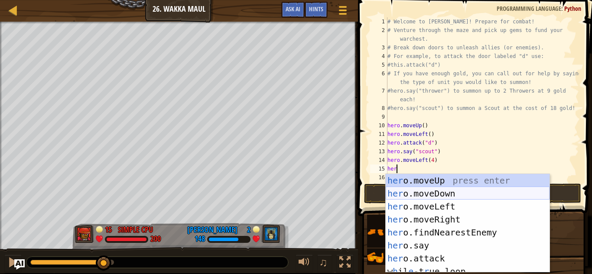
click at [457, 190] on div "her o.moveUp press enter her o.moveDown press enter her o.moveLeft press enter …" at bounding box center [468, 236] width 164 height 125
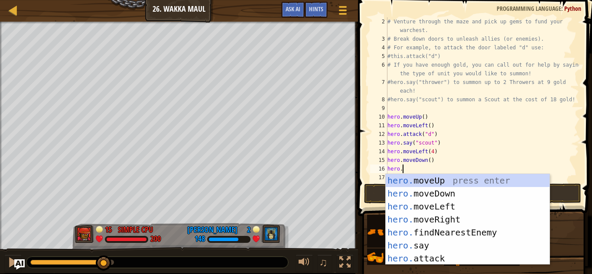
scroll to position [4, 2]
click at [448, 261] on div "hero. moveUp press enter hero. moveDown press enter hero. moveLeft press enter …" at bounding box center [468, 232] width 164 height 117
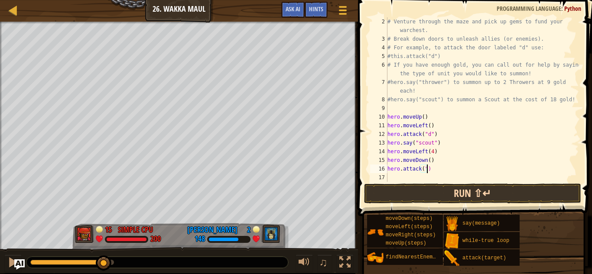
scroll to position [4, 6]
type textarea "hero.attack("b")"
click at [440, 175] on div "# Venture through the maze and pick up gems to fund your warchest. # Break down…" at bounding box center [482, 112] width 193 height 191
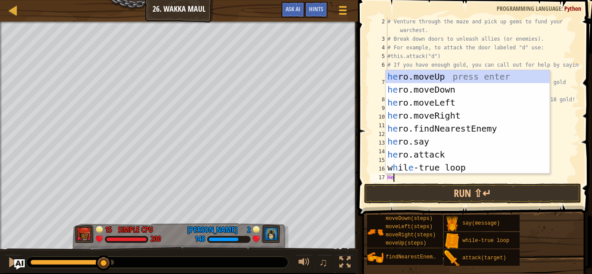
scroll to position [4, 1]
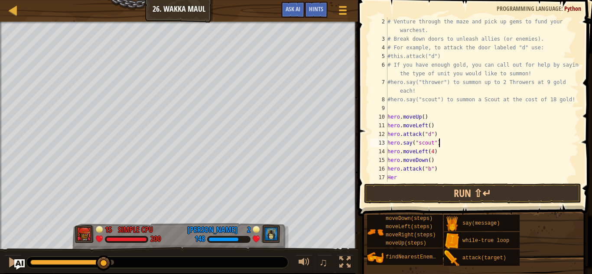
click at [565, 141] on div "# Venture through the maze and pick up gems to fund your warchest. # Break down…" at bounding box center [482, 112] width 193 height 191
click at [399, 177] on div "# Venture through the maze and pick up gems to fund your warchest. # Break down…" at bounding box center [482, 112] width 193 height 191
type textarea "H"
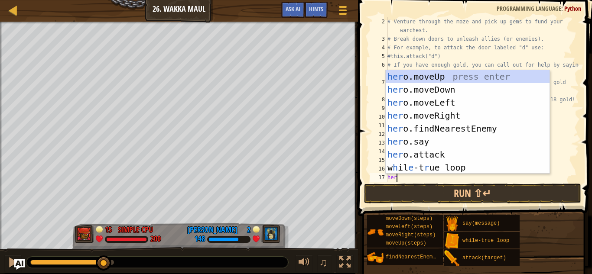
scroll to position [4, 1]
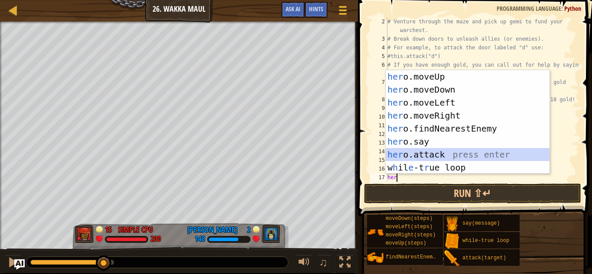
click at [457, 157] on div "her o.moveUp press enter her o.moveDown press enter her o.moveLeft press enter …" at bounding box center [468, 135] width 164 height 130
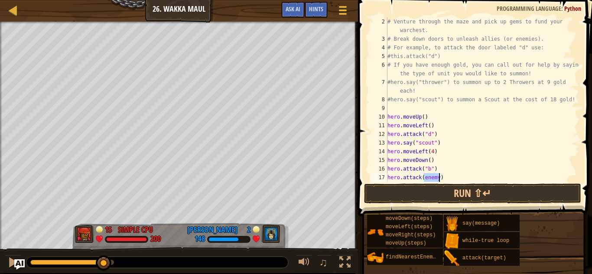
click at [457, 157] on div "# Venture through the maze and pick up gems to fund your warchest. # Break down…" at bounding box center [482, 112] width 193 height 191
click at [440, 178] on div "# Venture through the maze and pick up gems to fund your warchest. # Break down…" at bounding box center [482, 112] width 193 height 191
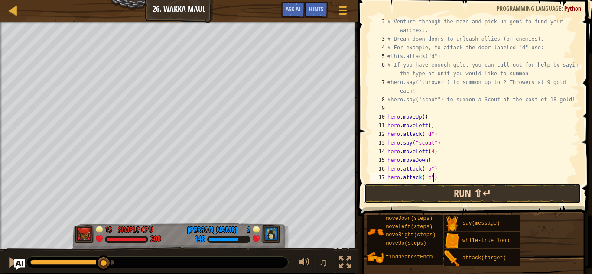
click at [464, 194] on button "Run ⇧↵" at bounding box center [472, 194] width 217 height 20
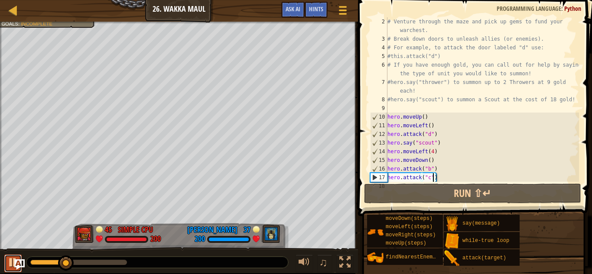
click at [9, 266] on div at bounding box center [12, 262] width 11 height 11
click at [440, 169] on div "# Venture through the maze and pick up gems to fund your warchest. # Break down…" at bounding box center [482, 112] width 193 height 191
type textarea "hero.attack("b")"
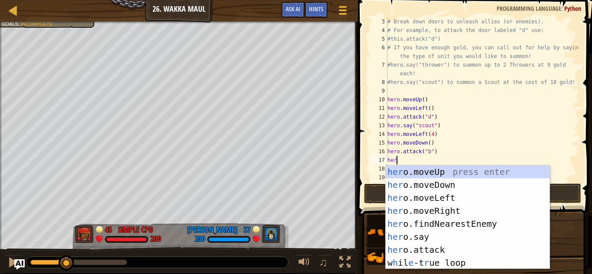
scroll to position [4, 1]
click at [487, 231] on div "her o.moveUp press enter her o.moveDown press enter her o.moveLeft press enter …" at bounding box center [468, 230] width 164 height 130
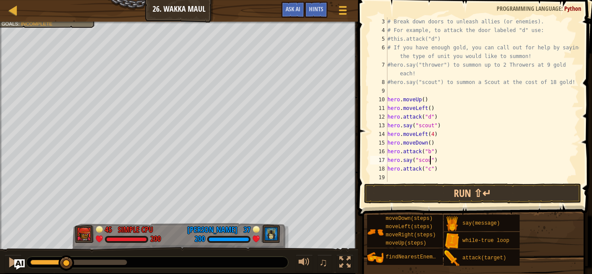
scroll to position [4, 6]
click at [454, 169] on div "# Break down doors to unleash allies (or enemies). # For example, to attack the…" at bounding box center [482, 108] width 193 height 182
type textarea "hero.attack("c")"
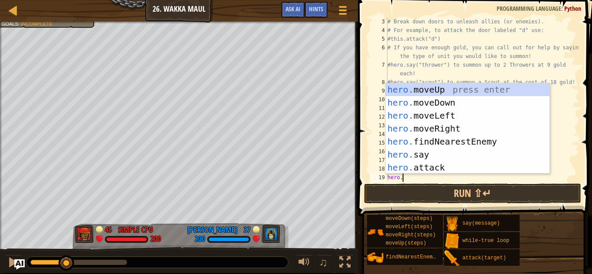
scroll to position [4, 2]
click at [476, 151] on div "hero. moveUp press enter hero. moveDown press enter hero. moveLeft press enter …" at bounding box center [468, 141] width 164 height 117
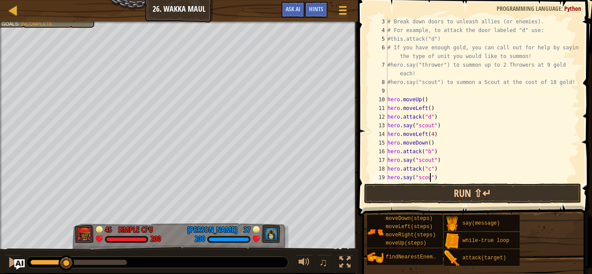
scroll to position [4, 6]
type textarea "hero.say("scout")"
click at [478, 187] on button "Run ⇧↵" at bounding box center [472, 194] width 217 height 20
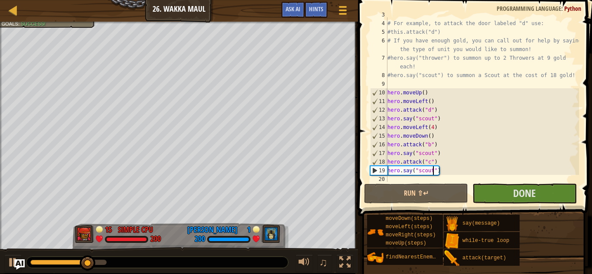
scroll to position [33, 0]
click at [440, 178] on div "# Break down doors to unleash allies (or enemies). # For example, to attack the…" at bounding box center [482, 101] width 193 height 182
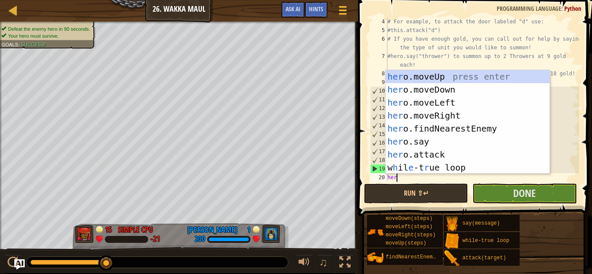
scroll to position [4, 1]
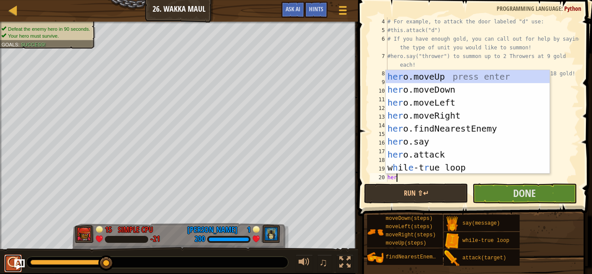
click at [6, 263] on button at bounding box center [12, 264] width 17 height 18
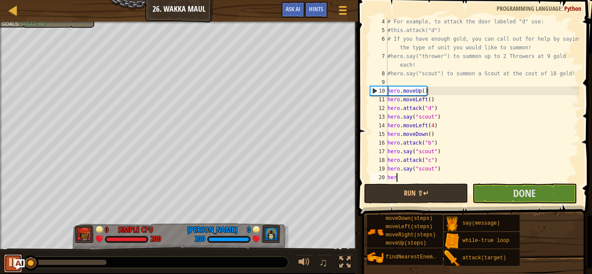
click at [6, 264] on button at bounding box center [12, 264] width 17 height 18
type textarea "hero"
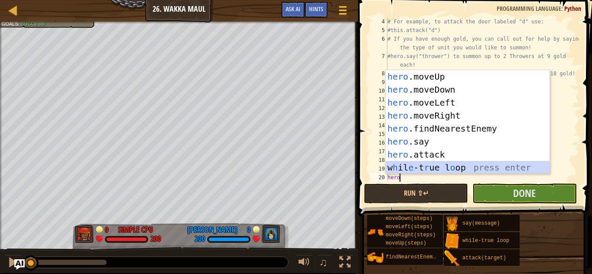
click at [509, 163] on div "hero .moveUp press enter hero .moveDown press enter hero .moveLeft press enter …" at bounding box center [468, 135] width 164 height 130
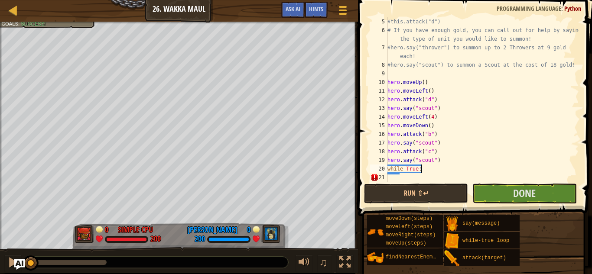
scroll to position [43, 0]
type textarea "w"
click at [524, 190] on span "Done" at bounding box center [524, 193] width 23 height 14
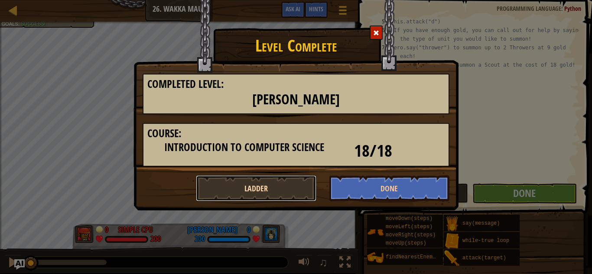
click at [307, 192] on button "Ladder" at bounding box center [256, 188] width 120 height 26
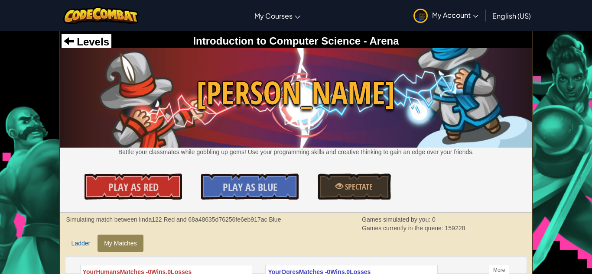
scroll to position [29, 0]
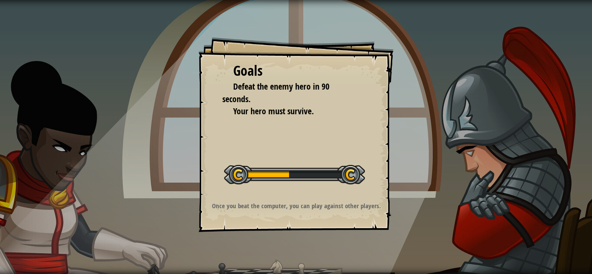
click at [232, 107] on li "Your hero must survive." at bounding box center [289, 111] width 134 height 13
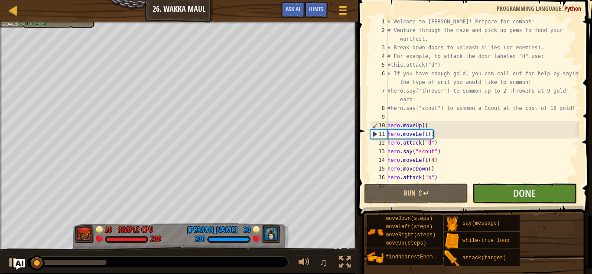
scroll to position [43, 0]
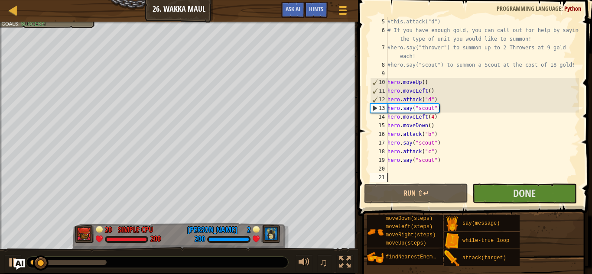
click at [422, 171] on div "#this.attack("d") # If you have enough gold, you can call out for help by sayin…" at bounding box center [482, 108] width 193 height 182
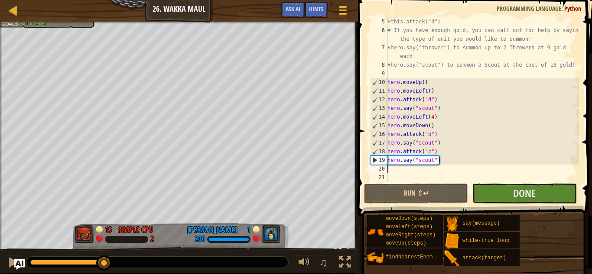
drag, startPoint x: 48, startPoint y: 267, endPoint x: 104, endPoint y: 272, distance: 57.0
click at [104, 272] on div "♫" at bounding box center [179, 260] width 358 height 26
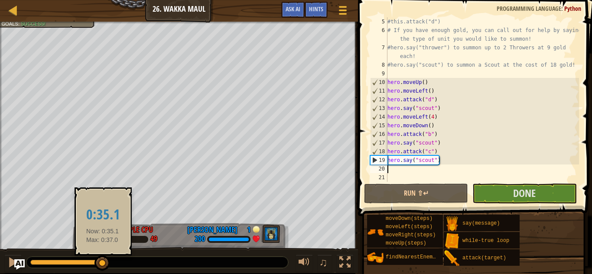
click at [103, 264] on div at bounding box center [102, 264] width 16 height 16
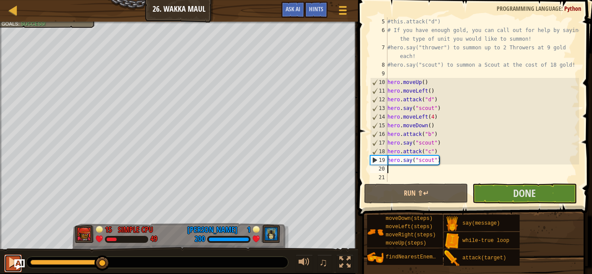
click at [10, 264] on div at bounding box center [12, 262] width 11 height 11
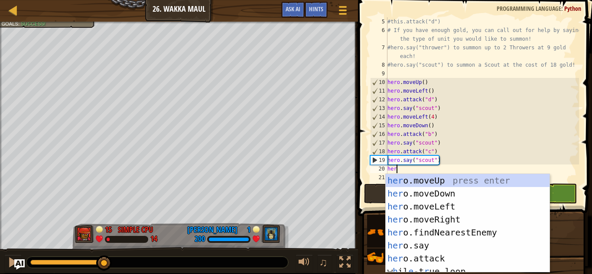
type textarea "hero"
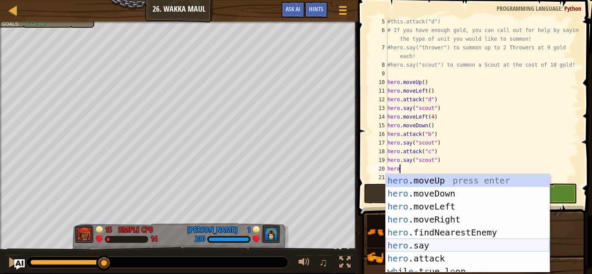
scroll to position [0, 0]
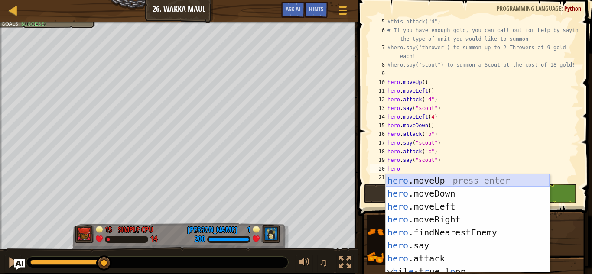
click at [460, 183] on div "hero .moveUp press enter hero .moveDown press enter hero .moveLeft press enter …" at bounding box center [468, 236] width 164 height 125
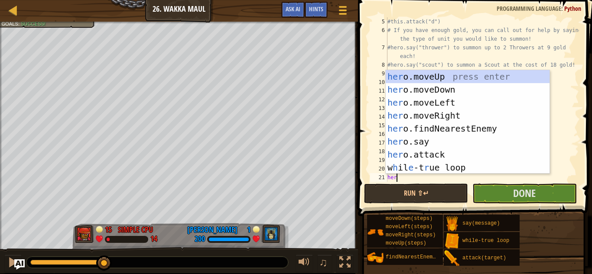
type textarea "hero"
click at [468, 104] on div "hero .moveUp press enter hero .moveDown press enter hero .moveLeft press enter …" at bounding box center [468, 135] width 164 height 130
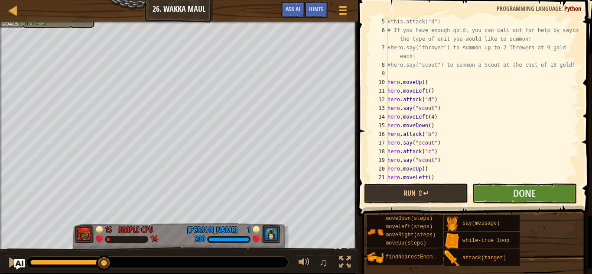
click at [429, 175] on div "#this.attack("d") # If you have enough gold, you can call out for help by sayin…" at bounding box center [482, 108] width 193 height 182
type textarea "hero.moveLeft(2)"
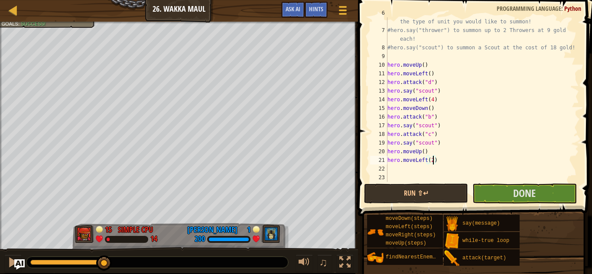
scroll to position [61, 0]
click at [427, 163] on div "# If you have enough gold, you can call out for help by saying the type of unit…" at bounding box center [482, 104] width 193 height 191
click at [426, 167] on div "# If you have enough gold, you can call out for help by saying the type of unit…" at bounding box center [482, 104] width 193 height 191
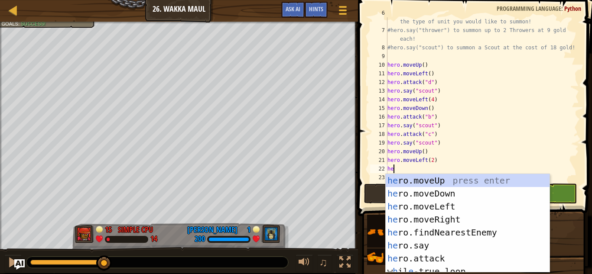
type textarea "her"
click at [476, 188] on div "her o.moveUp press enter her o.moveDown press enter her o.moveLeft press enter …" at bounding box center [468, 236] width 164 height 125
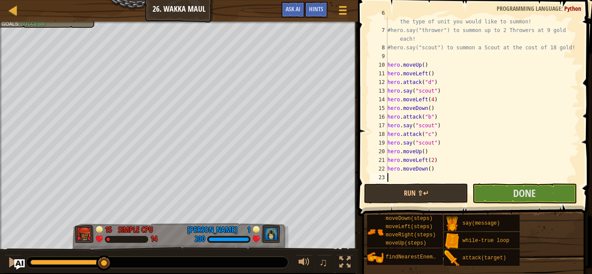
scroll to position [4, 0]
click at [429, 170] on div "# If you have enough gold, you can call out for help by saying the type of unit…" at bounding box center [482, 104] width 193 height 191
type textarea "hero.moveDown(2)"
click at [429, 175] on div "# If you have enough gold, you can call out for help by saying the type of unit…" at bounding box center [482, 104] width 193 height 191
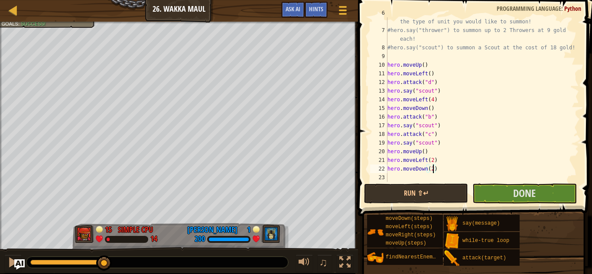
scroll to position [4, 0]
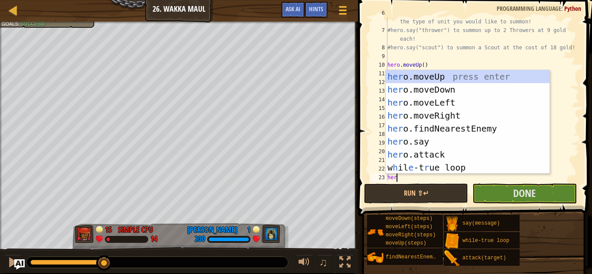
type textarea "hero"
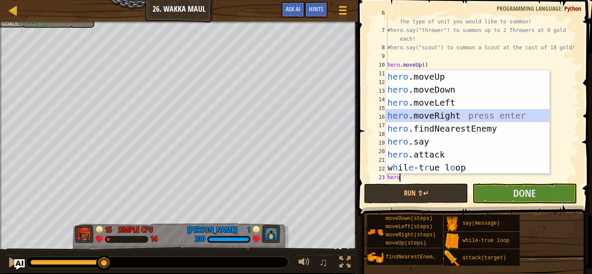
click at [451, 116] on div "hero .moveUp press enter hero .moveDown press enter hero .moveLeft press enter …" at bounding box center [468, 135] width 164 height 130
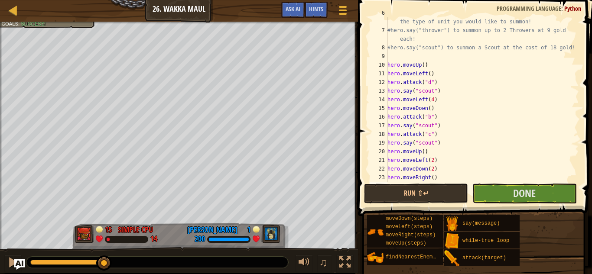
click at [432, 178] on div "# If you have enough gold, you can call out for help by saying the type of unit…" at bounding box center [482, 104] width 193 height 191
type textarea "hero.moveRight(2)"
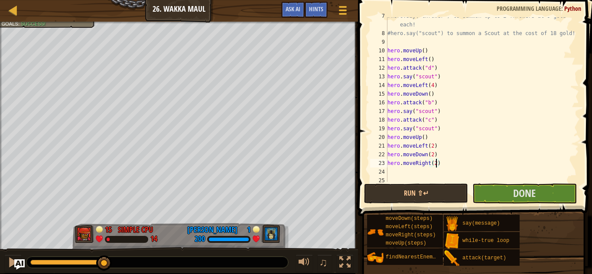
scroll to position [78, 0]
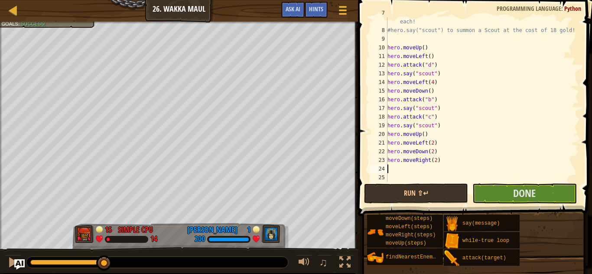
click at [442, 165] on div "#hero.say("thrower") to summon up to 2 Throwers at 9 gold each! #hero.say("scou…" at bounding box center [482, 104] width 193 height 191
click at [516, 203] on button "Done" at bounding box center [524, 194] width 104 height 20
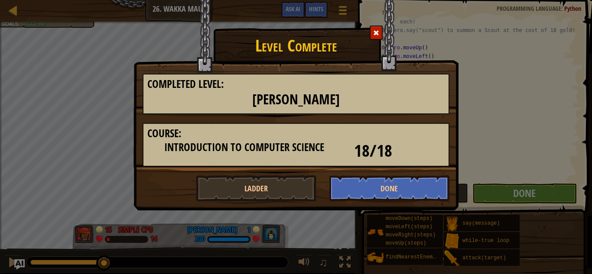
click at [371, 37] on div at bounding box center [376, 33] width 13 height 14
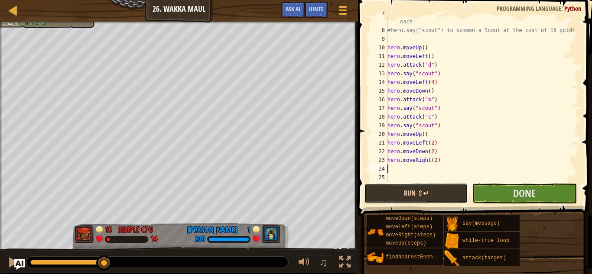
click at [376, 191] on button "Run ⇧↵" at bounding box center [416, 194] width 104 height 20
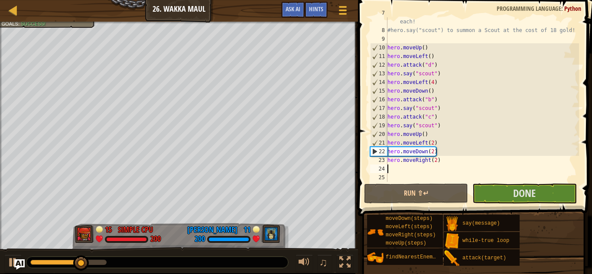
click at [437, 163] on div "#hero.say("thrower") to summon up to 2 Throwers at 9 gold each! #hero.say("scou…" at bounding box center [482, 104] width 193 height 191
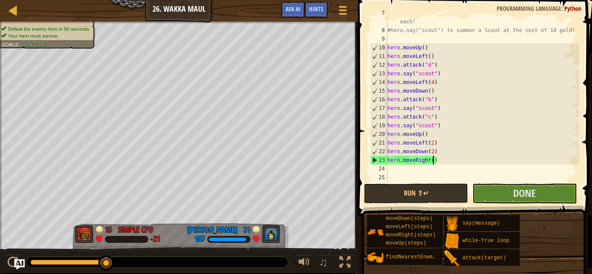
scroll to position [4, 7]
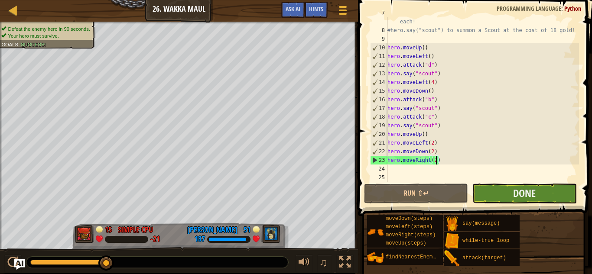
type textarea "hero.moveRight(2)"
click at [486, 196] on button "Done" at bounding box center [524, 194] width 104 height 20
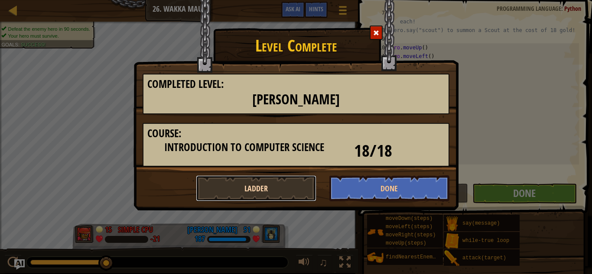
click at [259, 194] on button "Ladder" at bounding box center [256, 188] width 120 height 26
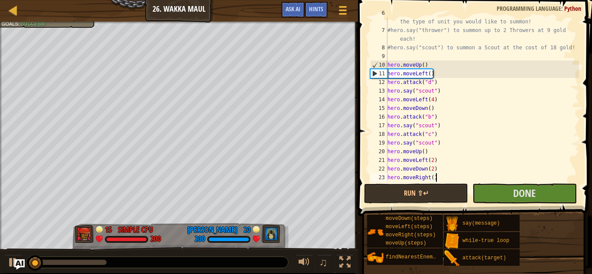
scroll to position [61, 0]
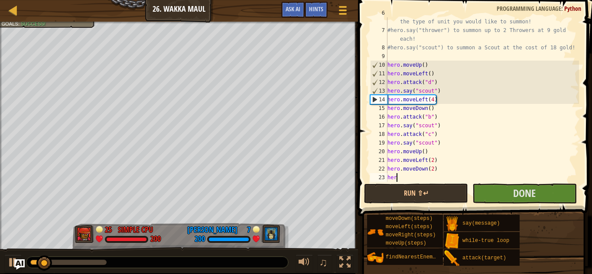
type textarea "h"
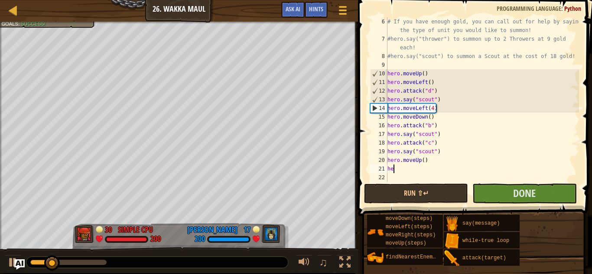
type textarea "h"
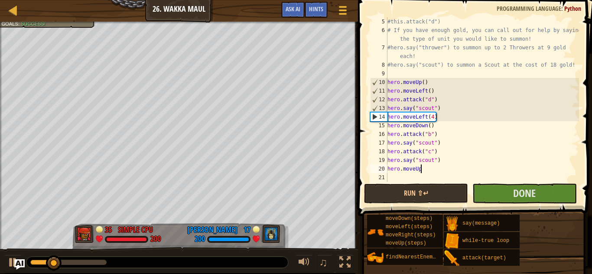
scroll to position [43, 0]
type textarea "h"
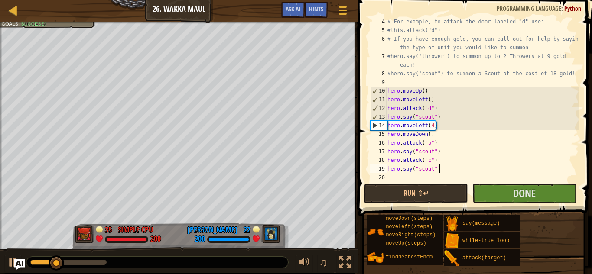
scroll to position [35, 0]
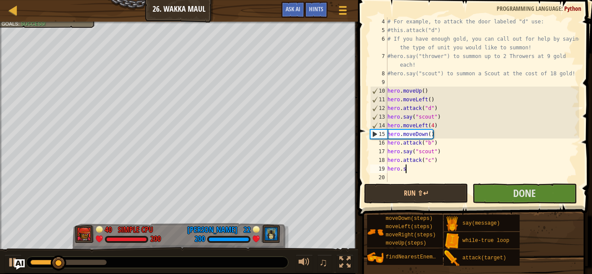
type textarea "h"
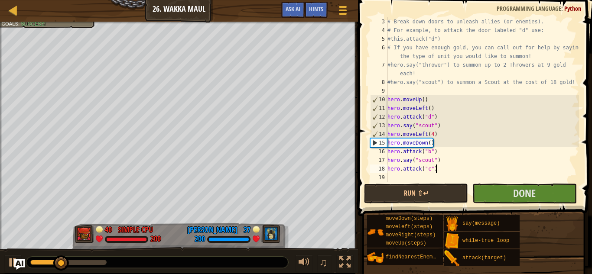
scroll to position [26, 0]
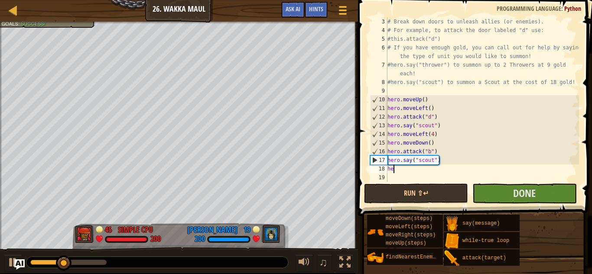
type textarea "h"
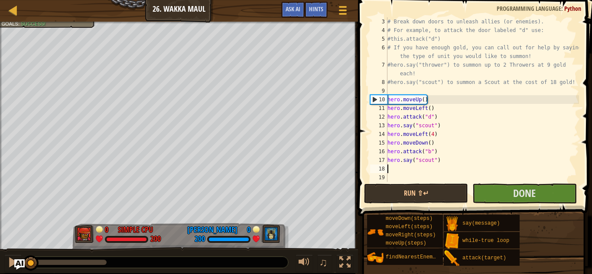
drag, startPoint x: 69, startPoint y: 263, endPoint x: 19, endPoint y: 276, distance: 51.0
click at [8, 262] on div at bounding box center [12, 262] width 11 height 11
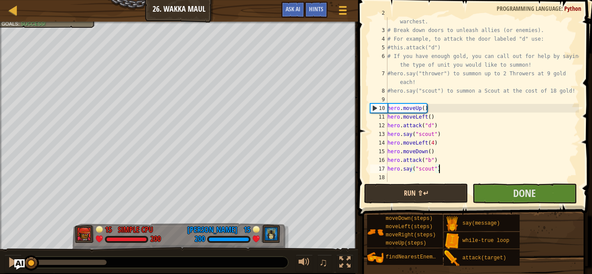
scroll to position [17, 0]
type textarea "h"
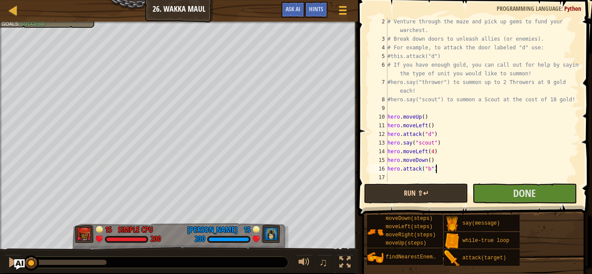
scroll to position [9, 0]
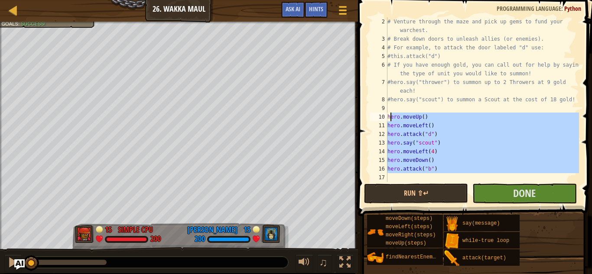
drag, startPoint x: 447, startPoint y: 178, endPoint x: 391, endPoint y: 118, distance: 82.1
click at [391, 118] on div "# Venture through the maze and pick up gems to fund your warchest. # Break down…" at bounding box center [482, 112] width 193 height 191
type textarea "h"
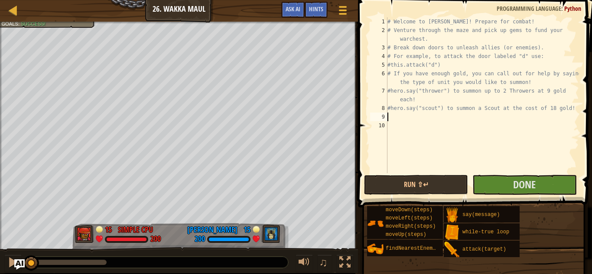
type textarea "#hero.say("scout") to summon a Scout at the cost of 18 gold!"
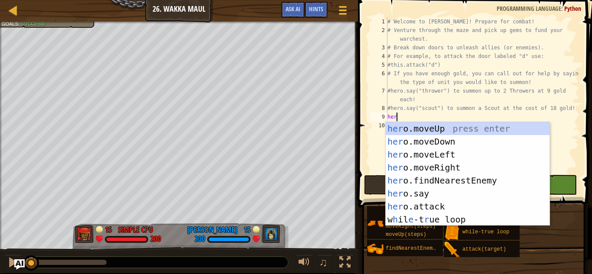
scroll to position [4, 1]
click at [367, 188] on button "Run ⇧↵" at bounding box center [416, 185] width 104 height 20
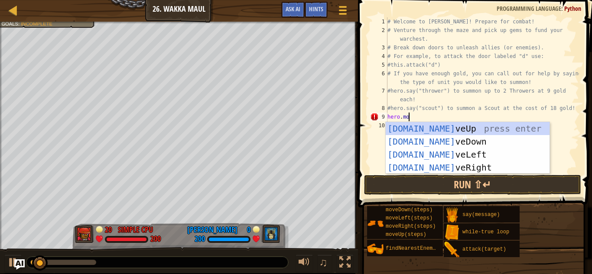
scroll to position [4, 3]
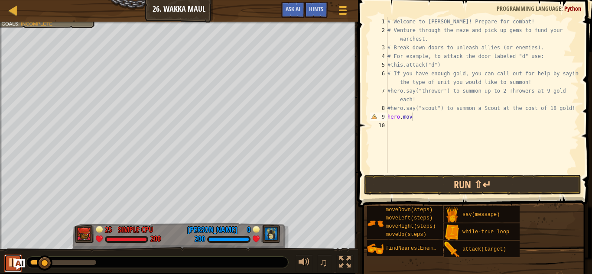
click at [11, 263] on div at bounding box center [12, 262] width 11 height 11
drag, startPoint x: 51, startPoint y: 260, endPoint x: 0, endPoint y: 273, distance: 51.9
click at [0, 273] on div "♫" at bounding box center [179, 260] width 358 height 26
type textarea "hero.move"
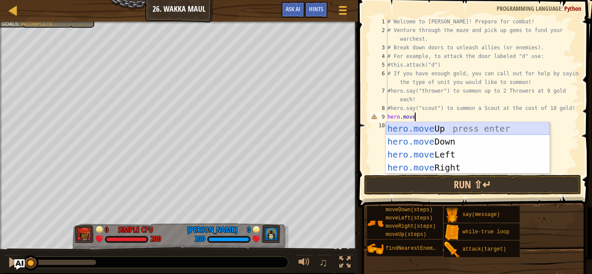
click at [453, 129] on div "hero.move Up press enter hero.move Down press enter hero.move Left press enter …" at bounding box center [468, 161] width 164 height 78
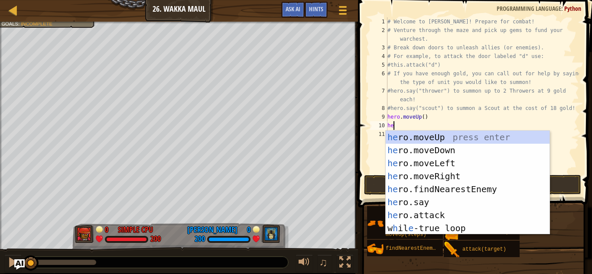
type textarea "hero"
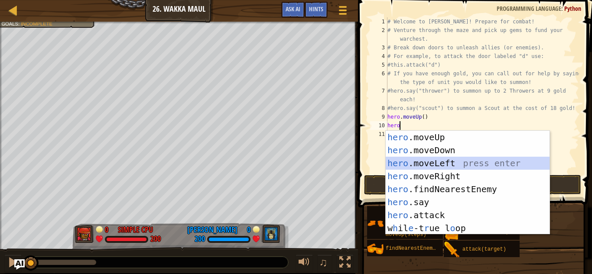
click at [444, 162] on div "hero .moveUp press enter hero .moveDown press enter hero .moveLeft press enter …" at bounding box center [468, 196] width 164 height 130
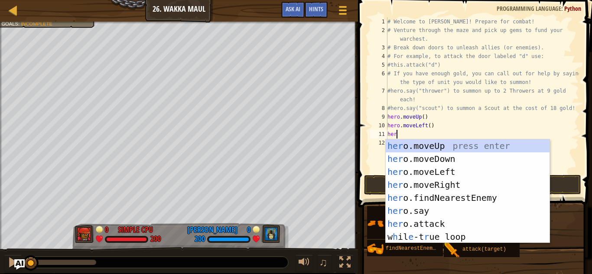
scroll to position [4, 1]
click at [456, 215] on div "her o.moveUp press enter her o.moveDown press enter her o.moveLeft press enter …" at bounding box center [468, 205] width 164 height 130
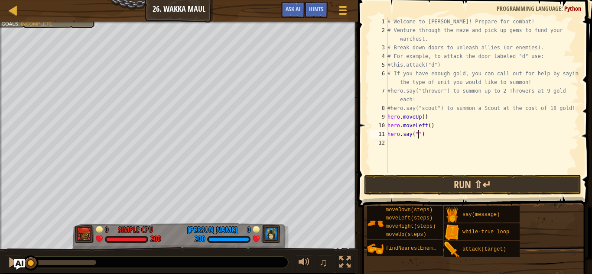
type textarea "hero.say("d")"
click at [472, 154] on div "# Welcome to Wakka Maul! Prepare for combat! # Venture through the maze and pic…" at bounding box center [482, 103] width 193 height 173
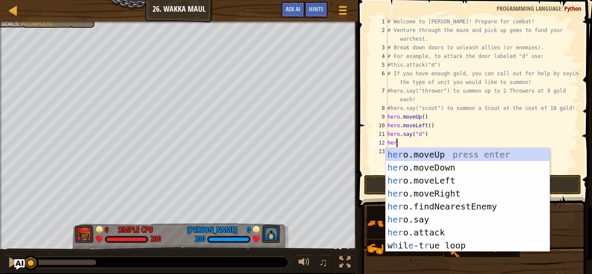
scroll to position [4, 1]
click at [477, 218] on div "her o.moveUp press enter her o.moveDown press enter her o.moveLeft press enter …" at bounding box center [468, 213] width 164 height 130
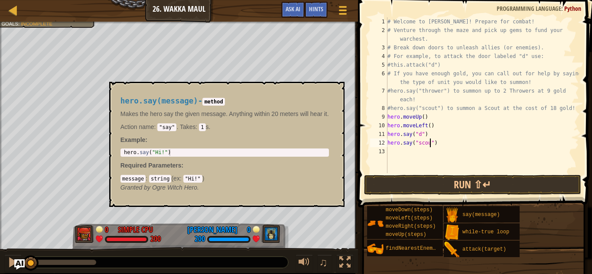
type textarea "hero.say("scout")"
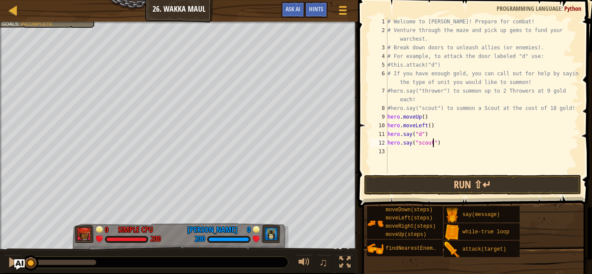
click at [414, 149] on div "# Welcome to Wakka Maul! Prepare for combat! # Venture through the maze and pic…" at bounding box center [482, 103] width 193 height 173
click at [436, 112] on div "# Welcome to Wakka Maul! Prepare for combat! # Venture through the maze and pic…" at bounding box center [482, 103] width 193 height 173
click at [437, 117] on div "# Welcome to Wakka Maul! Prepare for combat! # Venture through the maze and pic…" at bounding box center [482, 103] width 193 height 173
type textarea "hero.moveUp()"
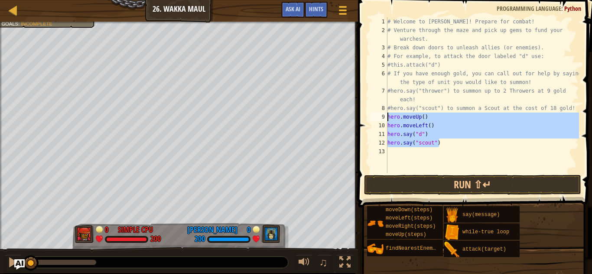
drag, startPoint x: 451, startPoint y: 143, endPoint x: 380, endPoint y: 116, distance: 76.5
click at [380, 116] on div "#hero.say("scout") to summon a Scout at the cost of 18 gold! 1 2 3 4 5 6 7 8 9 …" at bounding box center [473, 95] width 211 height 156
type textarea "hero.moveUp() hero.moveLeft()"
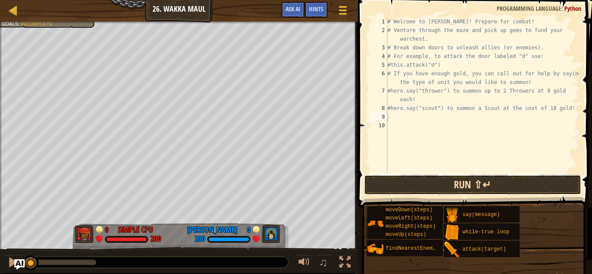
click at [483, 193] on button "Run ⇧↵" at bounding box center [472, 185] width 217 height 20
type textarea "#hero.say("scout") to summon a Scout at the cost of 18 gold!"
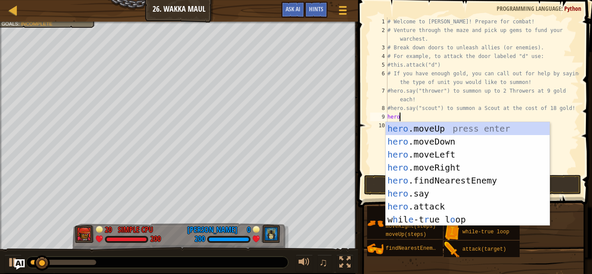
scroll to position [4, 1]
type textarea "hero."
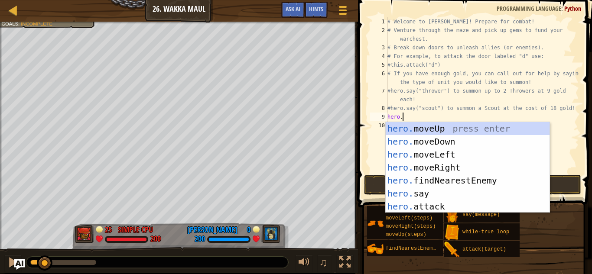
scroll to position [4, 2]
click at [492, 132] on div "hero. moveUp press enter hero. moveDown press enter hero. moveLeft press enter …" at bounding box center [468, 180] width 164 height 117
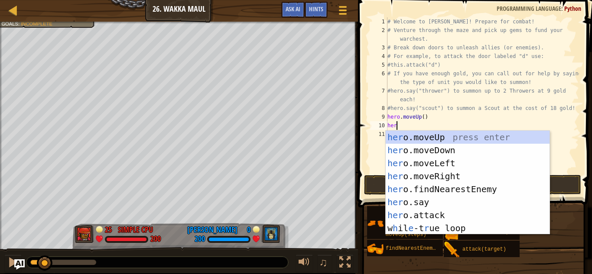
type textarea "hero"
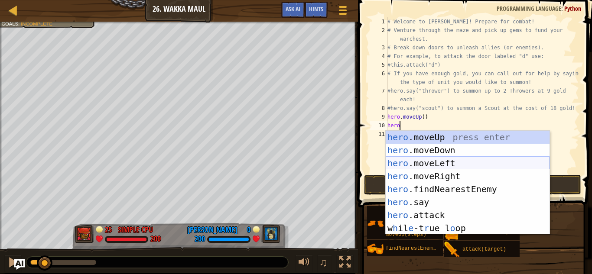
click at [461, 162] on div "hero .moveUp press enter hero .moveDown press enter hero .moveLeft press enter …" at bounding box center [468, 196] width 164 height 130
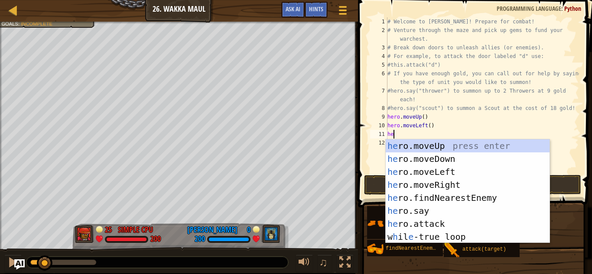
scroll to position [4, 1]
click at [469, 214] on div "her o.moveUp press enter her o.moveDown press enter her o.moveLeft press enter …" at bounding box center [468, 205] width 164 height 130
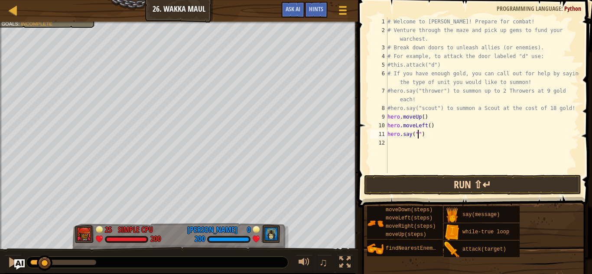
type textarea "hero.say("d")"
click at [445, 146] on div "# Welcome to [PERSON_NAME]! Prepare for combat! # Venture through the maze and …" at bounding box center [482, 103] width 193 height 173
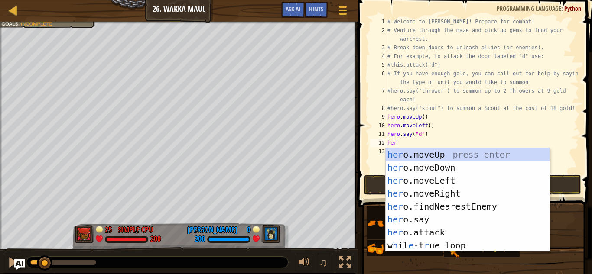
scroll to position [4, 1]
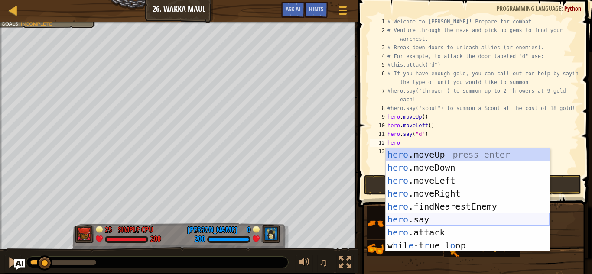
click at [459, 216] on div "hero .moveUp press enter hero .moveDown press enter hero .moveLeft press enter …" at bounding box center [468, 213] width 164 height 130
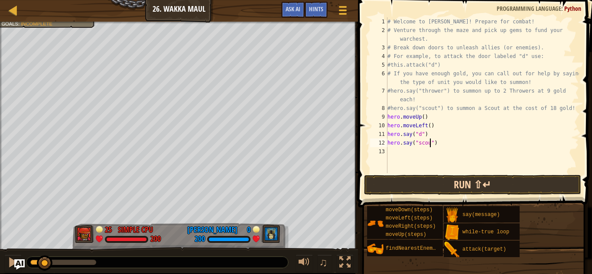
type textarea "hero.say("scout")"
click at [445, 154] on div "# Welcome to [PERSON_NAME]! Prepare for combat! # Venture through the maze and …" at bounding box center [482, 103] width 193 height 173
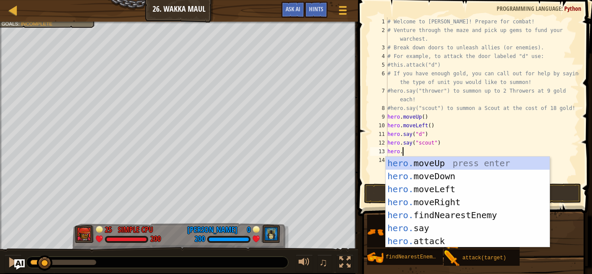
type textarea "hero.m"
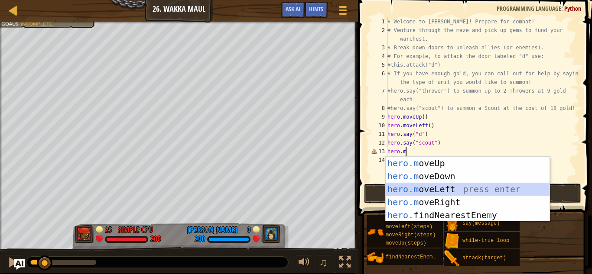
click at [459, 188] on div "hero.m oveUp press enter hero.m oveDown press enter hero.m oveLeft press enter …" at bounding box center [468, 202] width 164 height 91
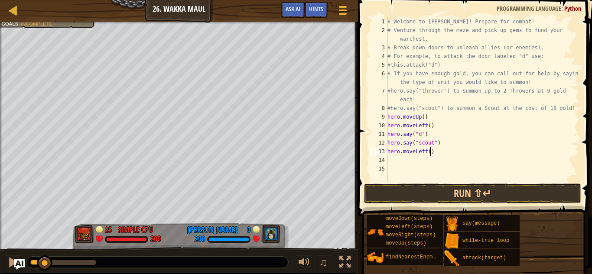
click at [429, 152] on div "# Welcome to Wakka Maul! Prepare for combat! # Venture through the maze and pic…" at bounding box center [482, 108] width 193 height 182
type textarea "hero.moveLeft(4)"
click at [419, 160] on div "# Welcome to Wakka Maul! Prepare for combat! # Venture through the maze and pic…" at bounding box center [482, 108] width 193 height 182
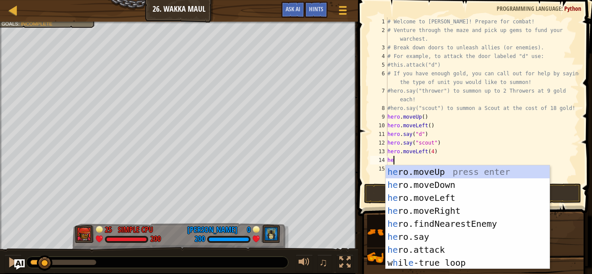
scroll to position [4, 0]
type textarea "hero."
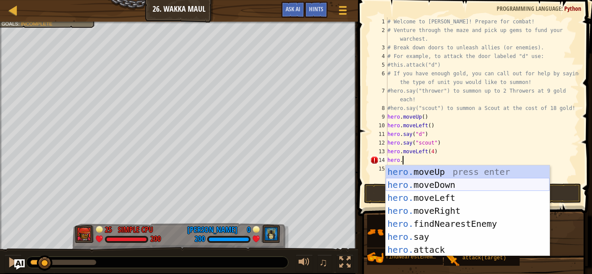
click at [446, 185] on div "hero. moveUp press enter hero. moveDown press enter hero. moveLeft press enter …" at bounding box center [468, 223] width 164 height 117
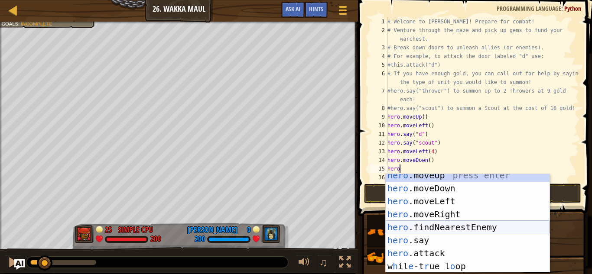
scroll to position [5, 0]
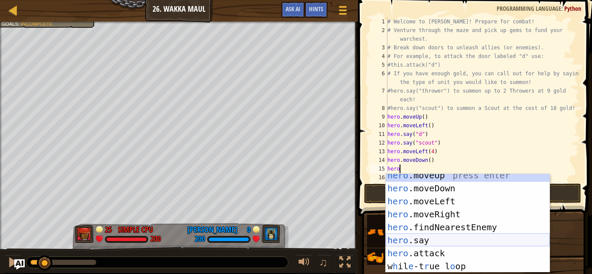
click at [462, 242] on div "hero .moveUp press enter hero .moveDown press enter hero .moveLeft press enter …" at bounding box center [468, 231] width 164 height 125
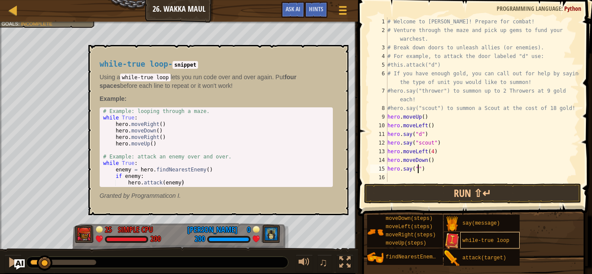
type textarea "hero.say("c")"
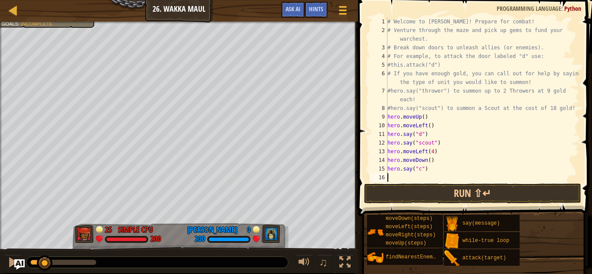
click at [440, 175] on div "# Welcome to Wakka Maul! Prepare for combat! # Venture through the maze and pic…" at bounding box center [482, 108] width 193 height 182
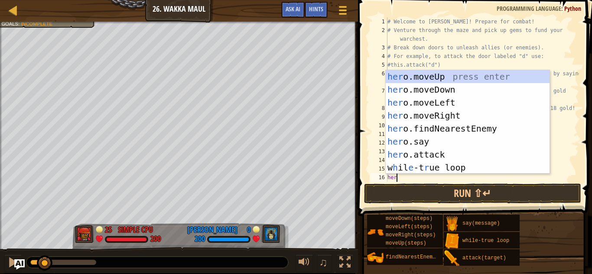
scroll to position [4, 1]
click at [455, 139] on div "her o.moveUp press enter her o.moveDown press enter her o.moveLeft press enter …" at bounding box center [468, 135] width 164 height 130
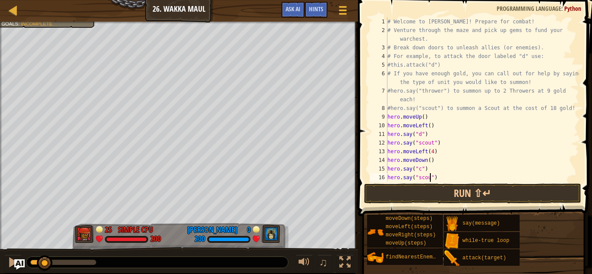
type textarea "hero.say("scout")"
click at [455, 175] on div "# Welcome to Wakka Maul! Prepare for combat! # Venture through the maze and pic…" at bounding box center [482, 108] width 193 height 182
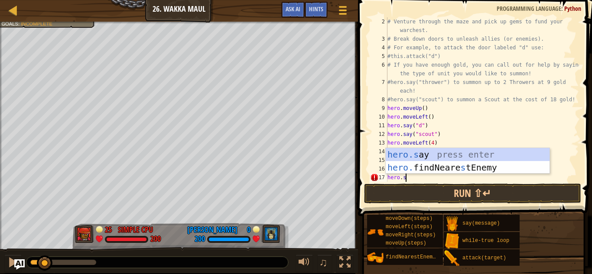
scroll to position [4, 2]
click at [453, 156] on div "hero.s ay press enter hero. findNeare s tEnemy press enter" at bounding box center [468, 174] width 164 height 52
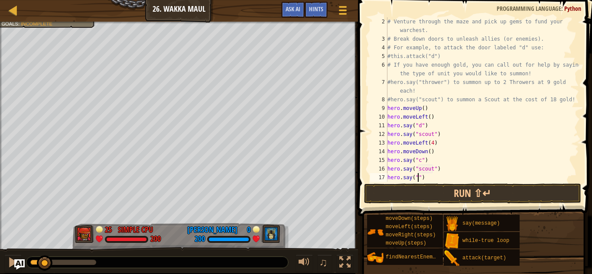
type textarea "hero.say("d")"
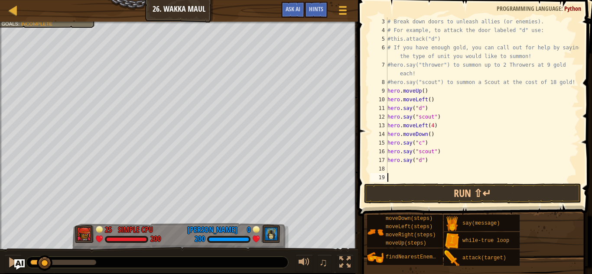
scroll to position [26, 0]
type textarea "\"
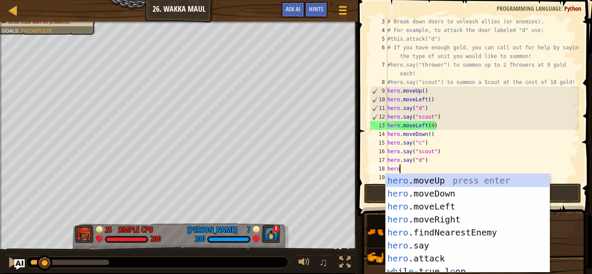
scroll to position [4, 1]
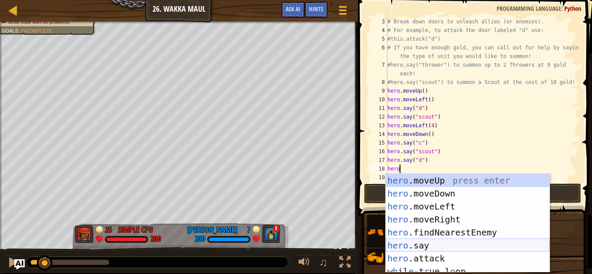
click at [462, 241] on div "hero .moveUp press enter hero .moveDown press enter hero .moveLeft press enter …" at bounding box center [468, 236] width 164 height 125
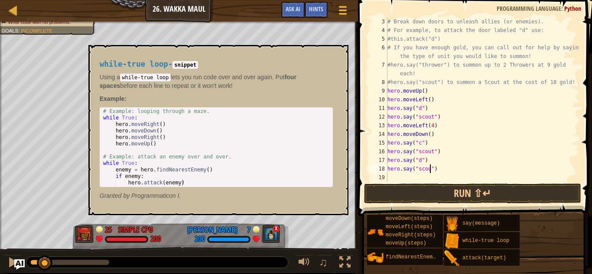
scroll to position [4, 6]
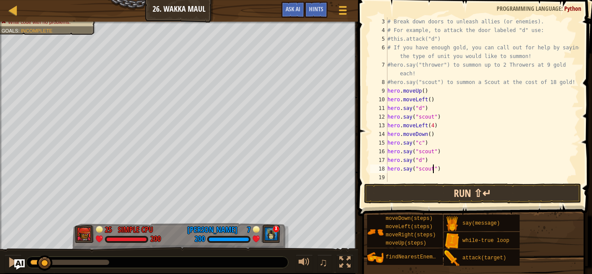
type textarea "hero.say("scout")"
click at [461, 195] on button "Run ⇧↵" at bounding box center [472, 194] width 217 height 20
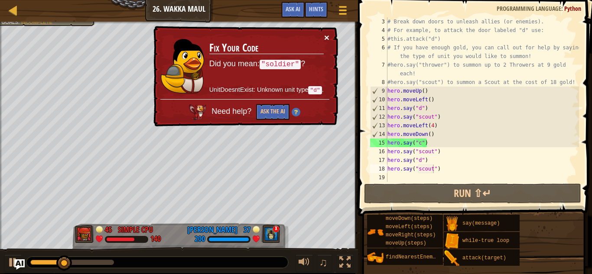
click at [325, 38] on button "×" at bounding box center [326, 37] width 5 height 9
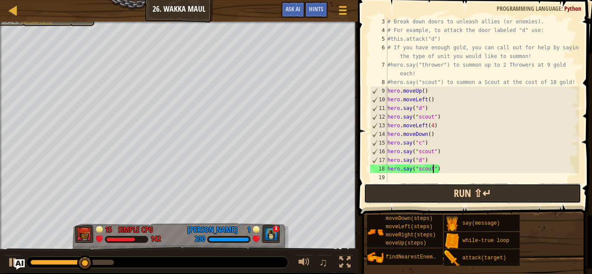
click at [449, 193] on button "Run ⇧↵" at bounding box center [472, 194] width 217 height 20
